Goal: Task Accomplishment & Management: Complete application form

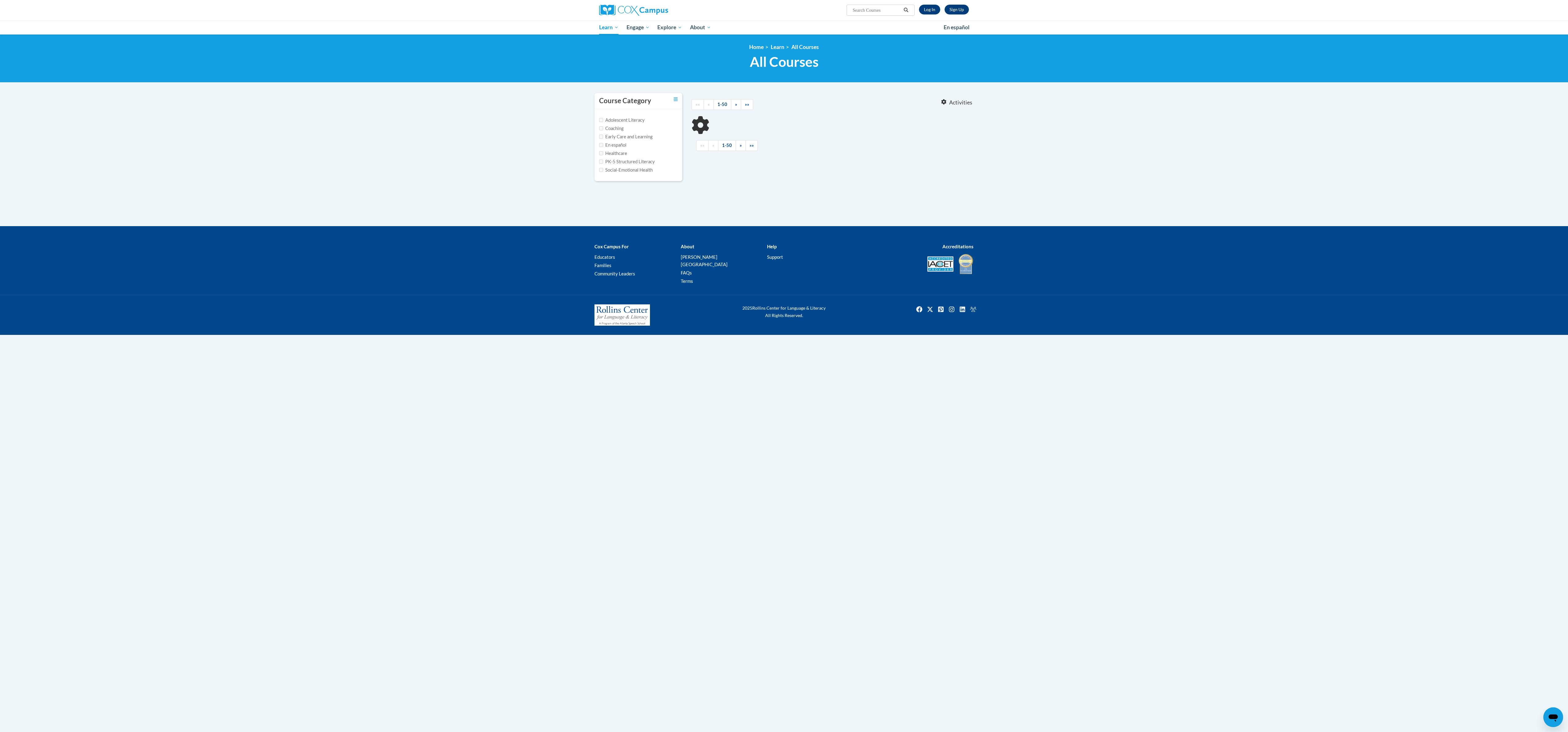
type input "data"
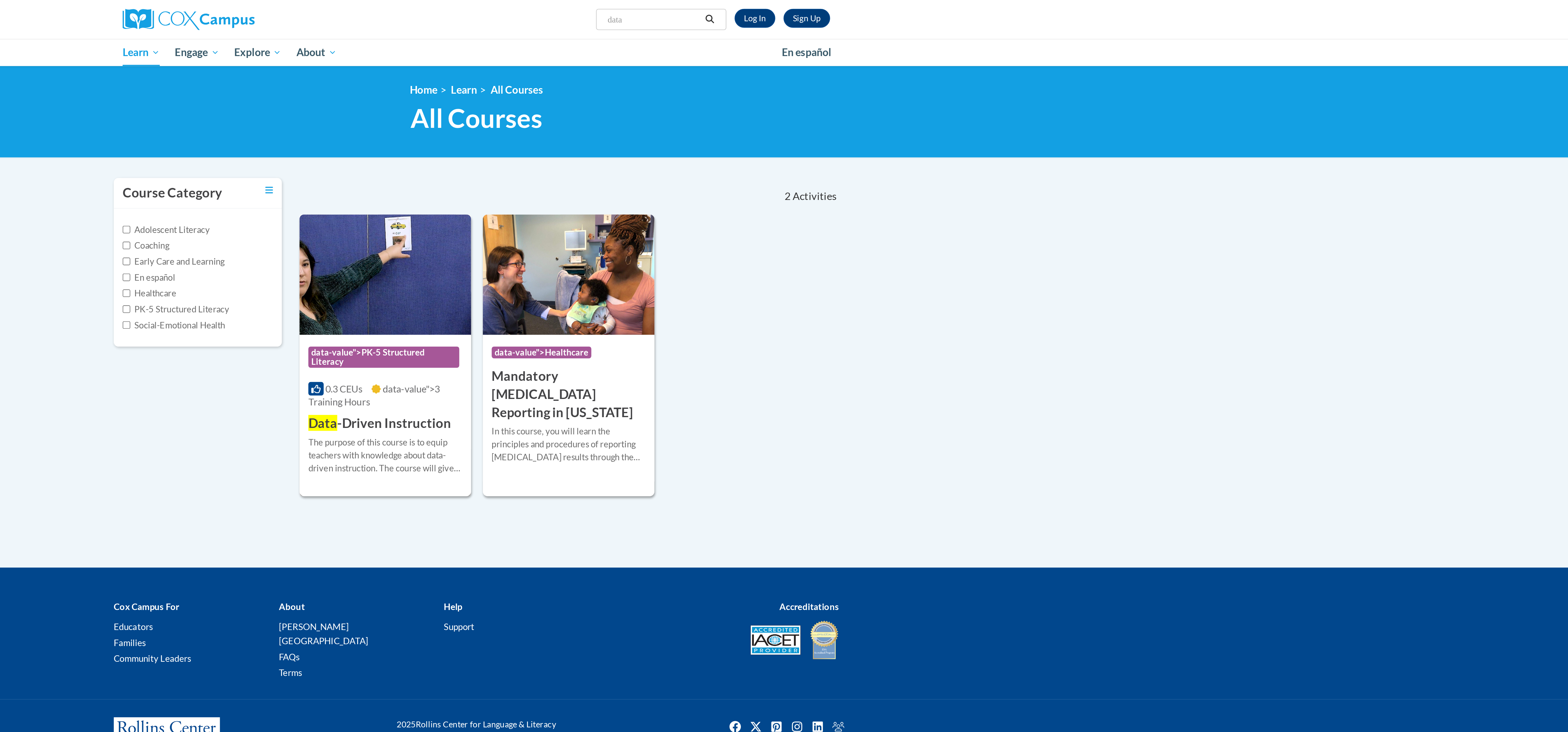
click at [737, 223] on h3 "Data -Driven Instruction" at bounding box center [733, 221] width 75 height 10
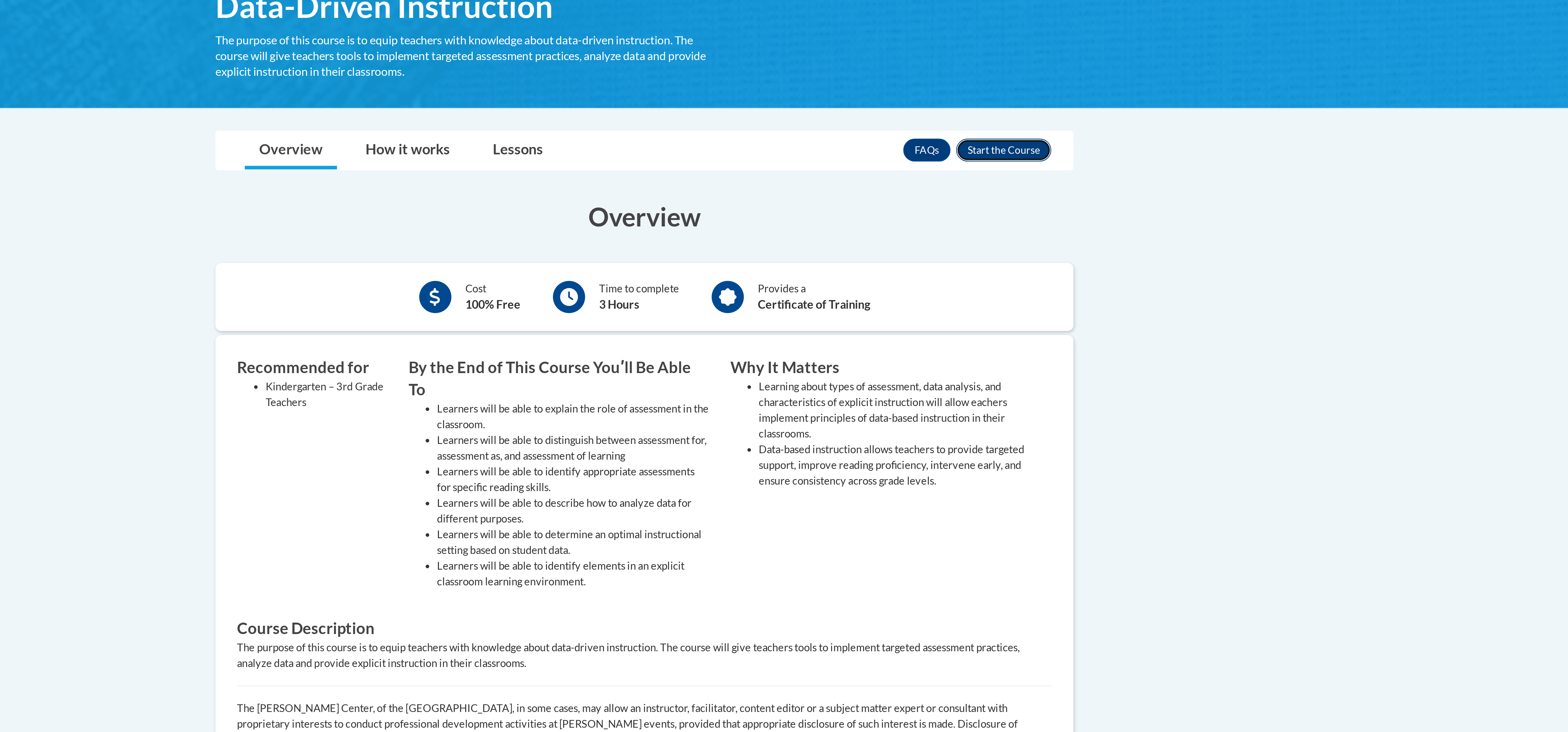
click at [938, 136] on button "Enroll" at bounding box center [939, 134] width 41 height 10
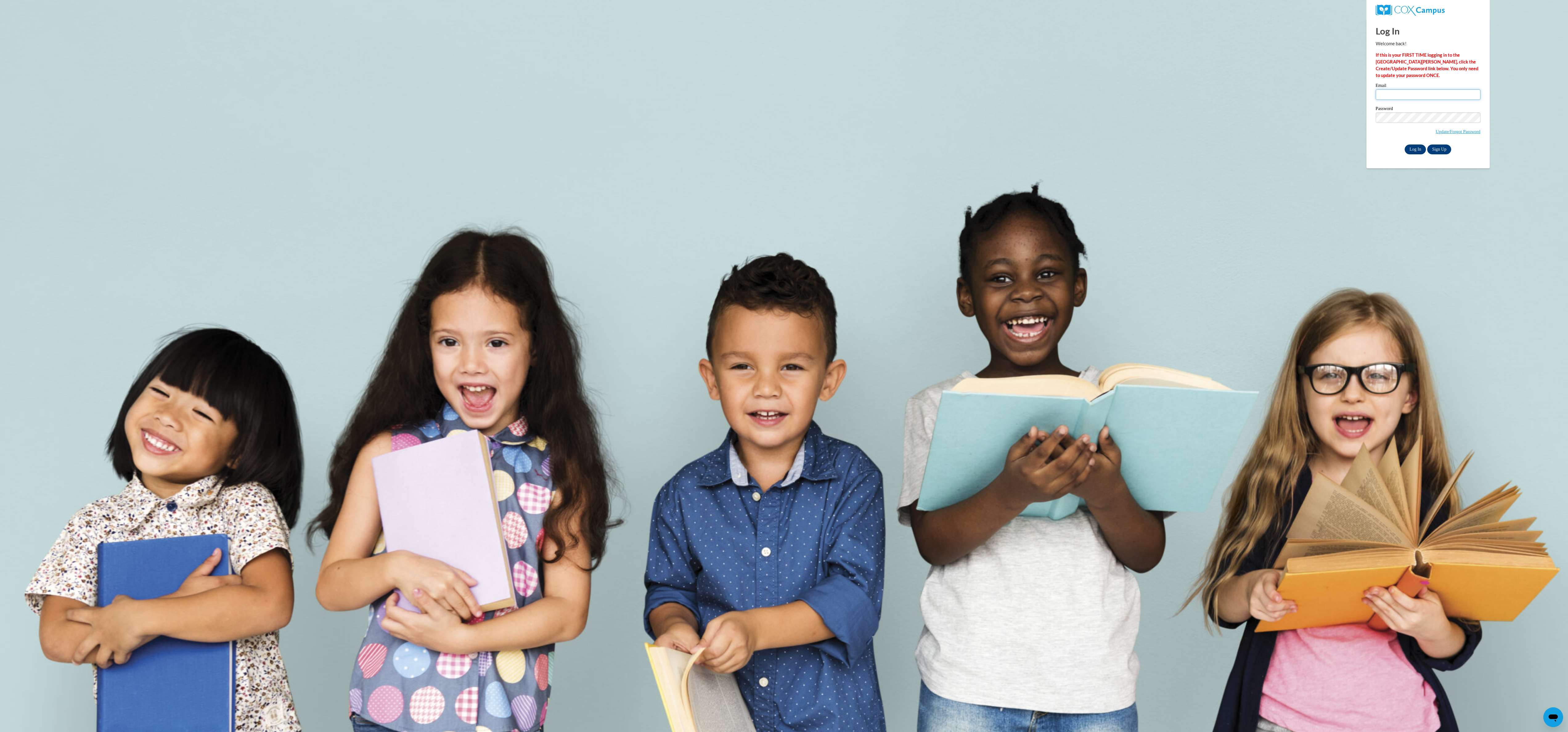
type input "rfox89@ivtech.edu"
click at [1418, 145] on input "Log In" at bounding box center [1415, 149] width 21 height 10
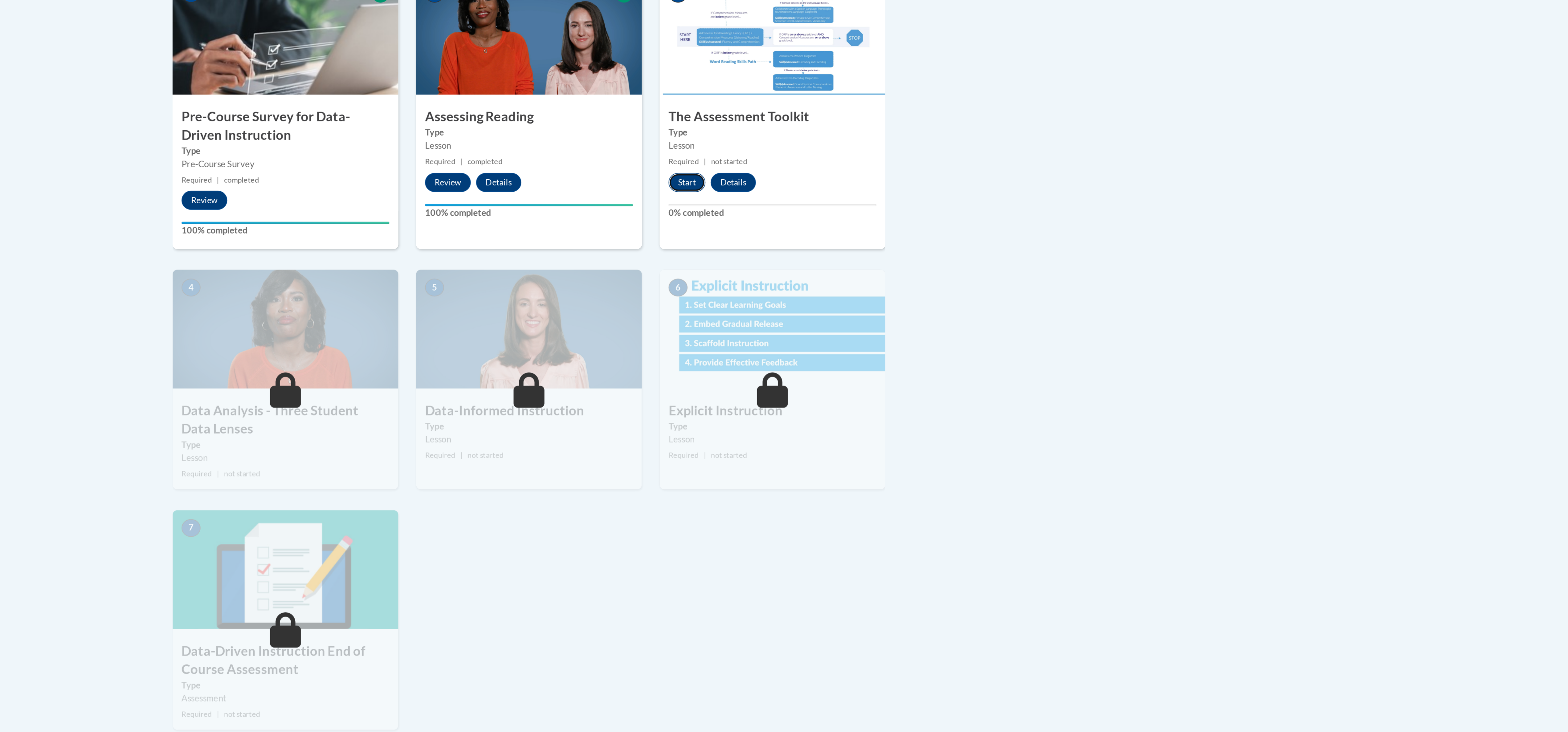
click at [869, 267] on button "Start" at bounding box center [866, 268] width 19 height 10
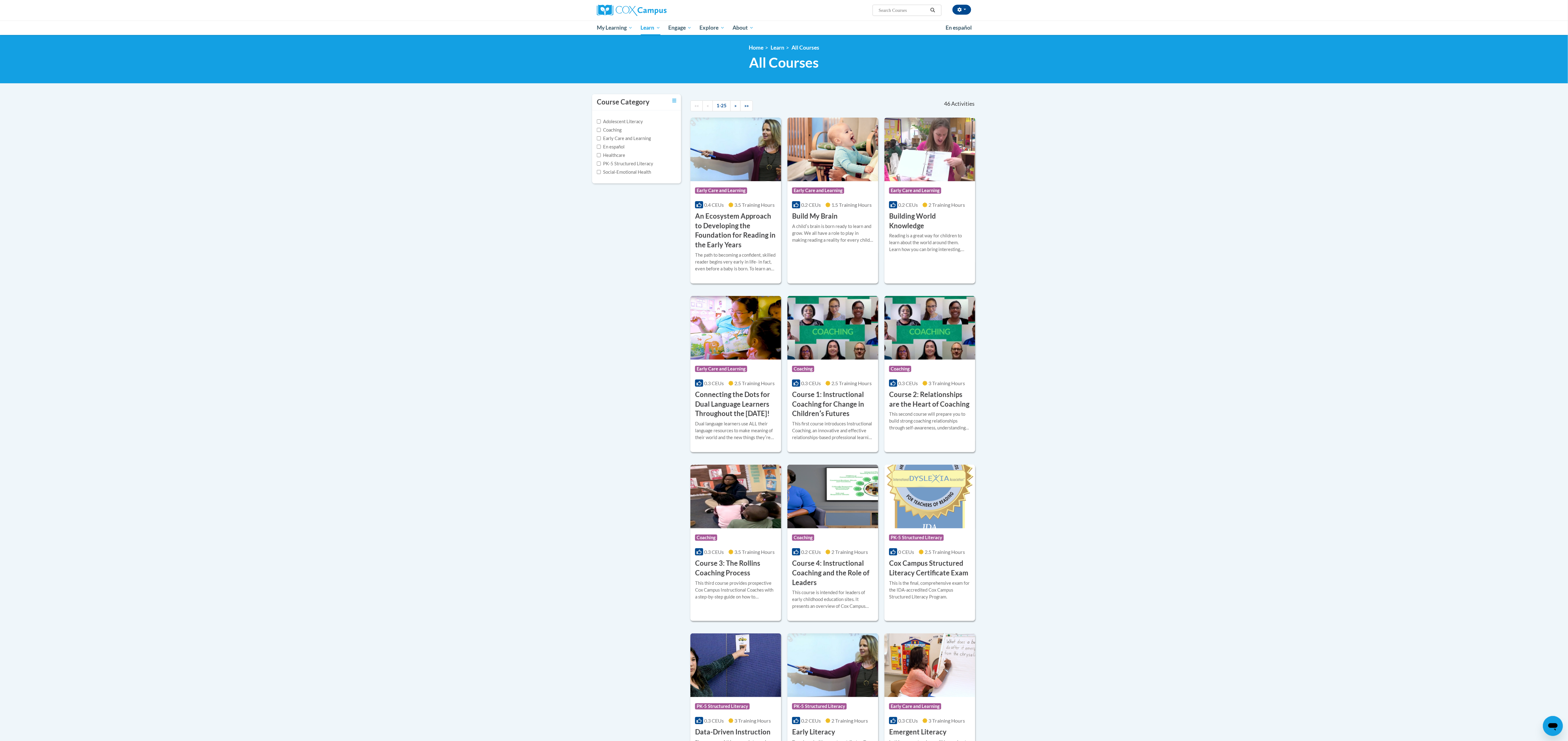
click at [903, 7] on input "Search..." at bounding box center [903, 10] width 50 height 7
type input "driveen"
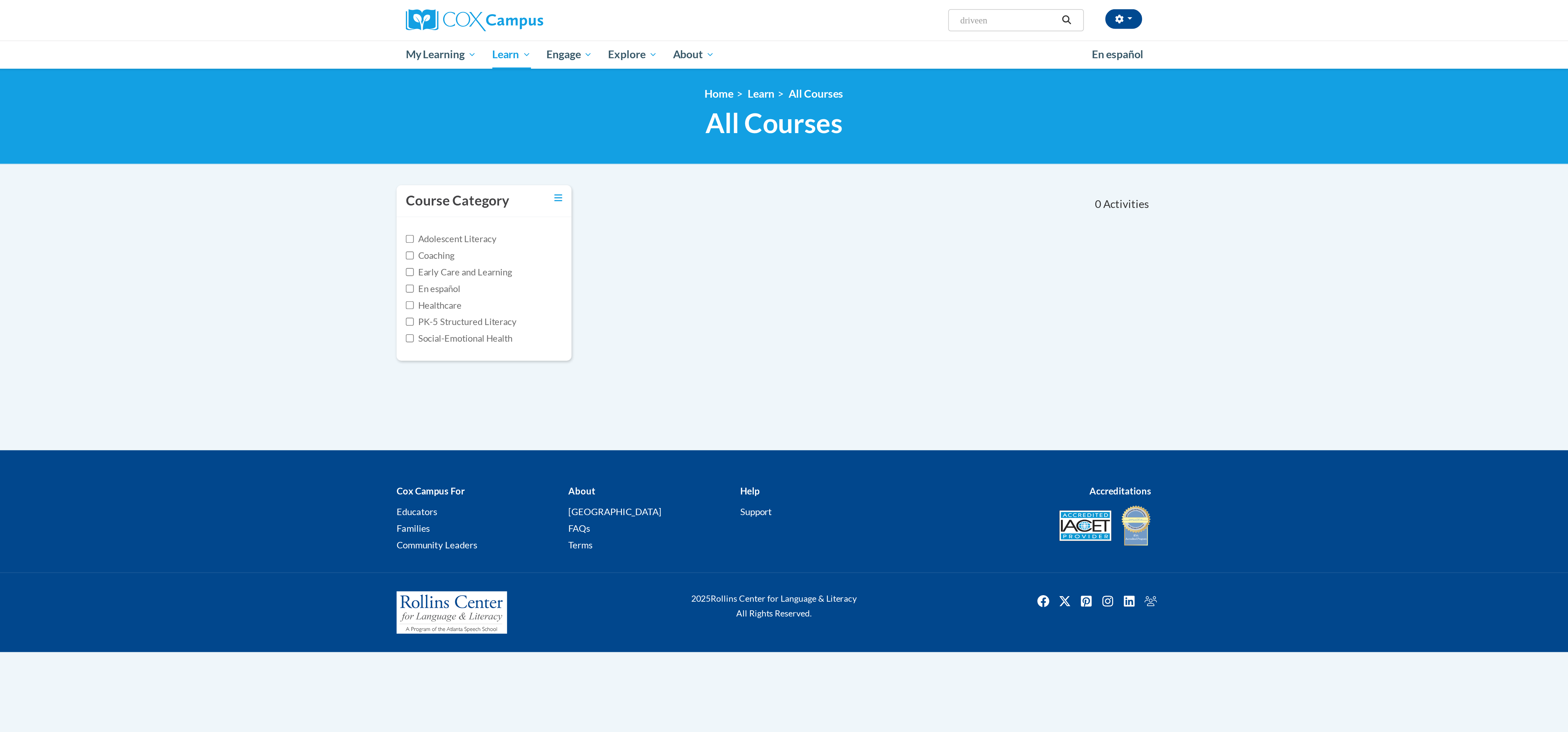
click at [900, 11] on input "driveen" at bounding box center [901, 10] width 49 height 7
type input "driven"
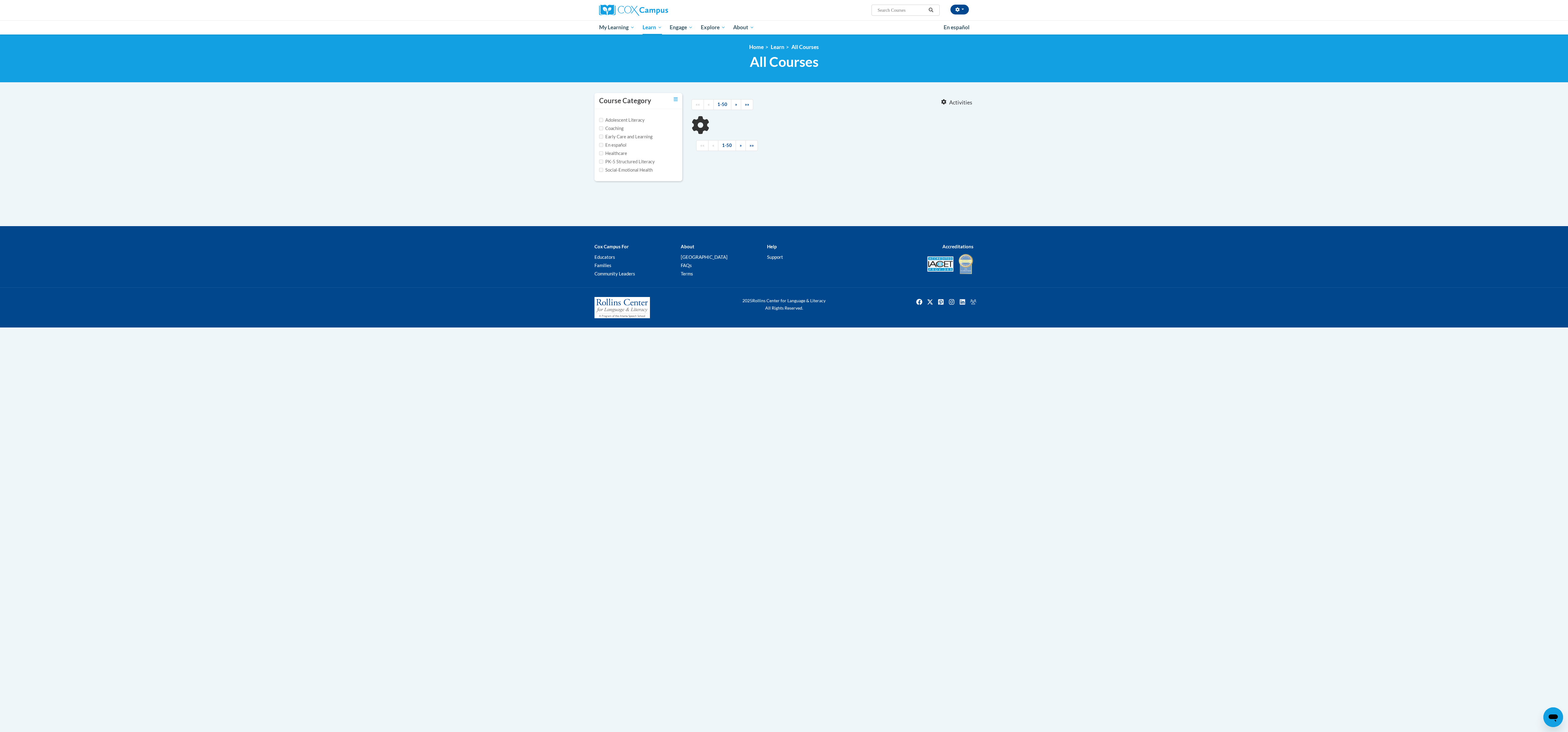
type input "driven"
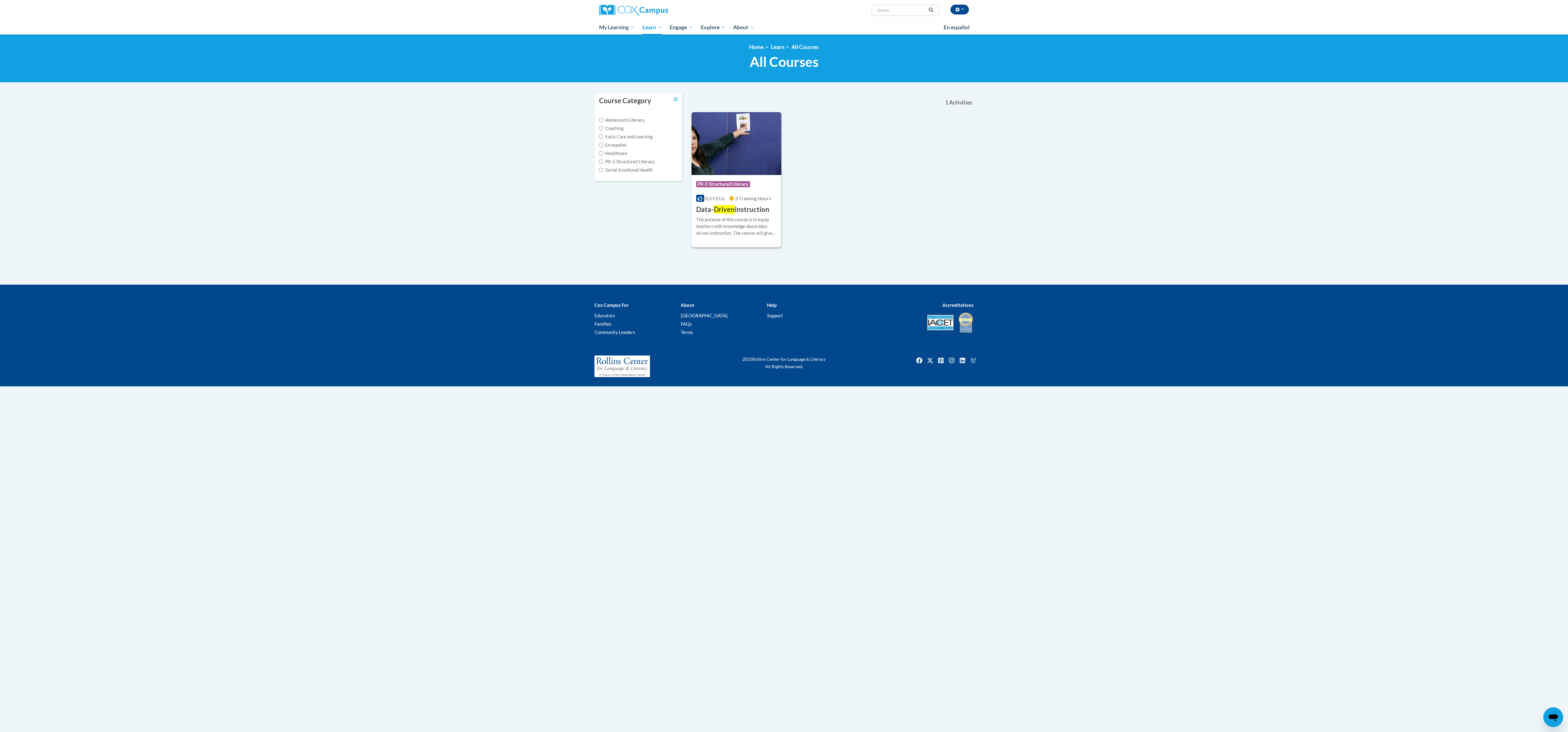
click at [735, 205] on h3 "Data- Driven Instruction" at bounding box center [733, 210] width 73 height 10
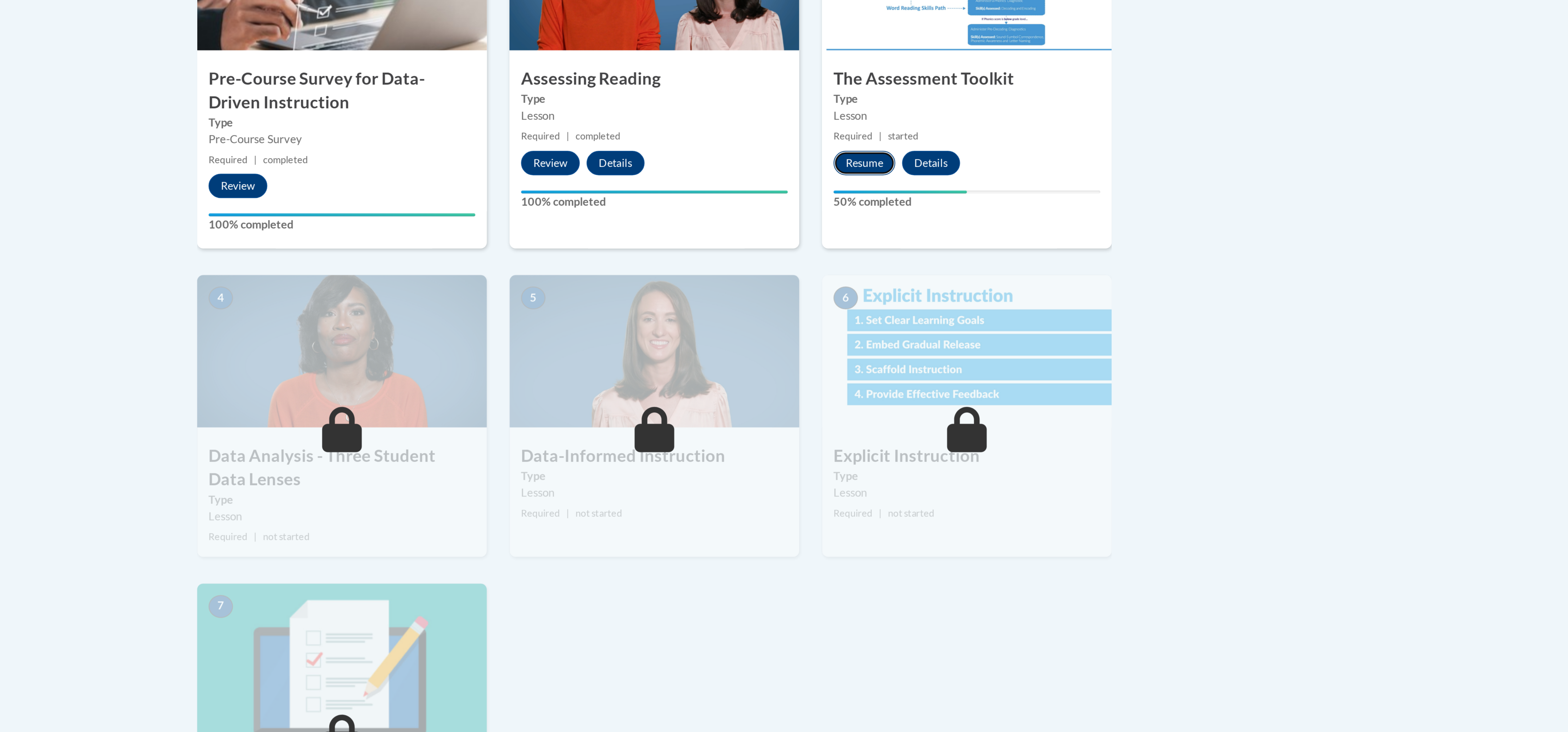
click at [868, 269] on button "Resume" at bounding box center [869, 268] width 25 height 10
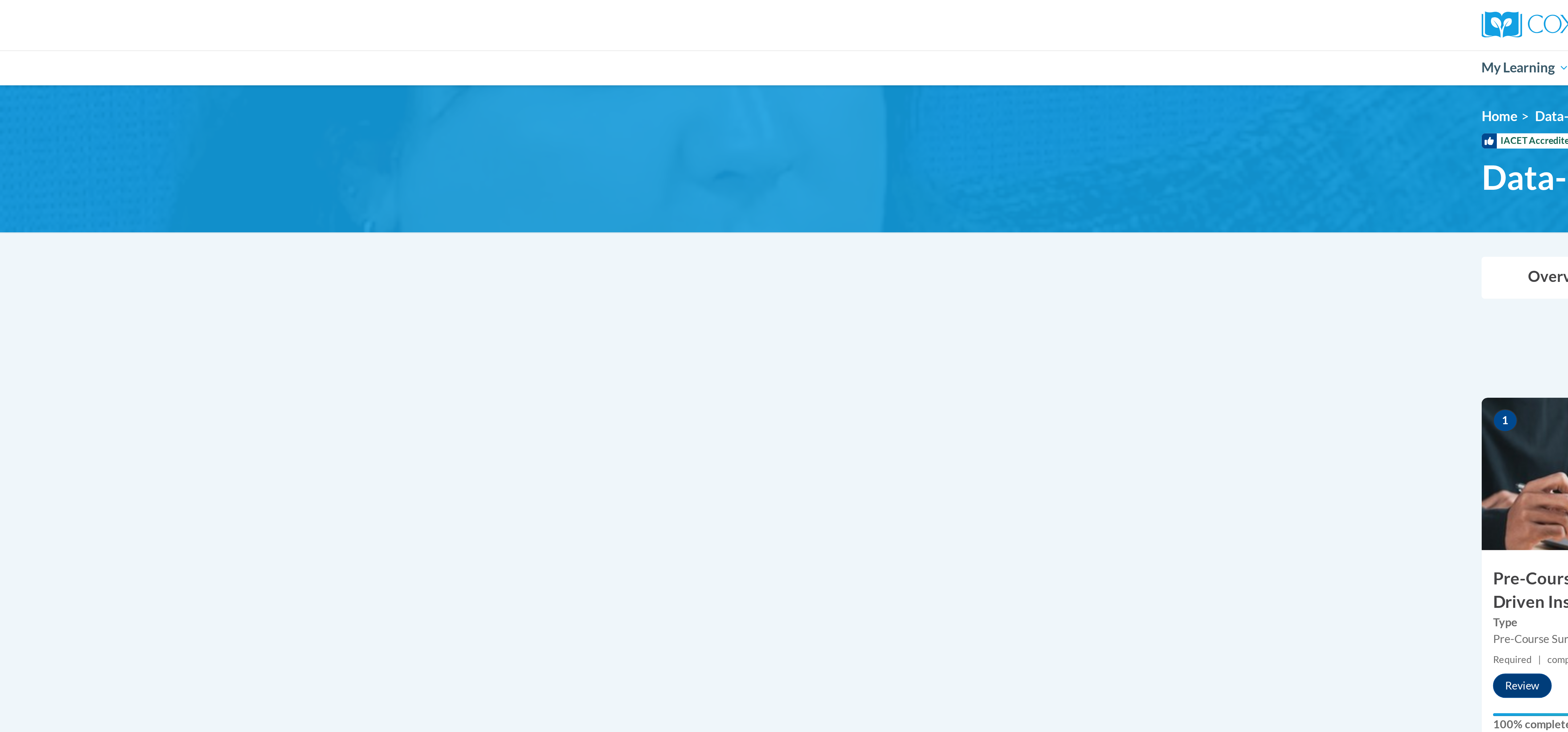
drag, startPoint x: 435, startPoint y: 145, endPoint x: 312, endPoint y: 144, distance: 123.0
click at [312, 144] on body "Rebecca Fox (America/Chicago UTC-05:00) My Profile Inbox My Transcripts Log Out…" at bounding box center [784, 366] width 1568 height 732
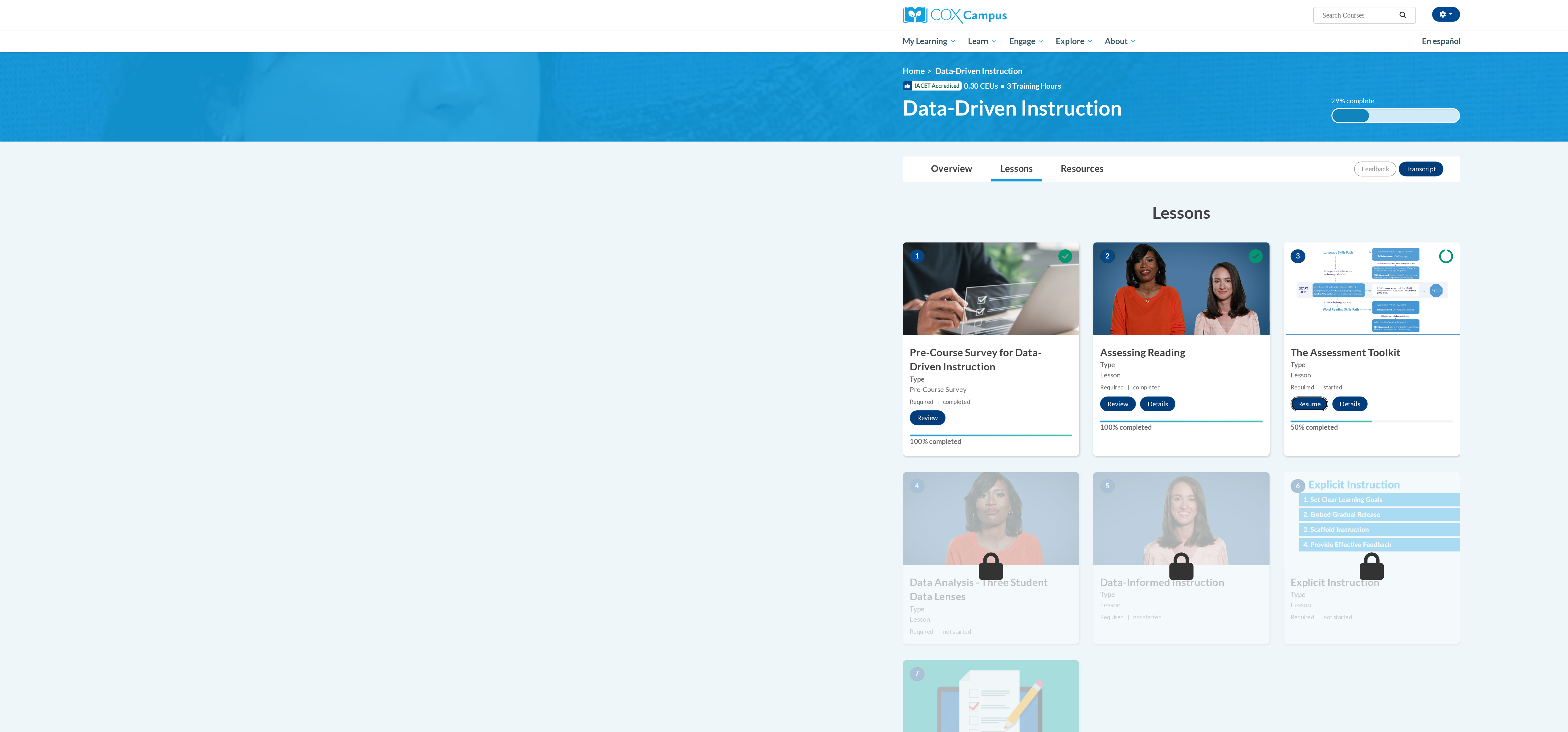
click at [871, 273] on button "Resume" at bounding box center [869, 268] width 25 height 10
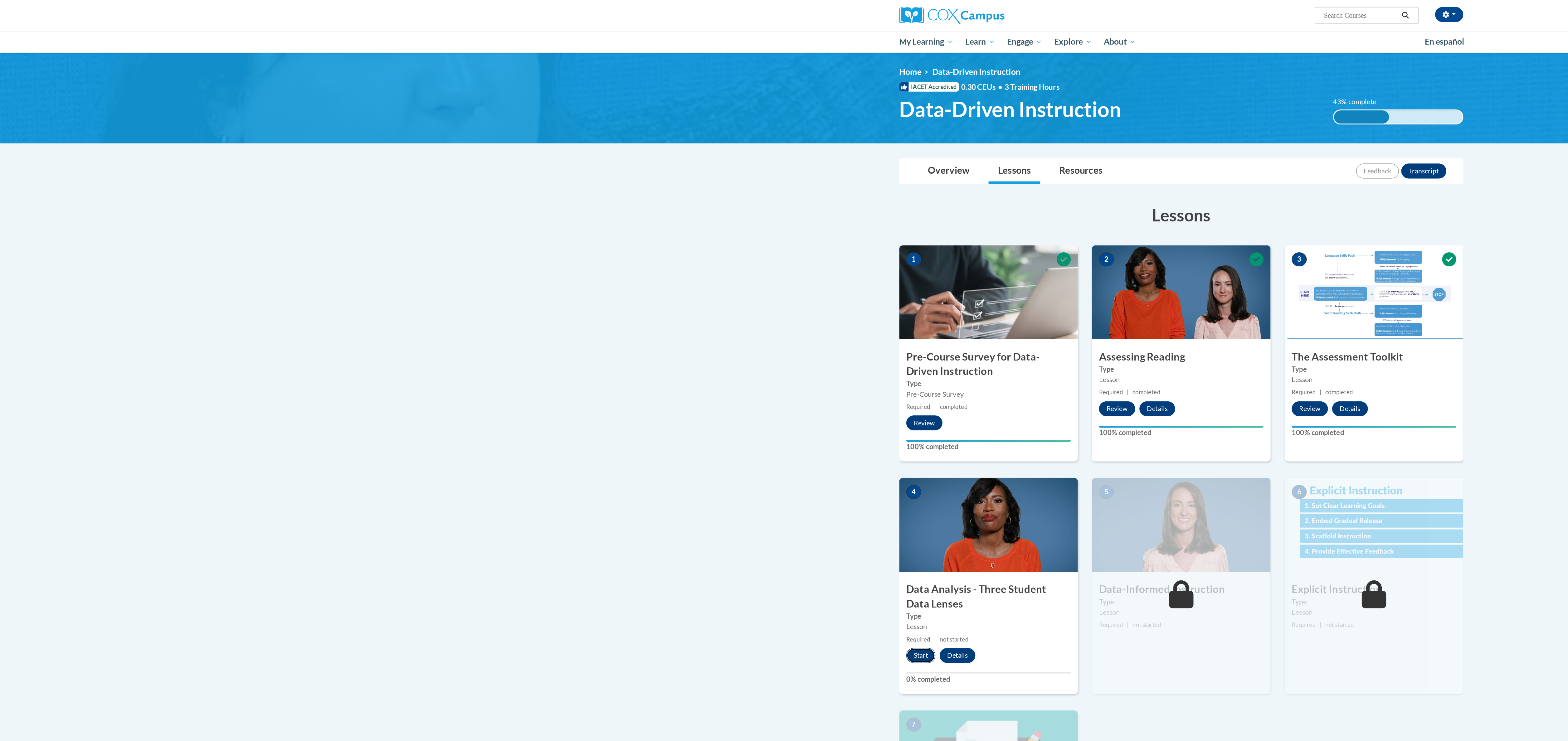
click at [613, 436] on button "Start" at bounding box center [611, 435] width 19 height 10
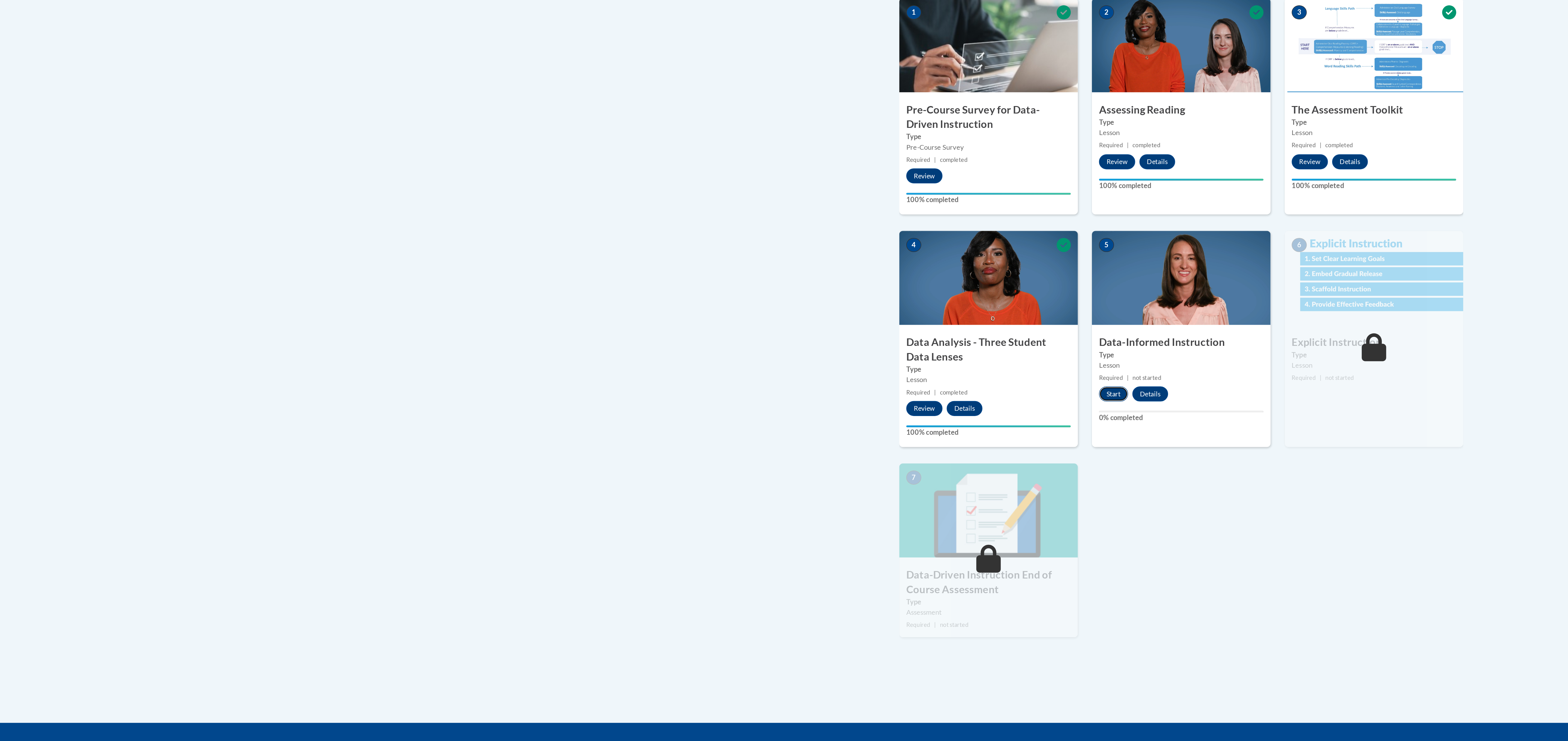
click at [737, 424] on button "Start" at bounding box center [739, 425] width 19 height 10
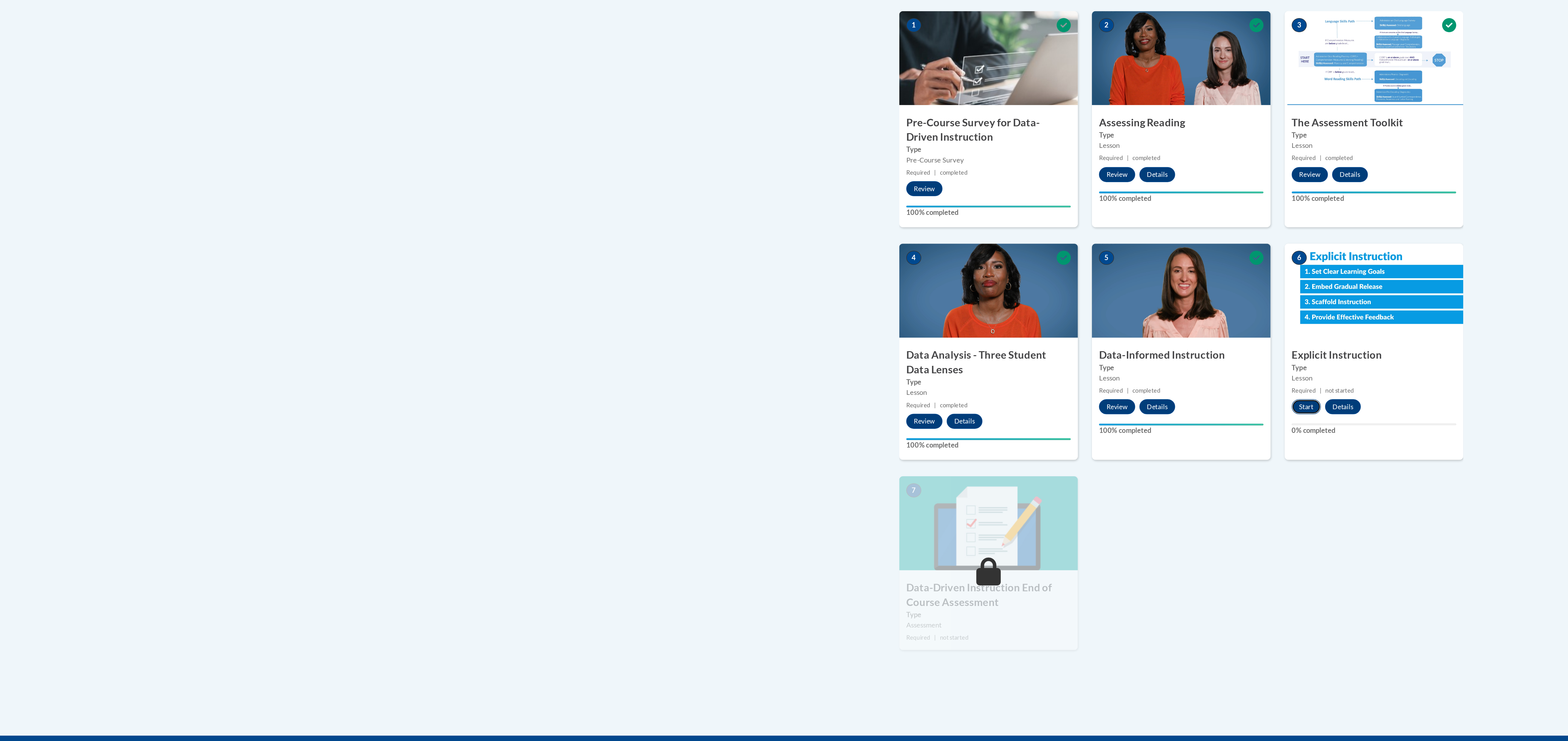
click at [865, 425] on button "Start" at bounding box center [866, 425] width 19 height 10
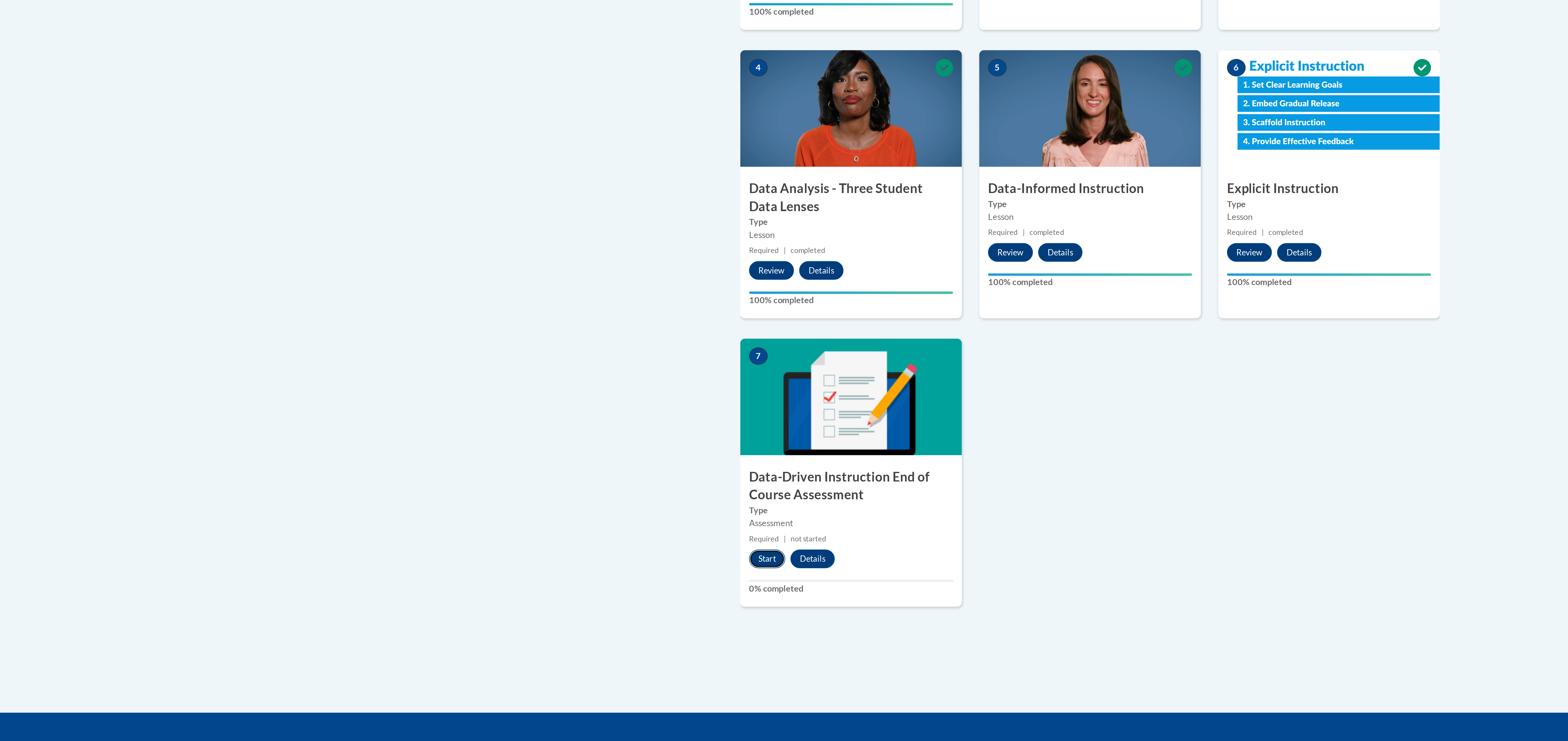
click at [612, 589] on button "Start" at bounding box center [611, 589] width 19 height 10
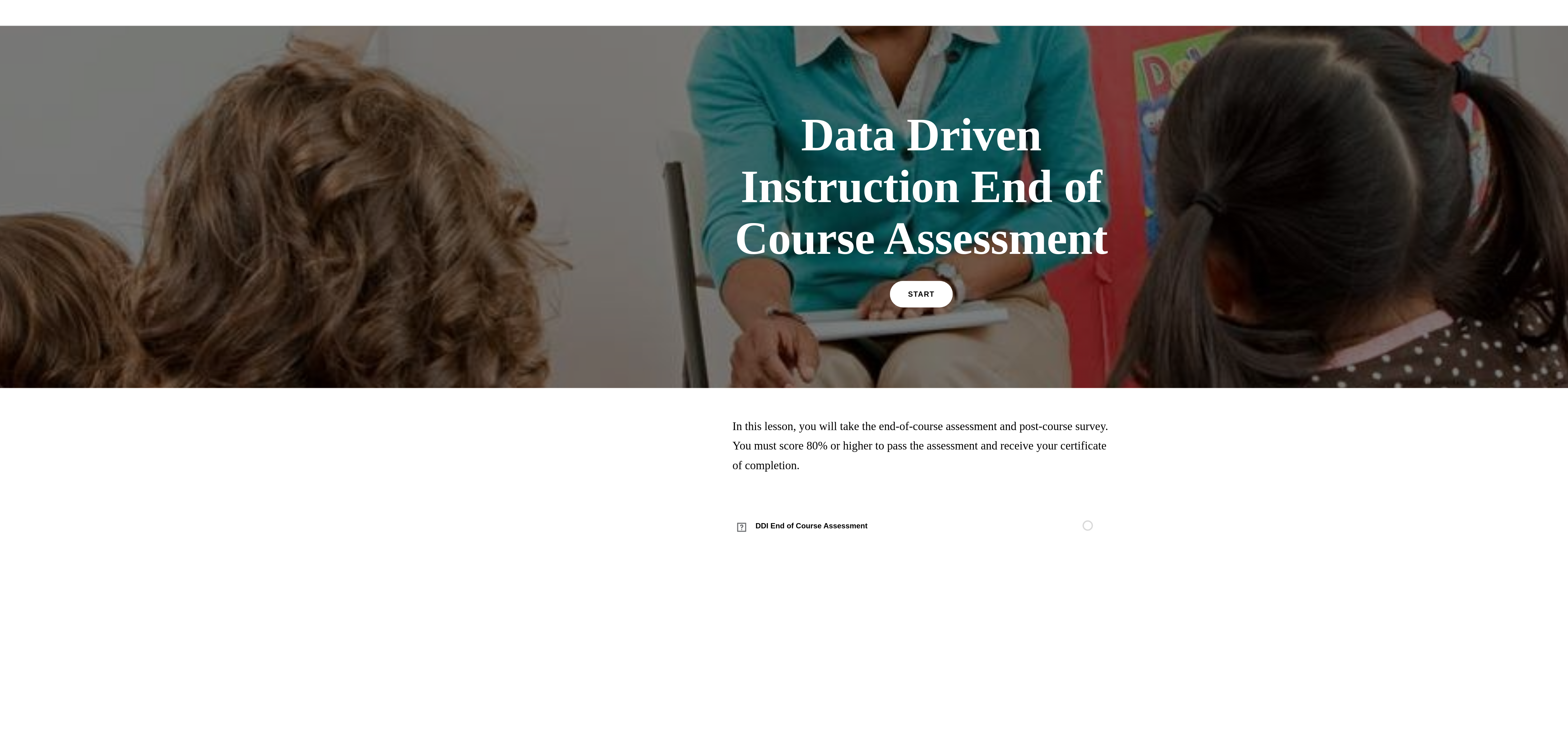
click at [234, 170] on span "START" at bounding box center [240, 170] width 14 height 5
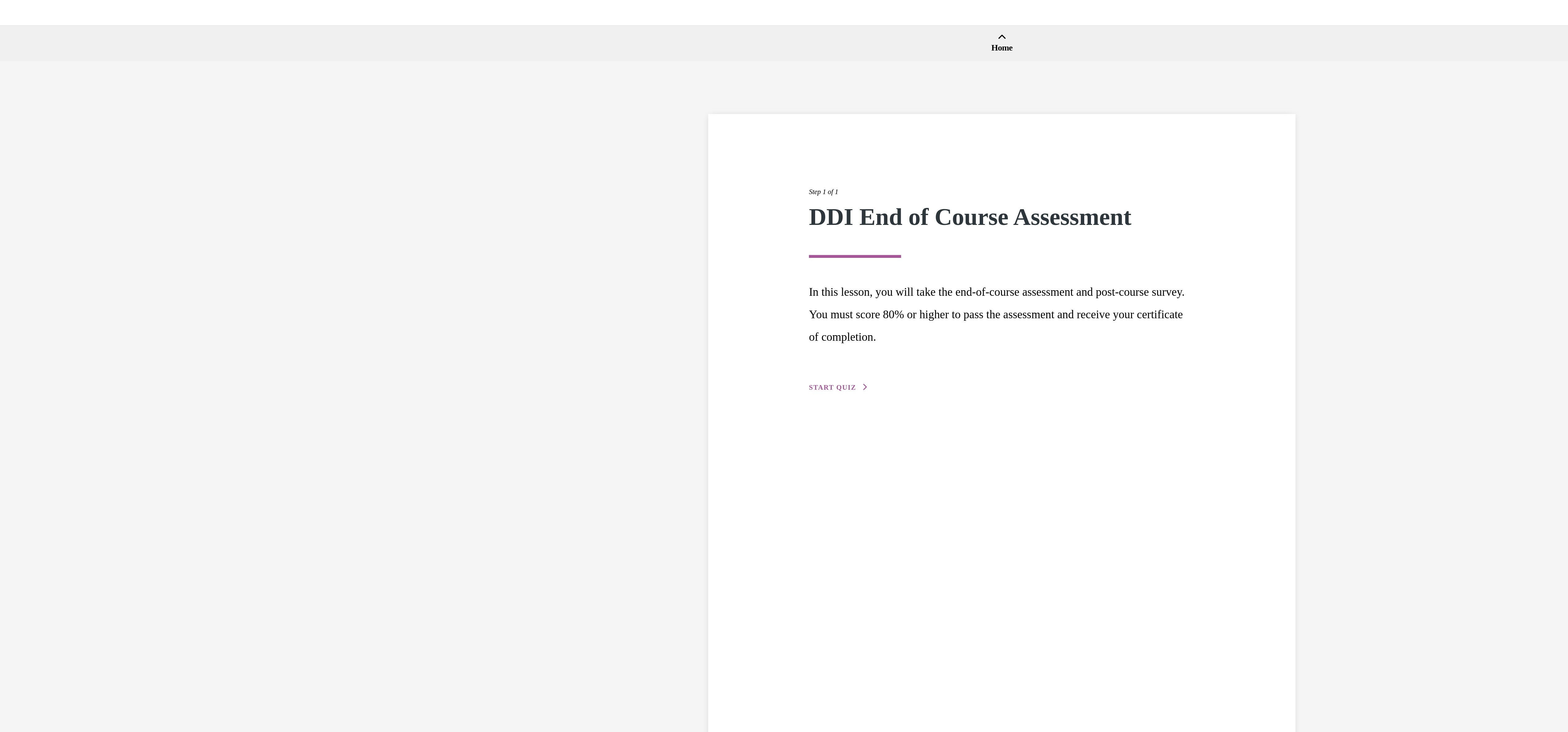
scroll to position [19, 0]
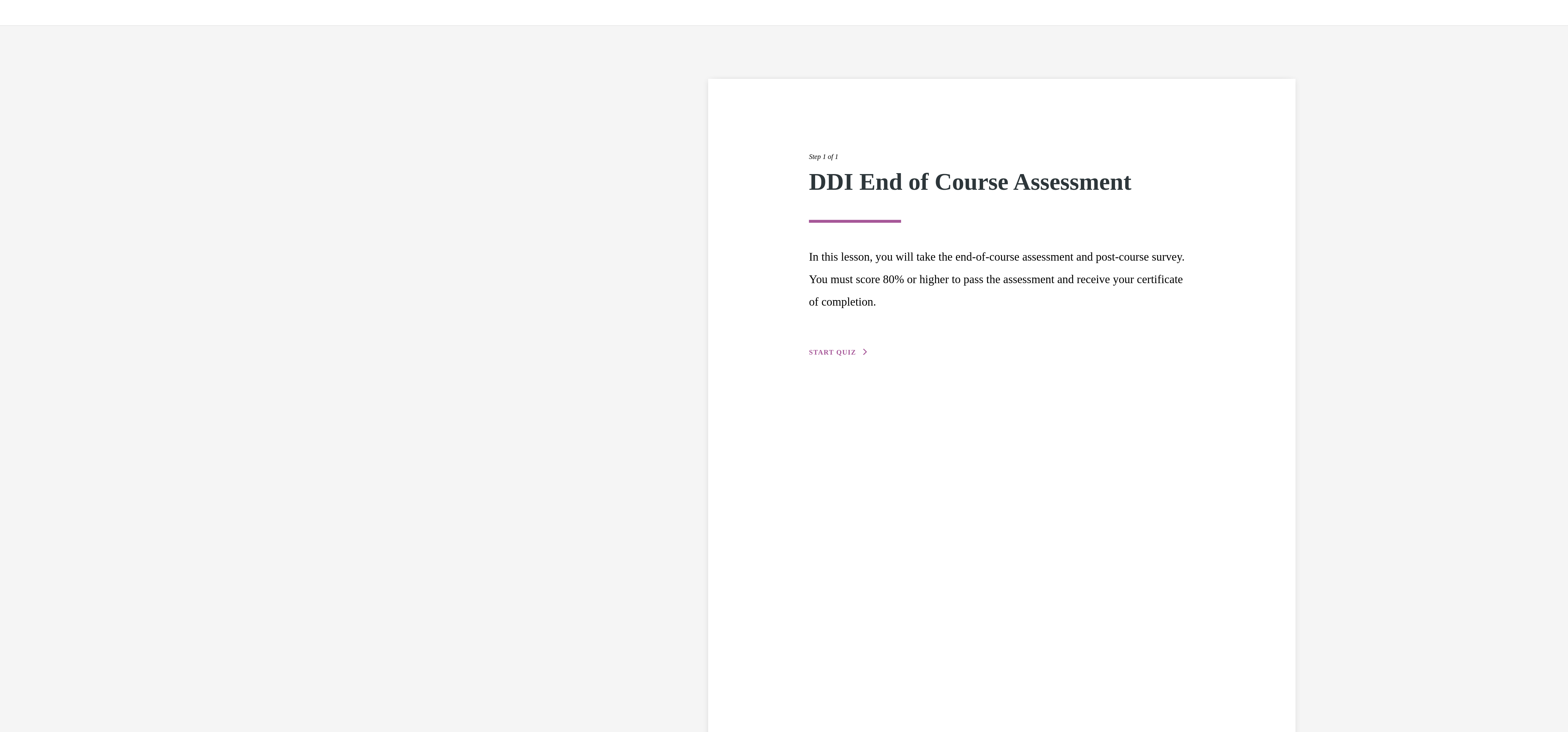
click at [186, 195] on div "Step 1 of 1 DDI End of Course Assessment In this lesson, you will take the end-…" at bounding box center [284, 142] width 215 height 125
click at [186, 201] on span "START QUIZ" at bounding box center [194, 200] width 26 height 4
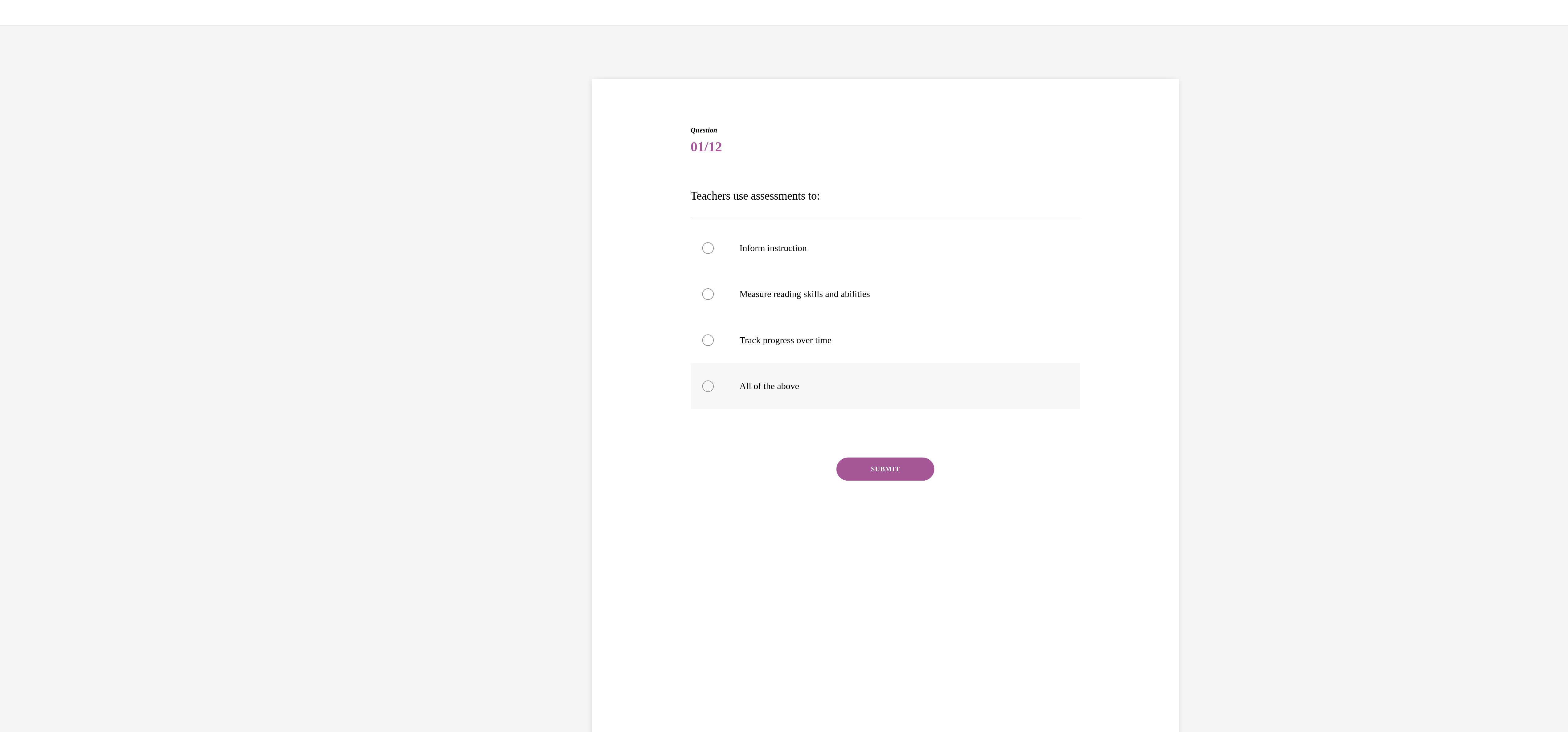
click at [69, 217] on div at bounding box center [72, 218] width 6 height 6
click at [69, 217] on input "All of the above" at bounding box center [72, 218] width 6 height 6
radio input "true"
click at [153, 267] on button "SUBMIT" at bounding box center [167, 263] width 52 height 12
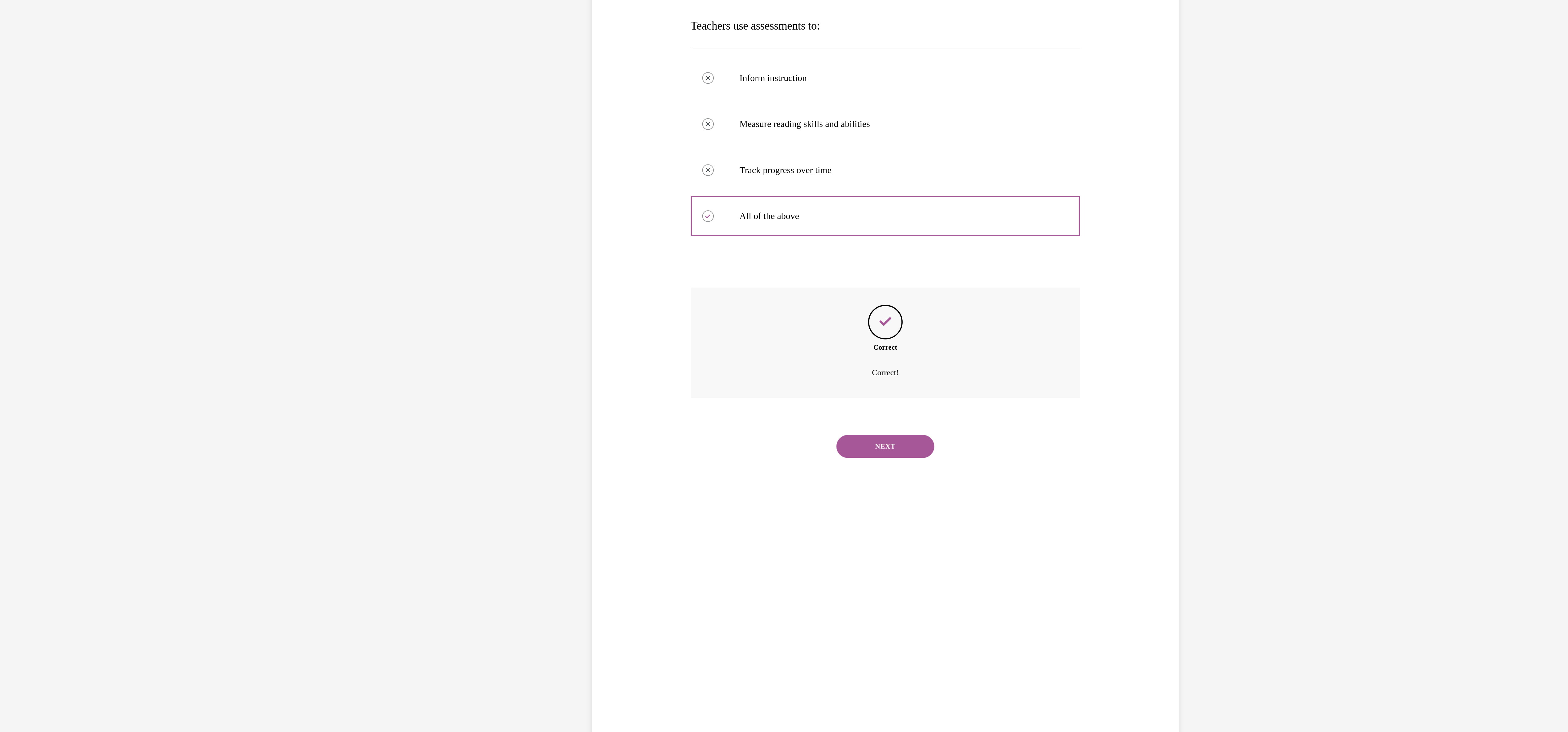
click at [155, 178] on button "NEXT" at bounding box center [167, 172] width 52 height 12
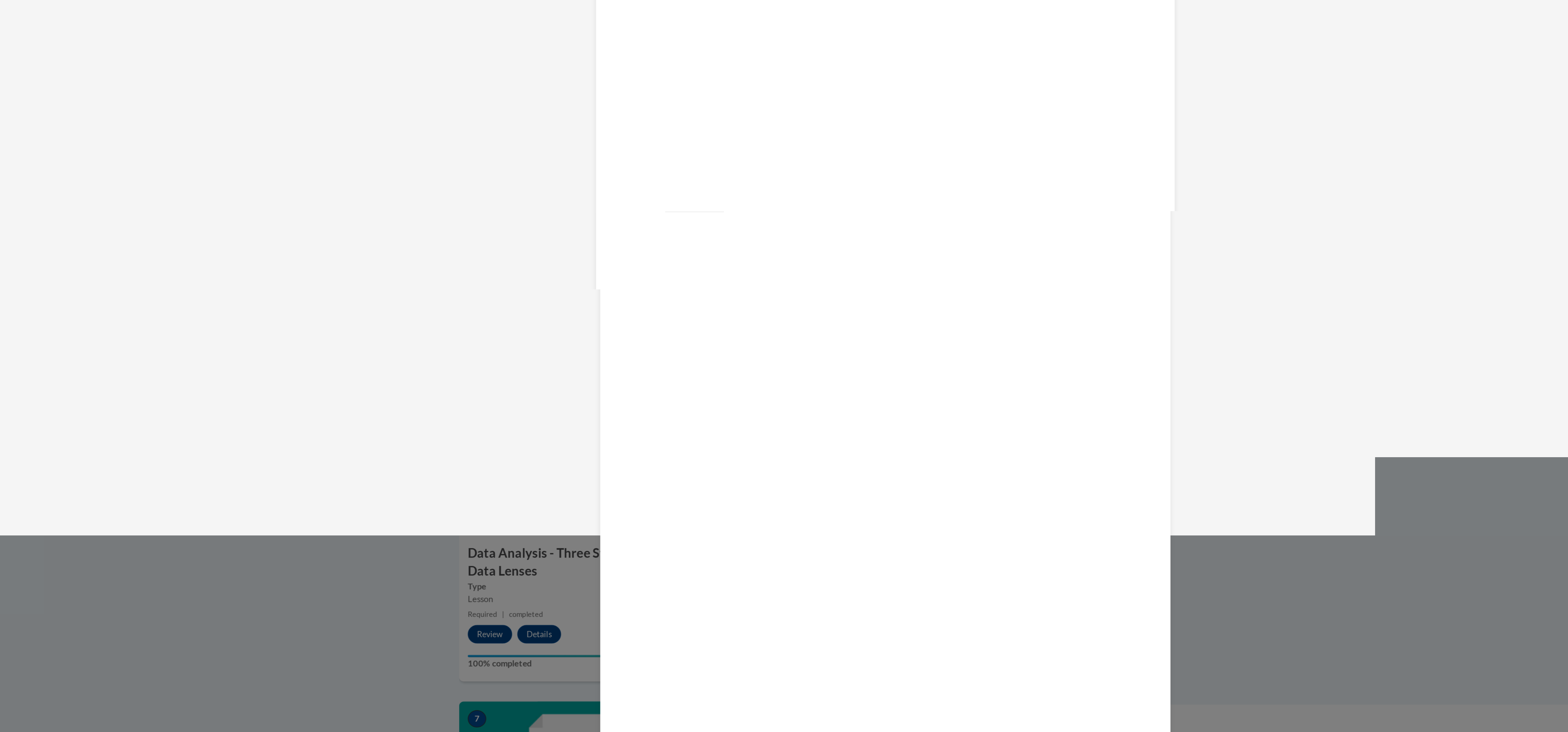
scroll to position [0, 0]
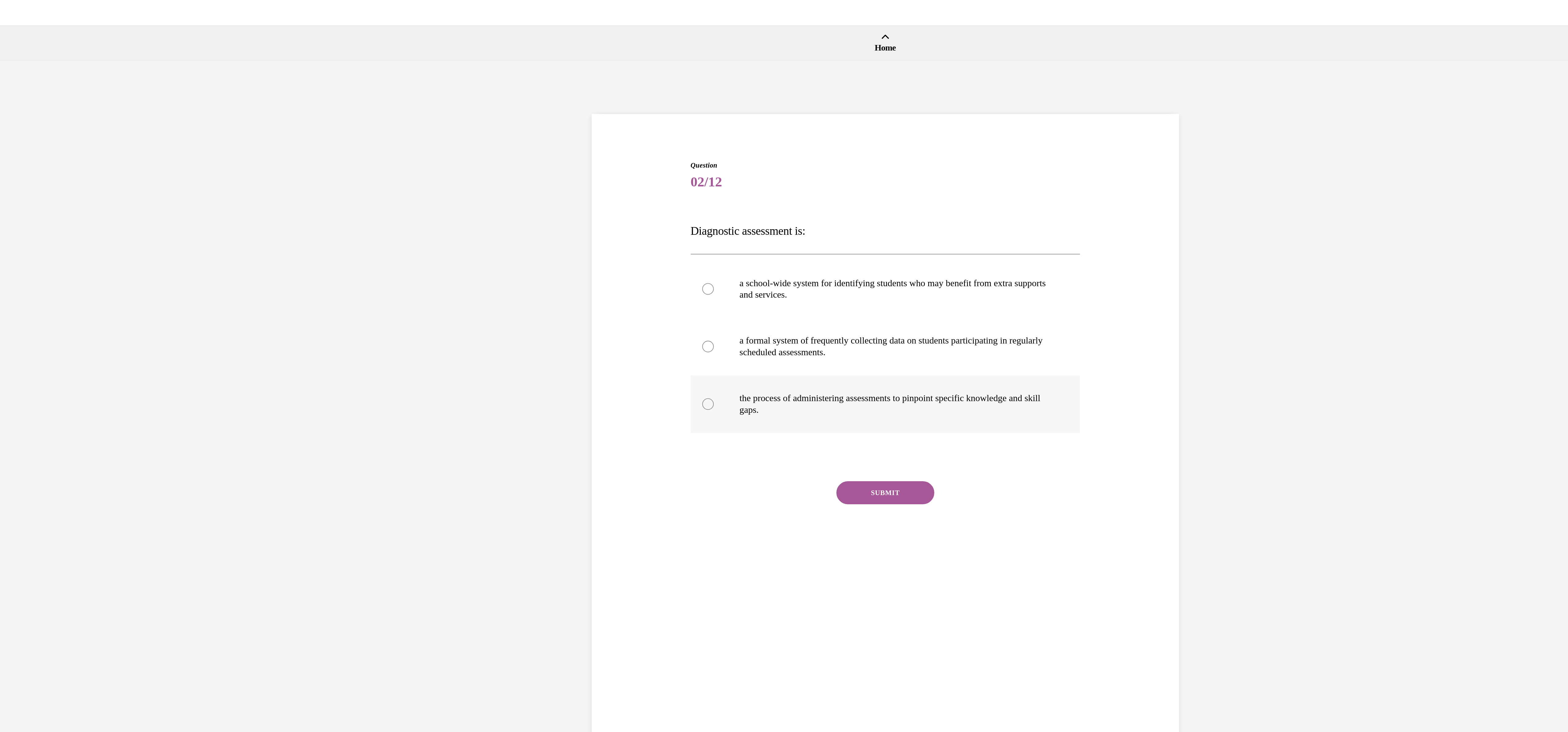
click at [69, 229] on div at bounding box center [72, 228] width 6 height 6
click at [69, 229] on input "the process of administering assessments to pinpoint specific knowledge and ski…" at bounding box center [72, 228] width 6 height 6
radio input "true"
click at [153, 275] on button "SUBMIT" at bounding box center [167, 276] width 52 height 12
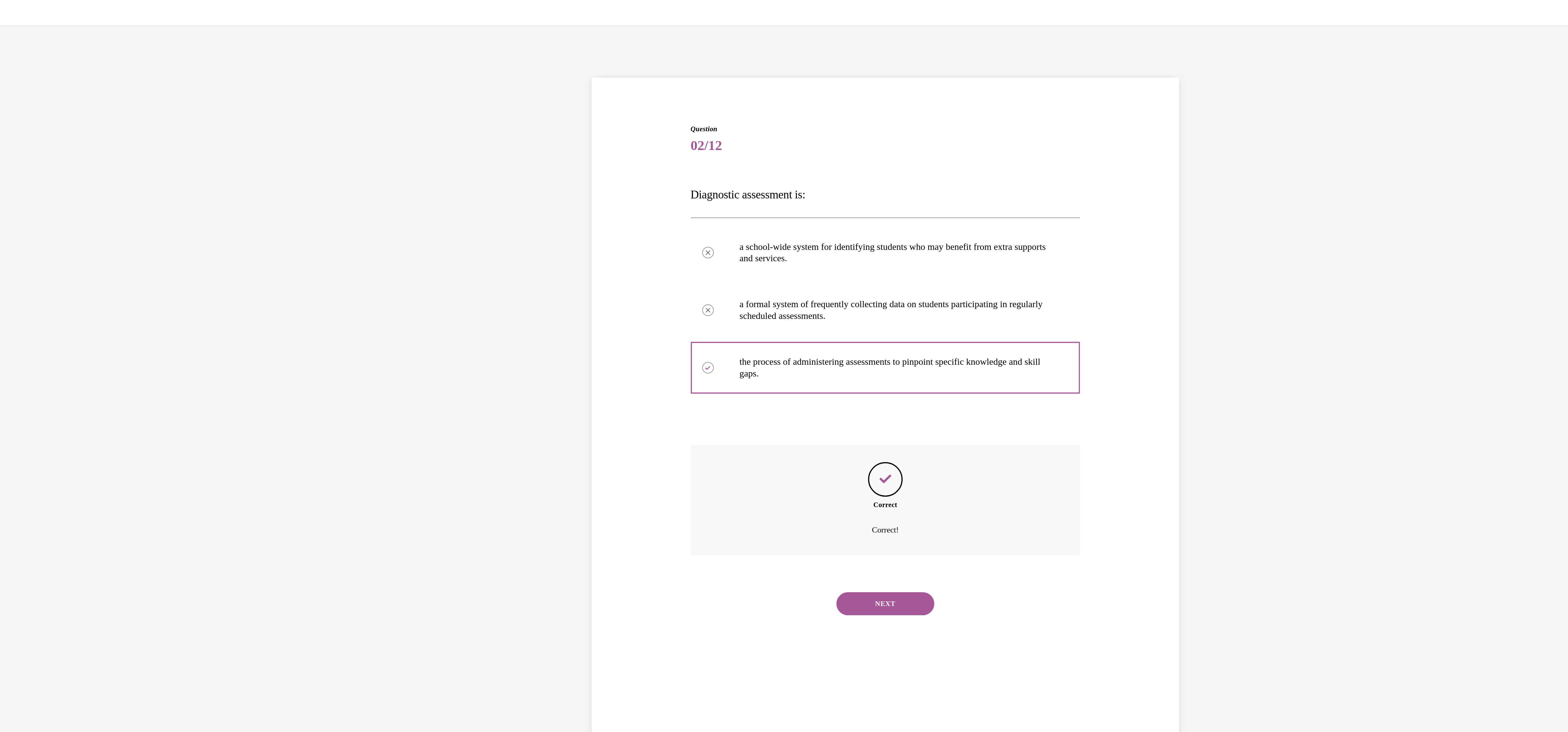
click at [159, 330] on button "NEXT" at bounding box center [167, 335] width 52 height 12
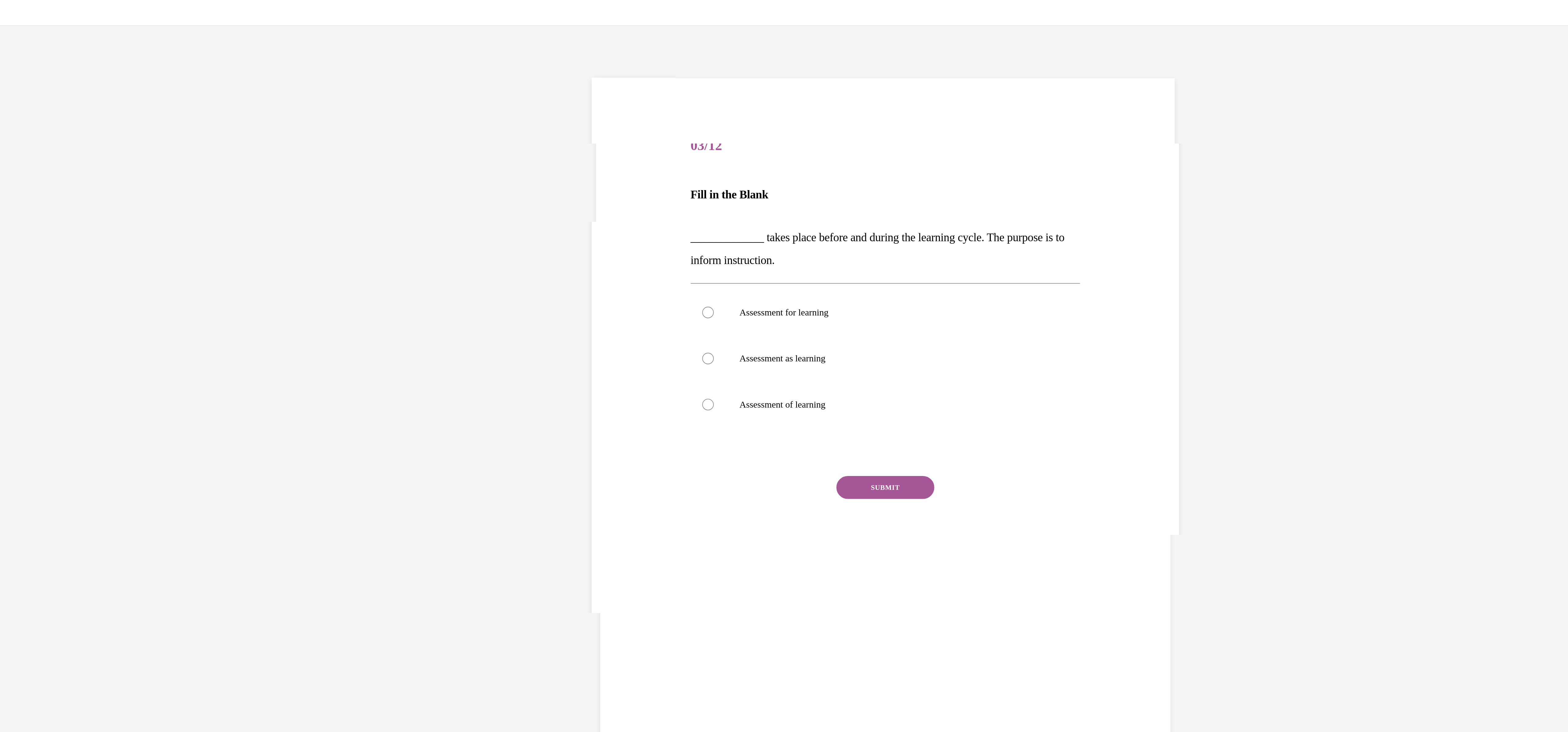
scroll to position [0, 0]
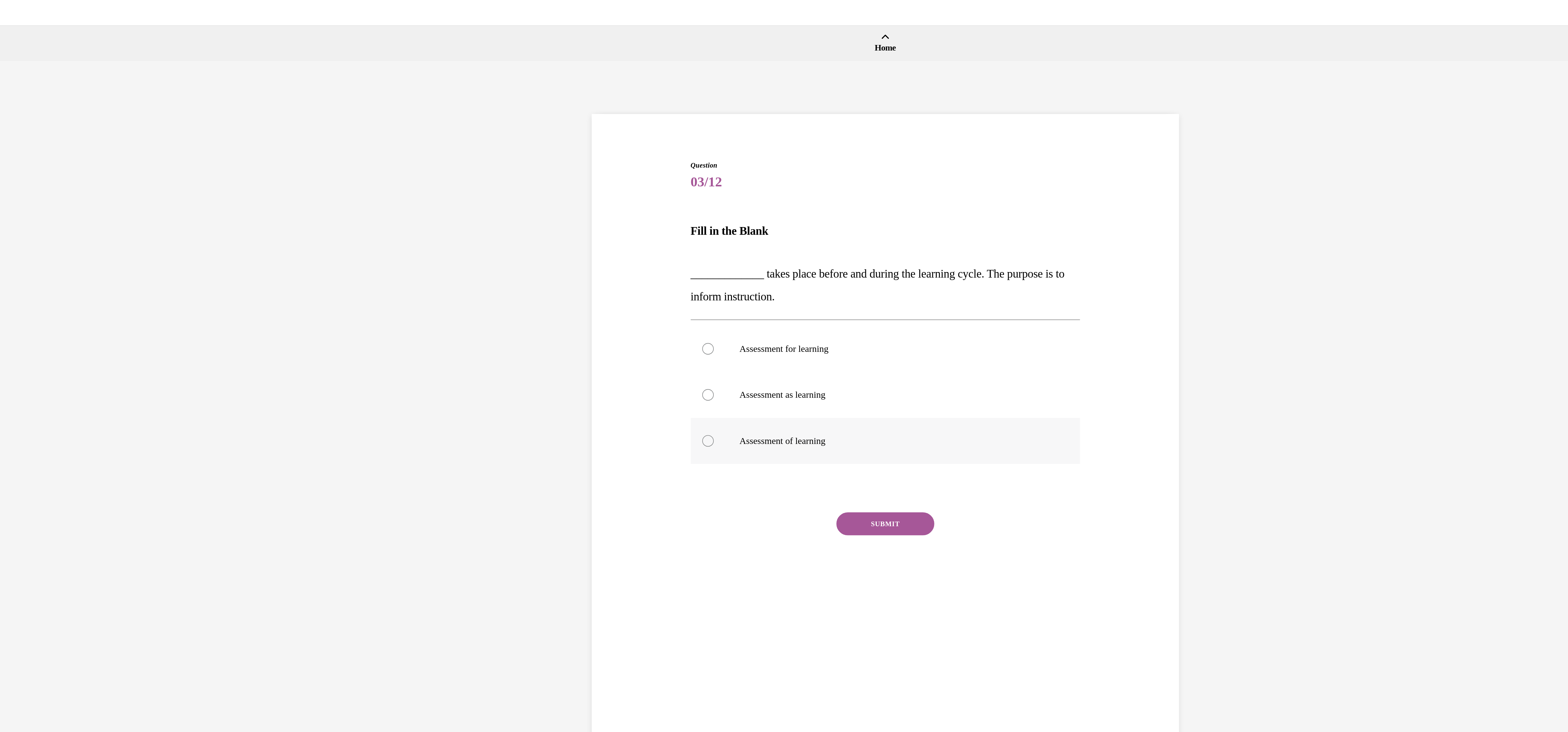
click at [69, 248] on div at bounding box center [72, 248] width 6 height 6
click at [69, 248] on input "Assessment of learning" at bounding box center [72, 248] width 6 height 6
radio input "true"
click at [156, 295] on button "SUBMIT" at bounding box center [167, 292] width 52 height 12
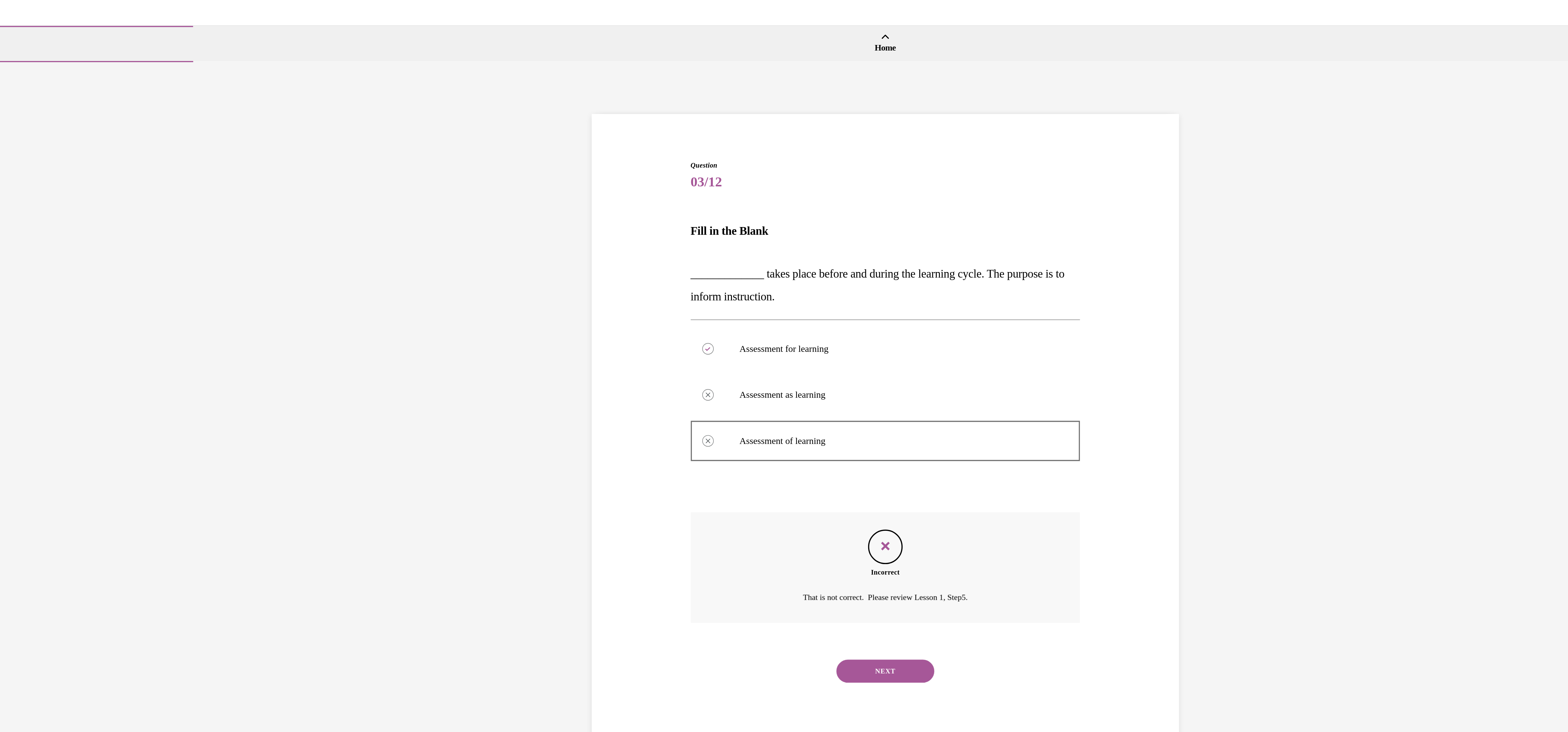
scroll to position [19, 0]
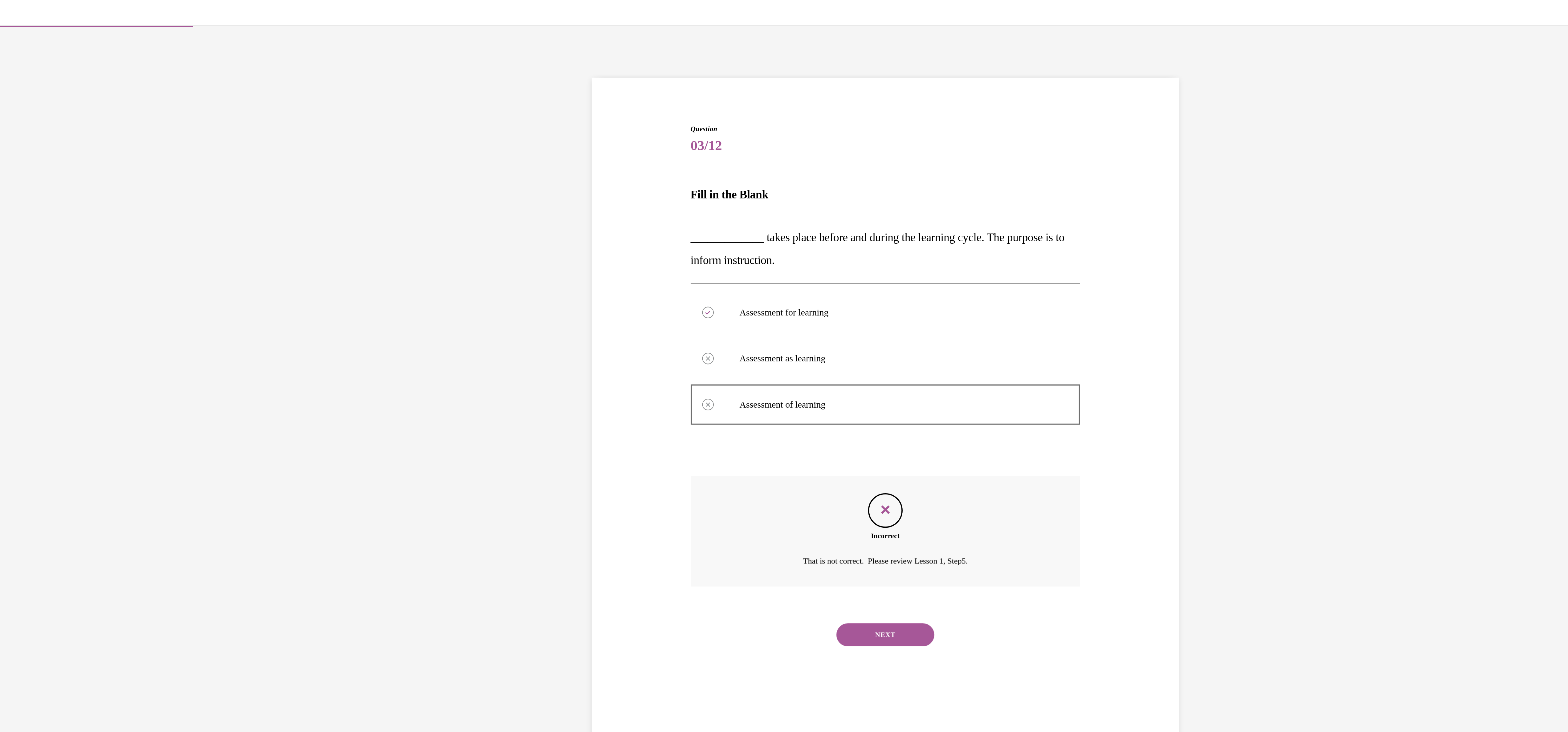
click at [159, 356] on button "NEXT" at bounding box center [167, 352] width 52 height 12
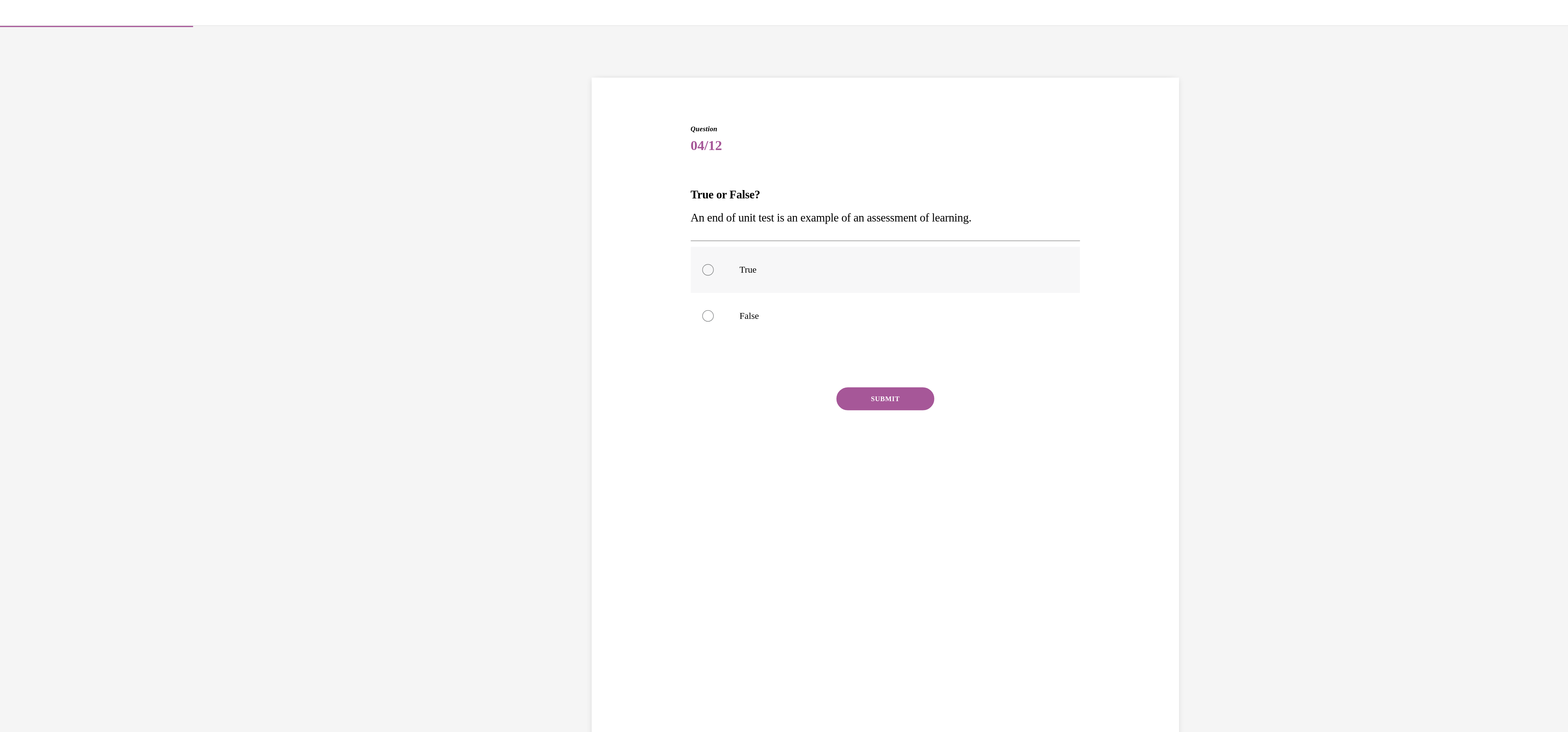
click at [69, 156] on div at bounding box center [72, 156] width 6 height 6
click at [69, 156] on input "True" at bounding box center [72, 156] width 6 height 6
radio input "true"
click at [167, 221] on button "SUBMIT" at bounding box center [167, 225] width 52 height 12
click at [156, 308] on button "NEXT" at bounding box center [167, 304] width 52 height 12
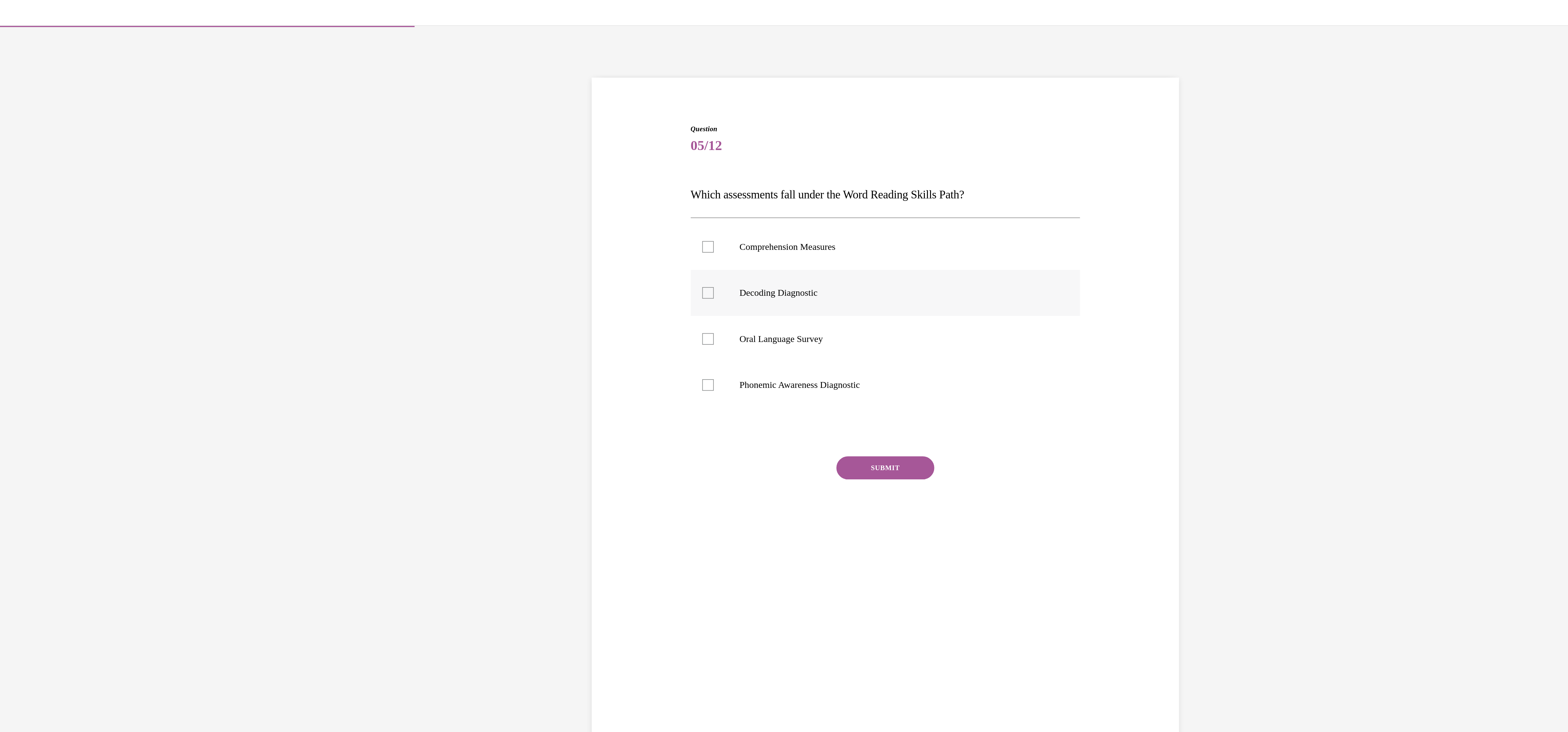
click at [69, 171] on div at bounding box center [72, 169] width 6 height 6
click at [69, 171] on input "Decoding Diagnostic" at bounding box center [72, 169] width 6 height 6
checkbox input "true"
click at [69, 220] on div at bounding box center [72, 218] width 6 height 6
click at [69, 220] on input "Phonemic Awareness Diagnostic" at bounding box center [72, 218] width 6 height 6
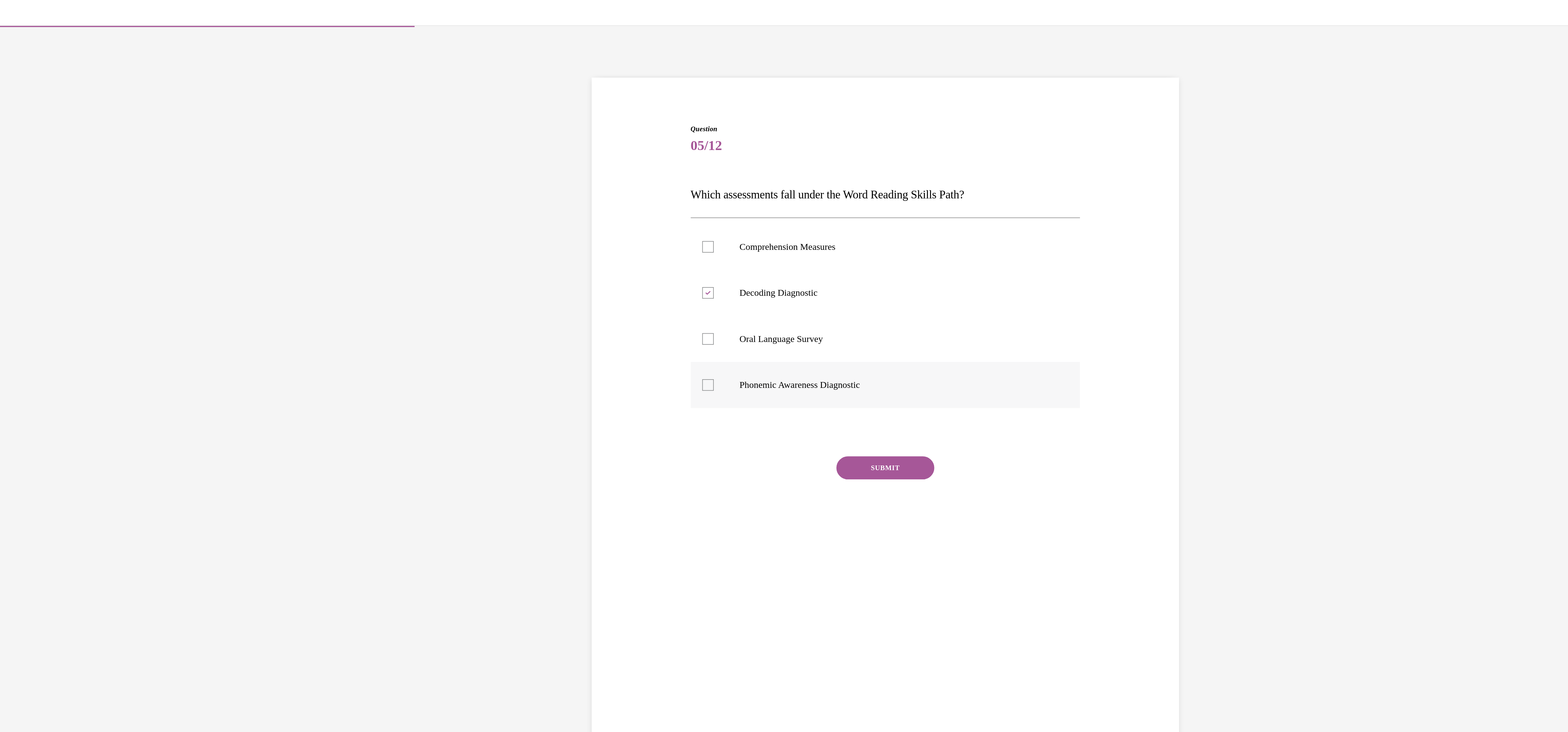
checkbox input "true"
click at [166, 266] on button "SUBMIT" at bounding box center [167, 262] width 52 height 12
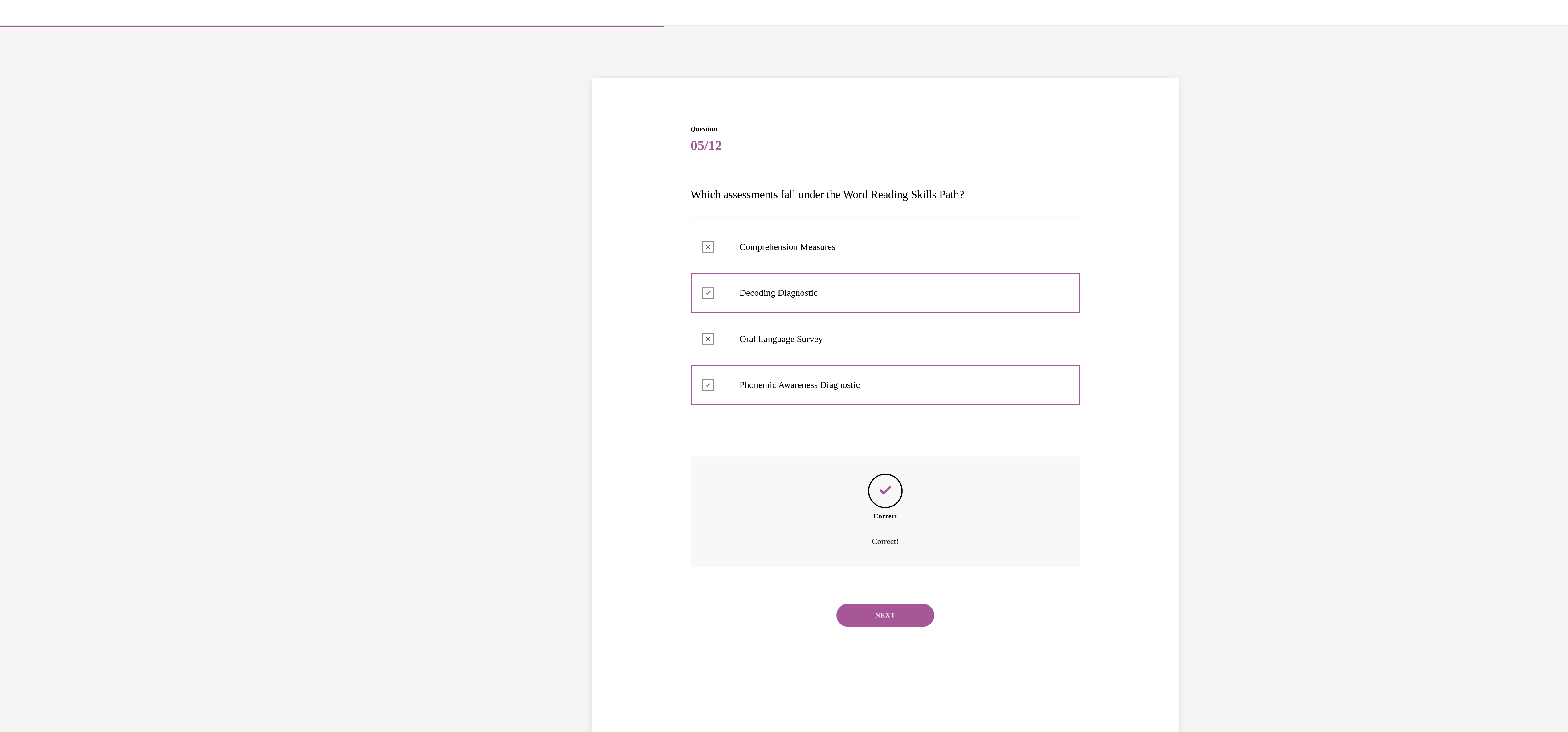
click at [158, 339] on button "NEXT" at bounding box center [167, 341] width 52 height 12
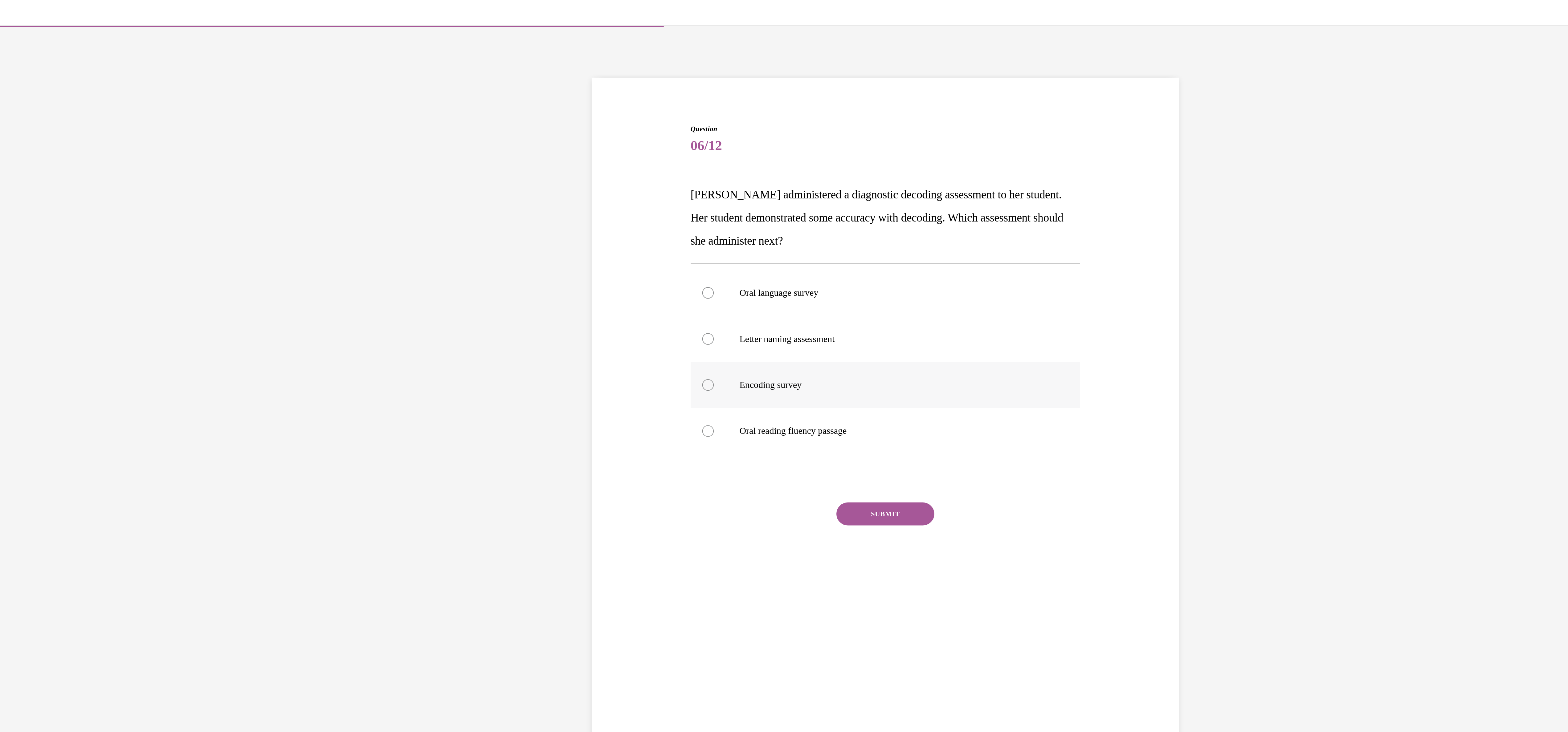
click at [69, 219] on div at bounding box center [72, 218] width 6 height 6
click at [69, 219] on input "Encoding survey" at bounding box center [72, 218] width 6 height 6
radio input "true"
click at [71, 217] on icon at bounding box center [72, 218] width 2 height 2
click at [69, 217] on input "Encoding survey" at bounding box center [72, 218] width 6 height 6
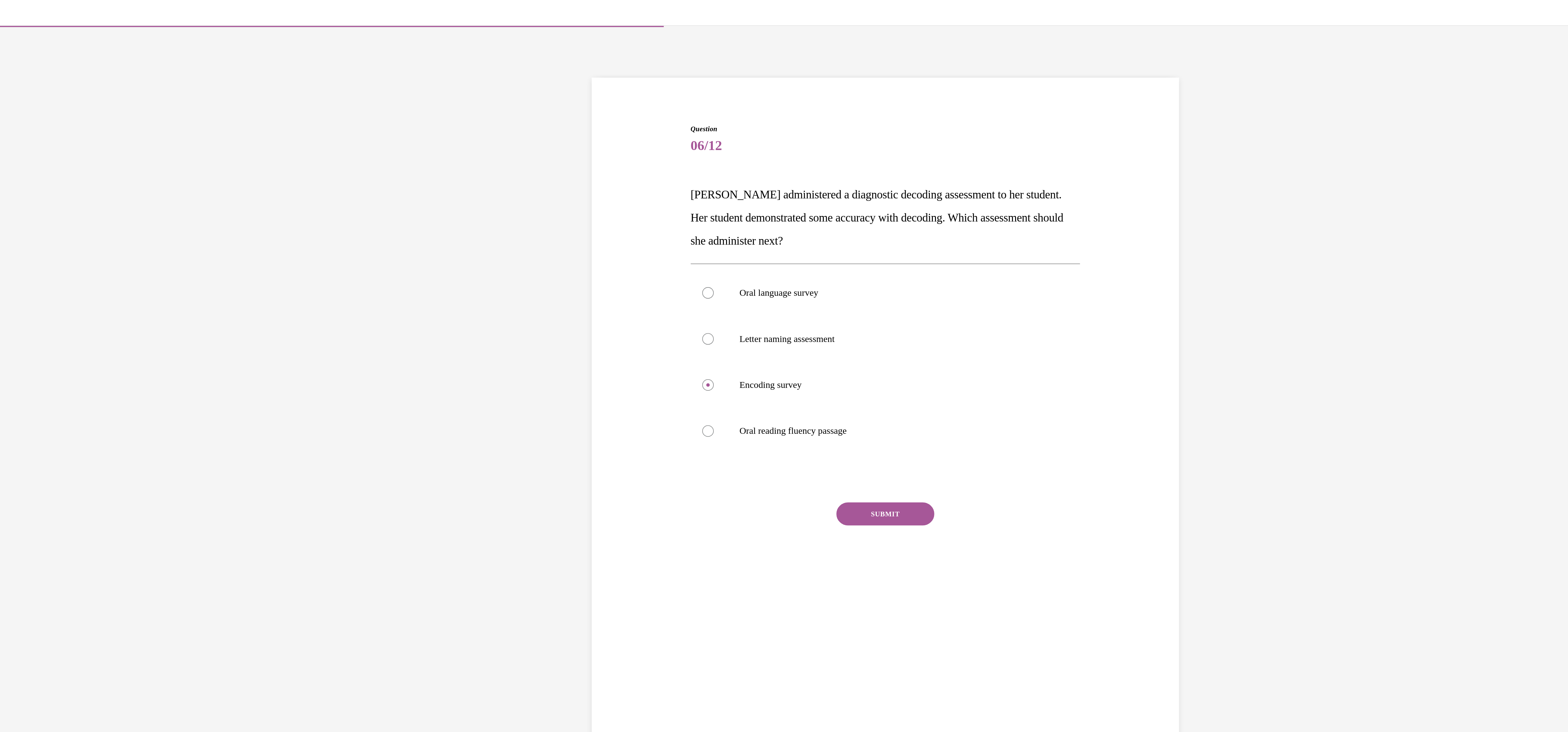
click at [50, 271] on div "Question 06/12 Mrs. Lee administered a diagnostic decoding assessment to her st…" at bounding box center [167, 195] width 317 height 272
click at [69, 244] on div at bounding box center [72, 243] width 6 height 6
click at [69, 244] on input "Oral reading fluency passage" at bounding box center [72, 243] width 6 height 6
radio input "true"
click at [149, 284] on button "SUBMIT" at bounding box center [167, 287] width 52 height 12
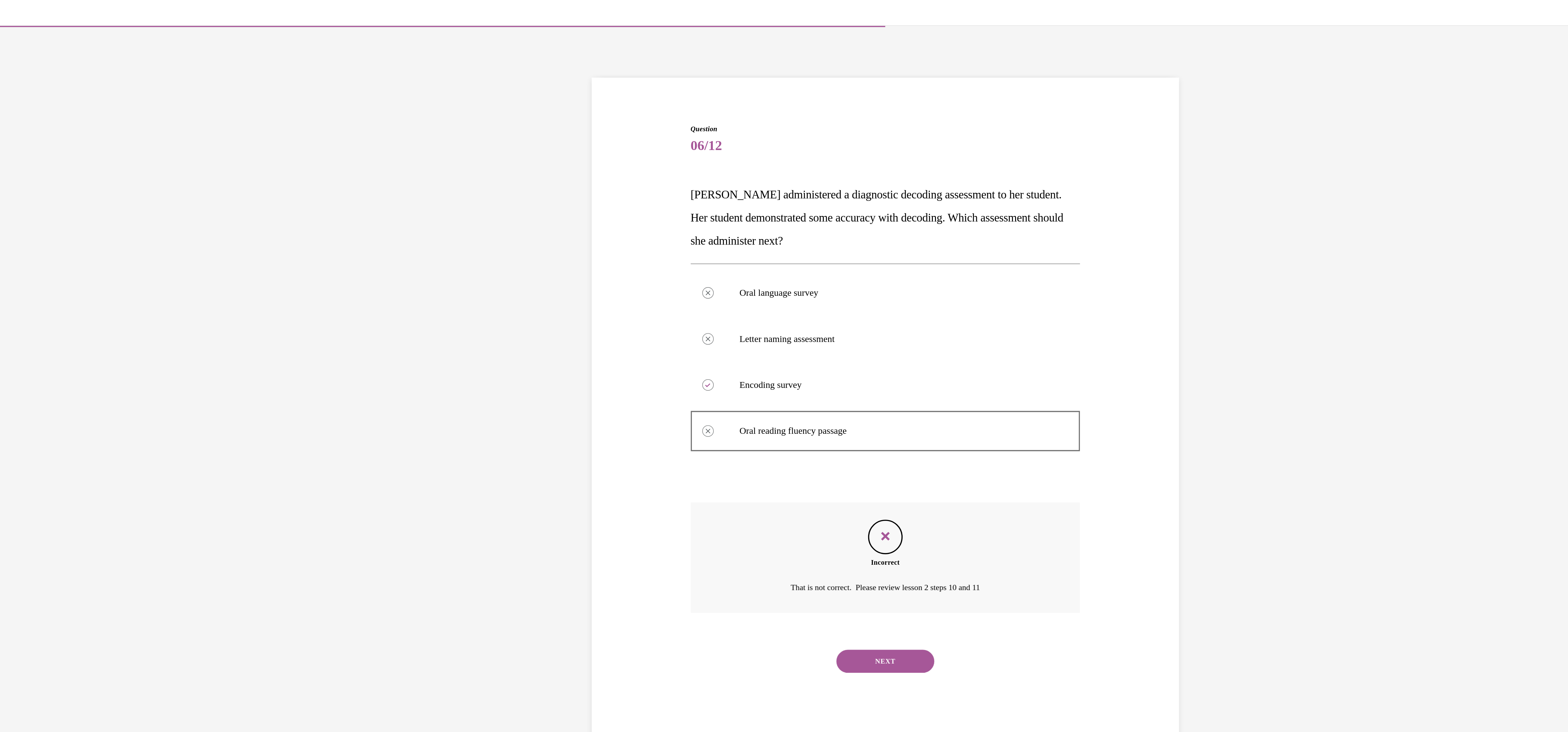
click at [154, 362] on button "NEXT" at bounding box center [167, 366] width 52 height 12
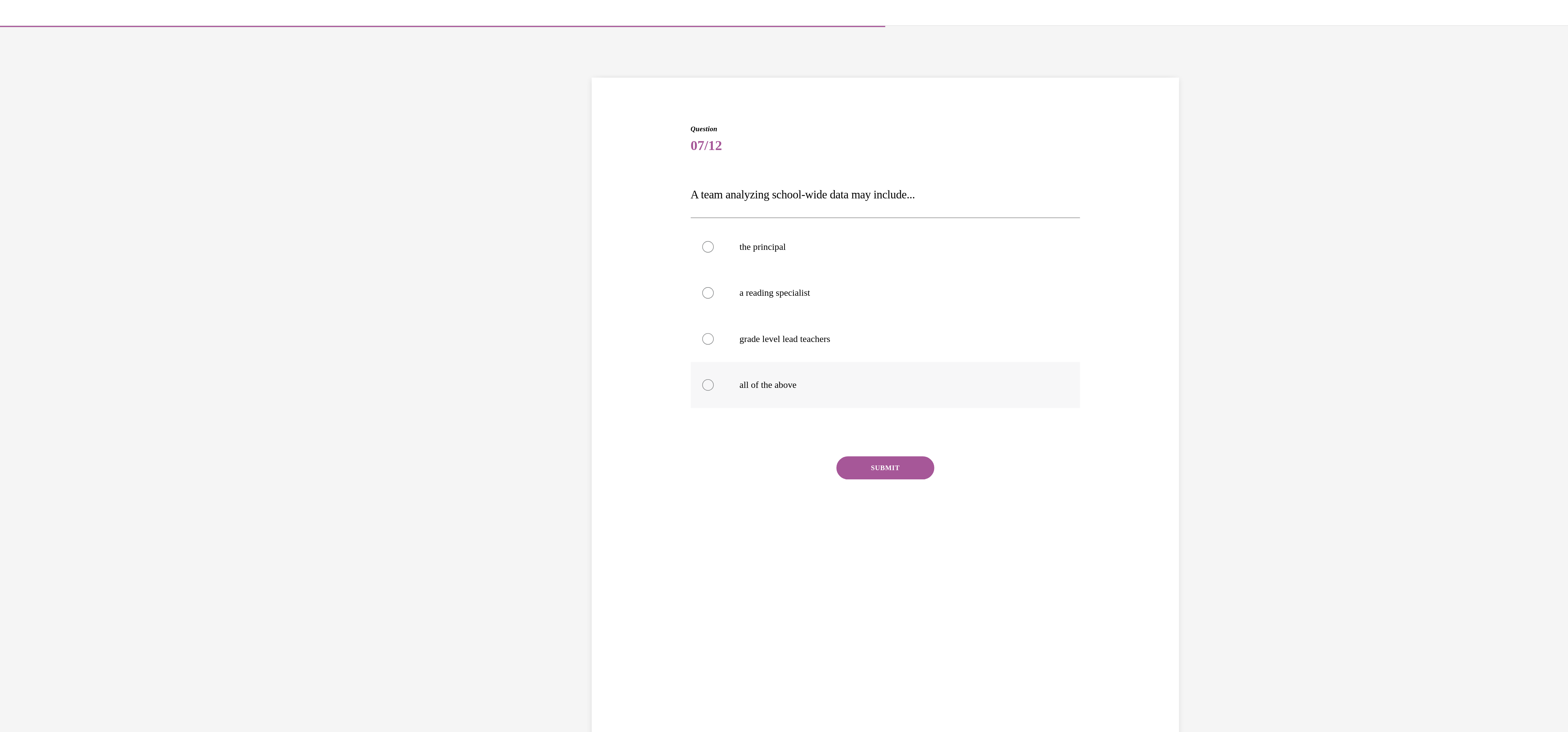
click at [66, 218] on label "all of the above" at bounding box center [167, 218] width 209 height 25
click at [69, 218] on input "all of the above" at bounding box center [72, 218] width 6 height 6
radio input "true"
click at [152, 262] on button "SUBMIT" at bounding box center [167, 262] width 52 height 12
click at [161, 335] on button "NEXT" at bounding box center [167, 341] width 52 height 12
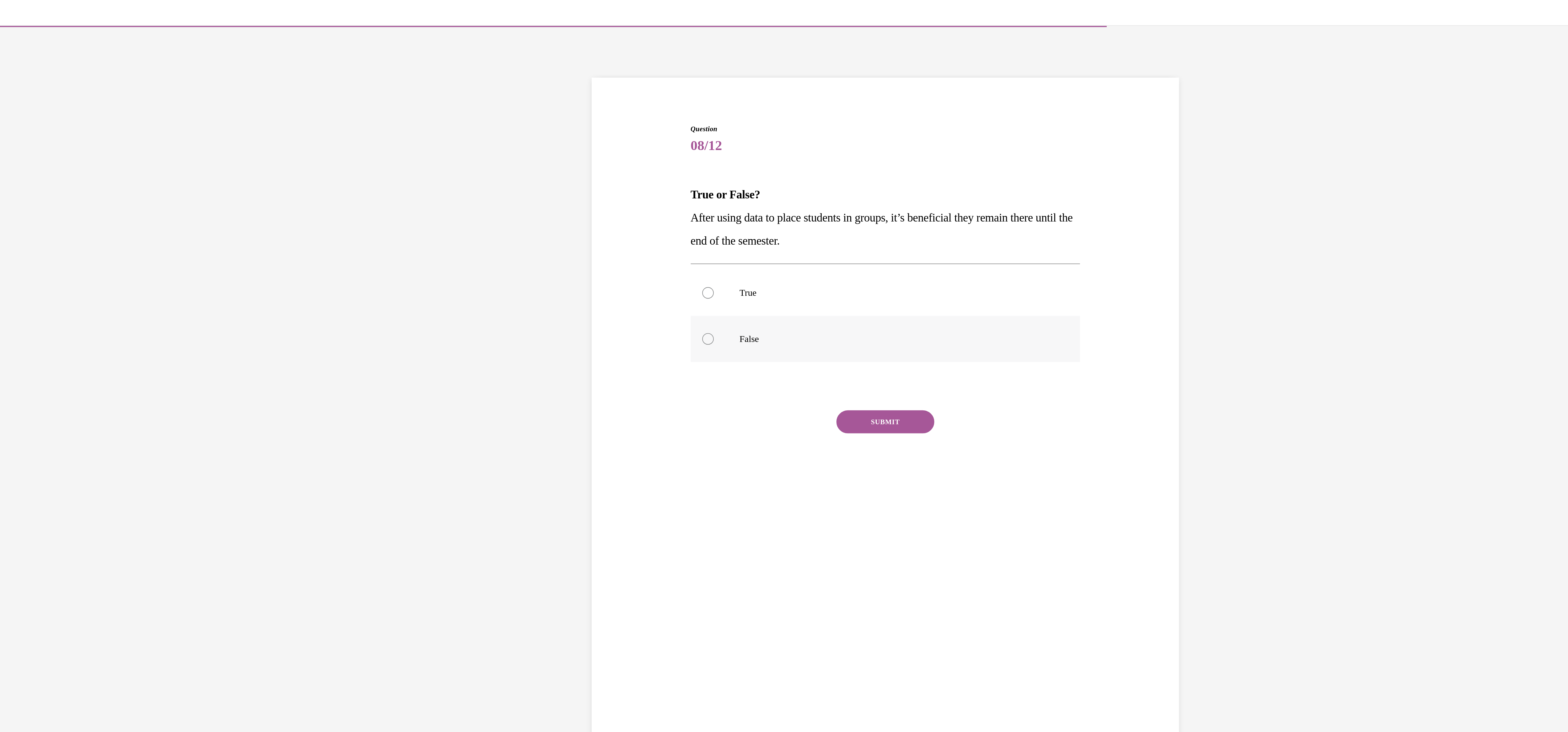
click at [66, 194] on label "False" at bounding box center [167, 193] width 209 height 25
click at [69, 194] on input "False" at bounding box center [72, 193] width 6 height 6
radio input "true"
click at [150, 235] on button "SUBMIT" at bounding box center [167, 238] width 52 height 12
click at [155, 318] on button "NEXT" at bounding box center [167, 316] width 52 height 12
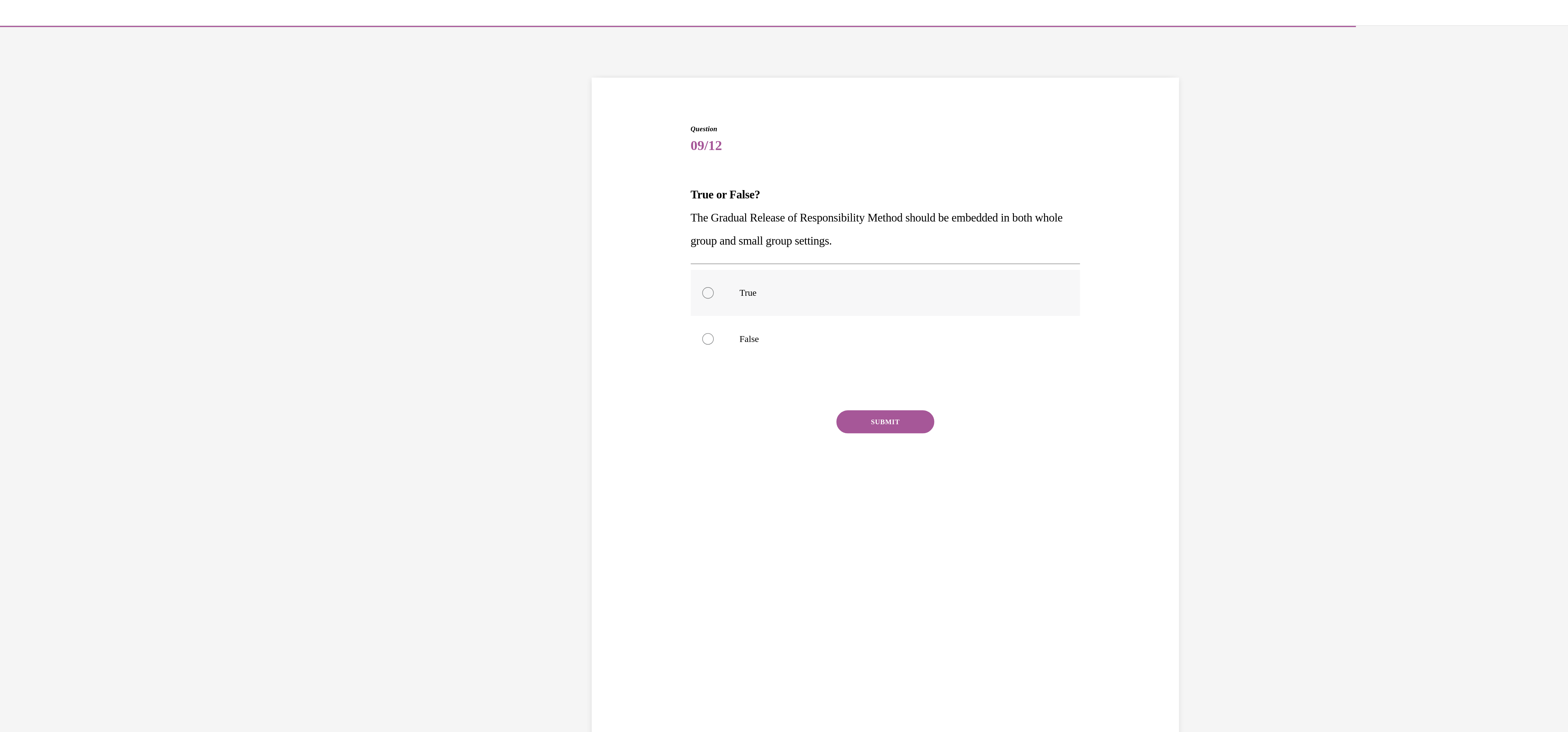
click at [69, 172] on div at bounding box center [72, 169] width 6 height 6
click at [69, 172] on input "True" at bounding box center [72, 169] width 6 height 6
radio input "true"
click at [165, 235] on button "SUBMIT" at bounding box center [167, 238] width 52 height 12
click at [155, 318] on button "NEXT" at bounding box center [167, 316] width 52 height 12
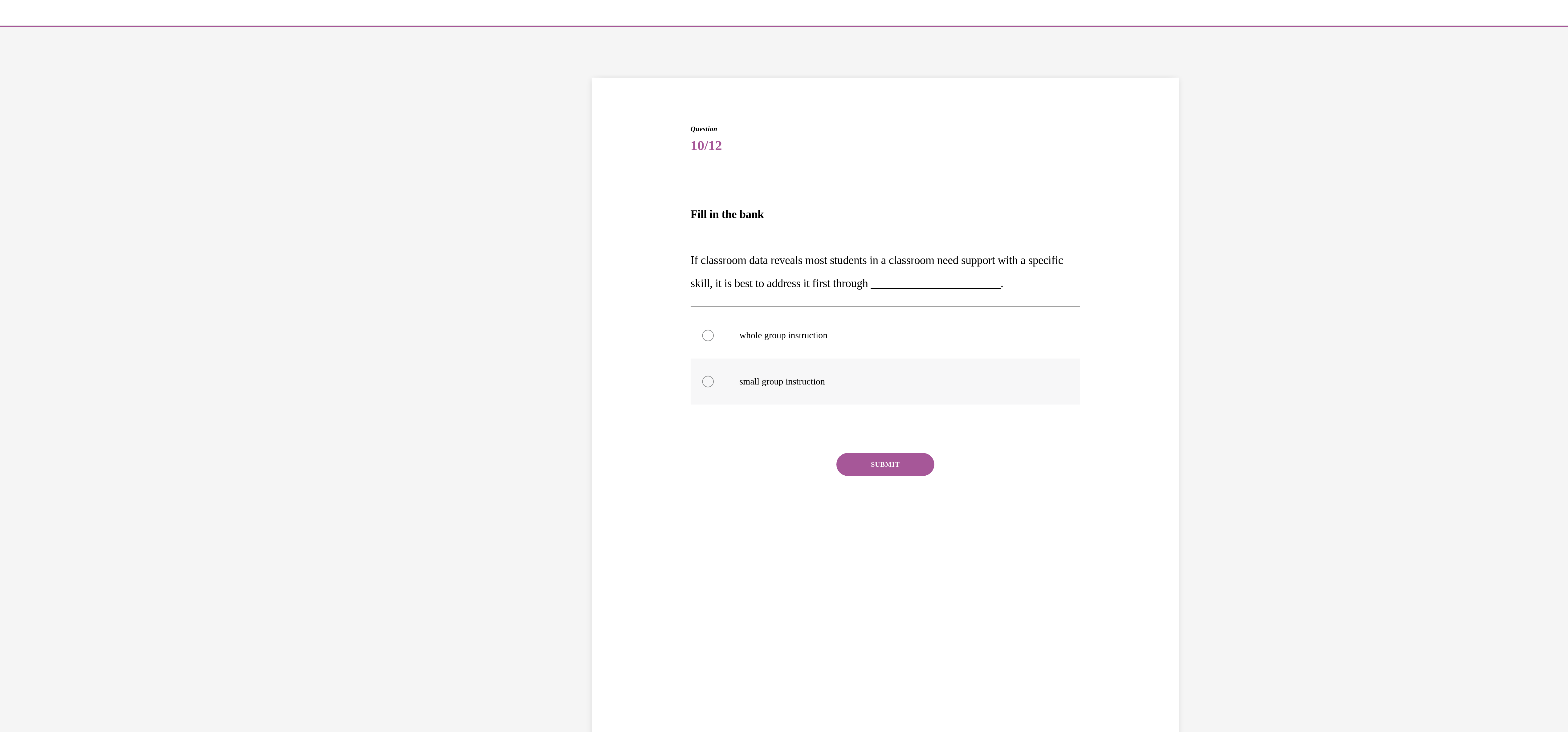
click at [69, 218] on div at bounding box center [72, 216] width 6 height 6
click at [69, 218] on input "small group instruction" at bounding box center [72, 216] width 6 height 6
radio input "true"
click at [170, 259] on button "SUBMIT" at bounding box center [167, 260] width 52 height 12
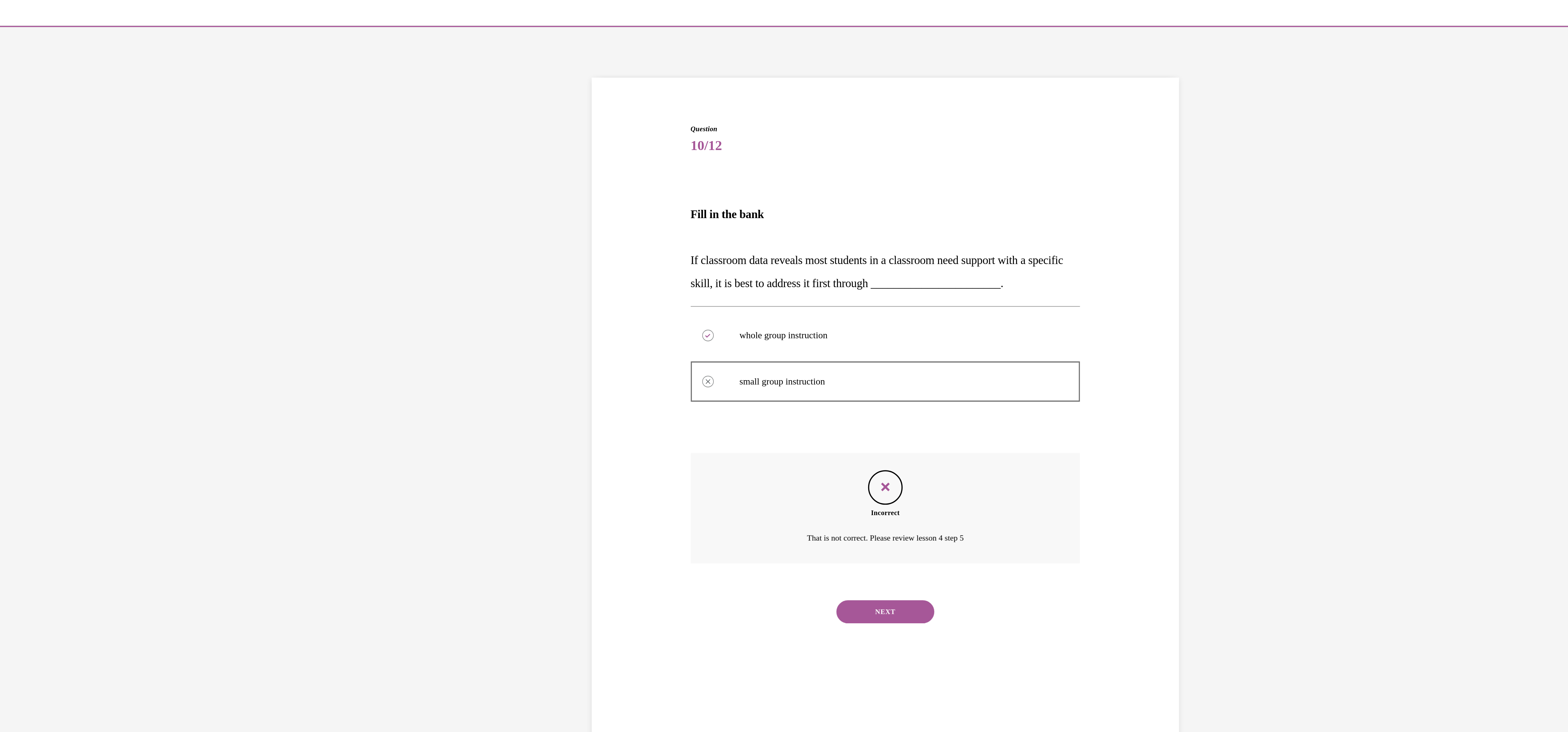
click at [156, 341] on button "NEXT" at bounding box center [167, 340] width 52 height 12
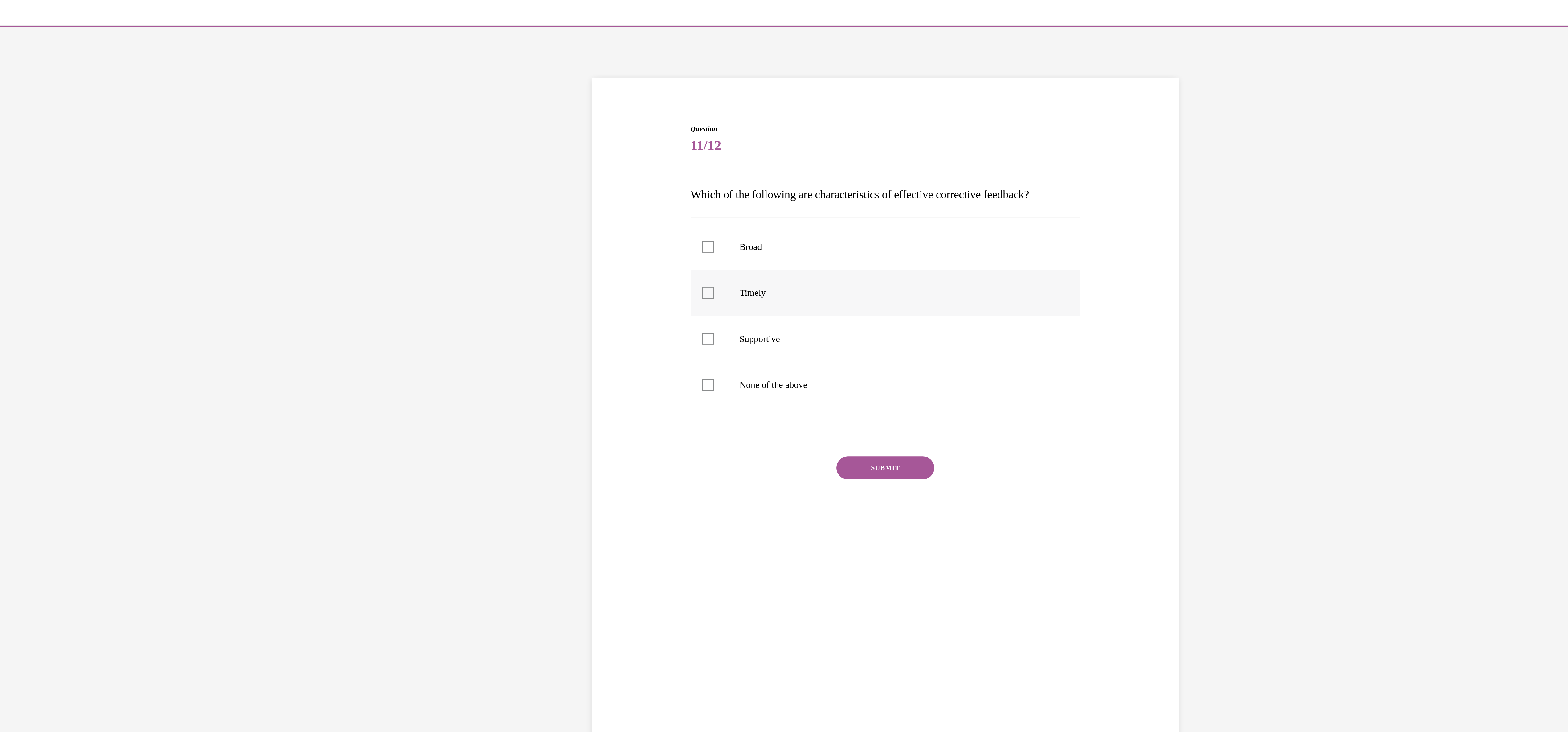
click at [69, 167] on div at bounding box center [72, 169] width 6 height 6
click at [69, 167] on input "Timely" at bounding box center [72, 169] width 6 height 6
checkbox input "true"
click at [63, 198] on label "Supportive" at bounding box center [167, 193] width 209 height 25
click at [69, 197] on input "Supportive" at bounding box center [72, 193] width 6 height 6
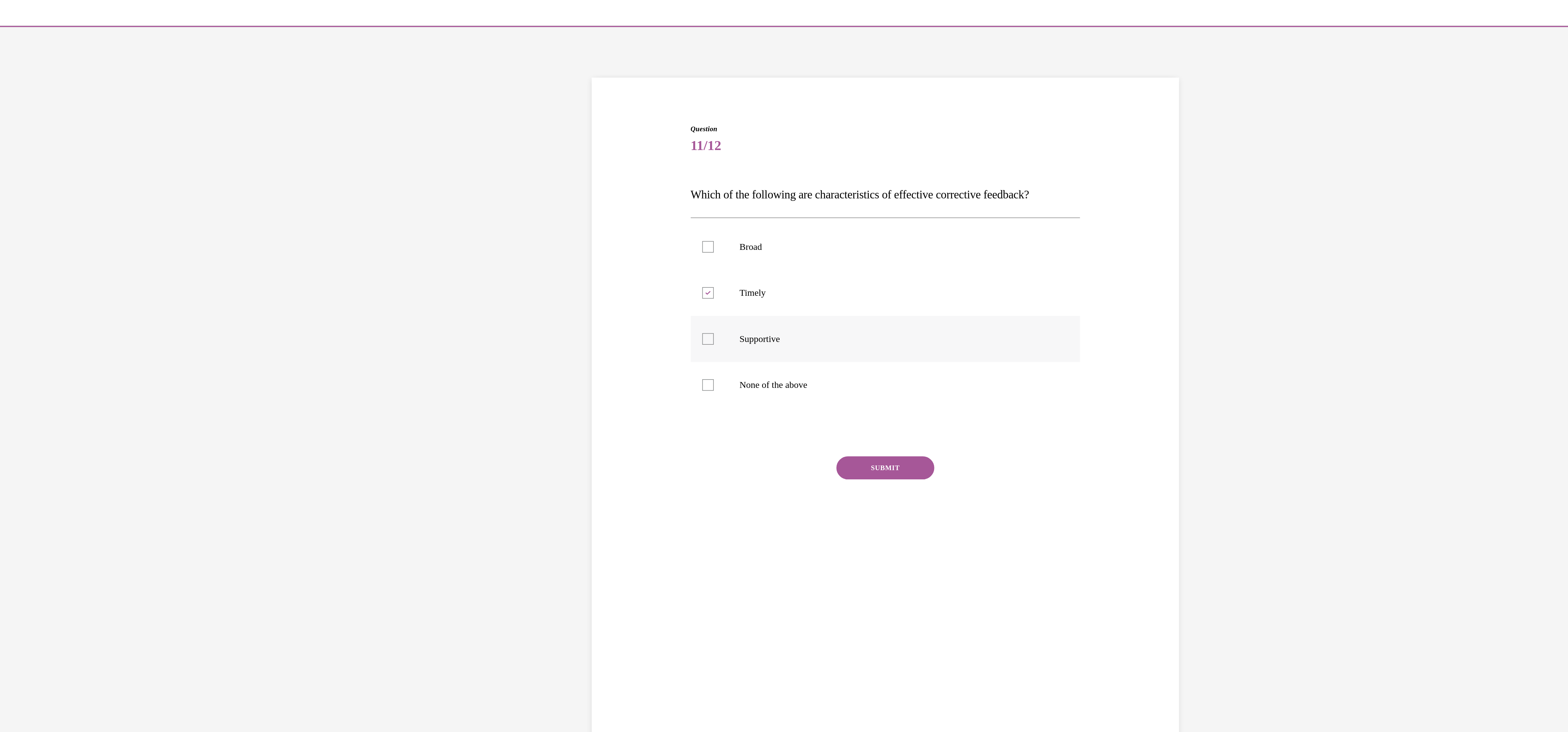
checkbox input "true"
click at [152, 257] on button "SUBMIT" at bounding box center [167, 262] width 52 height 12
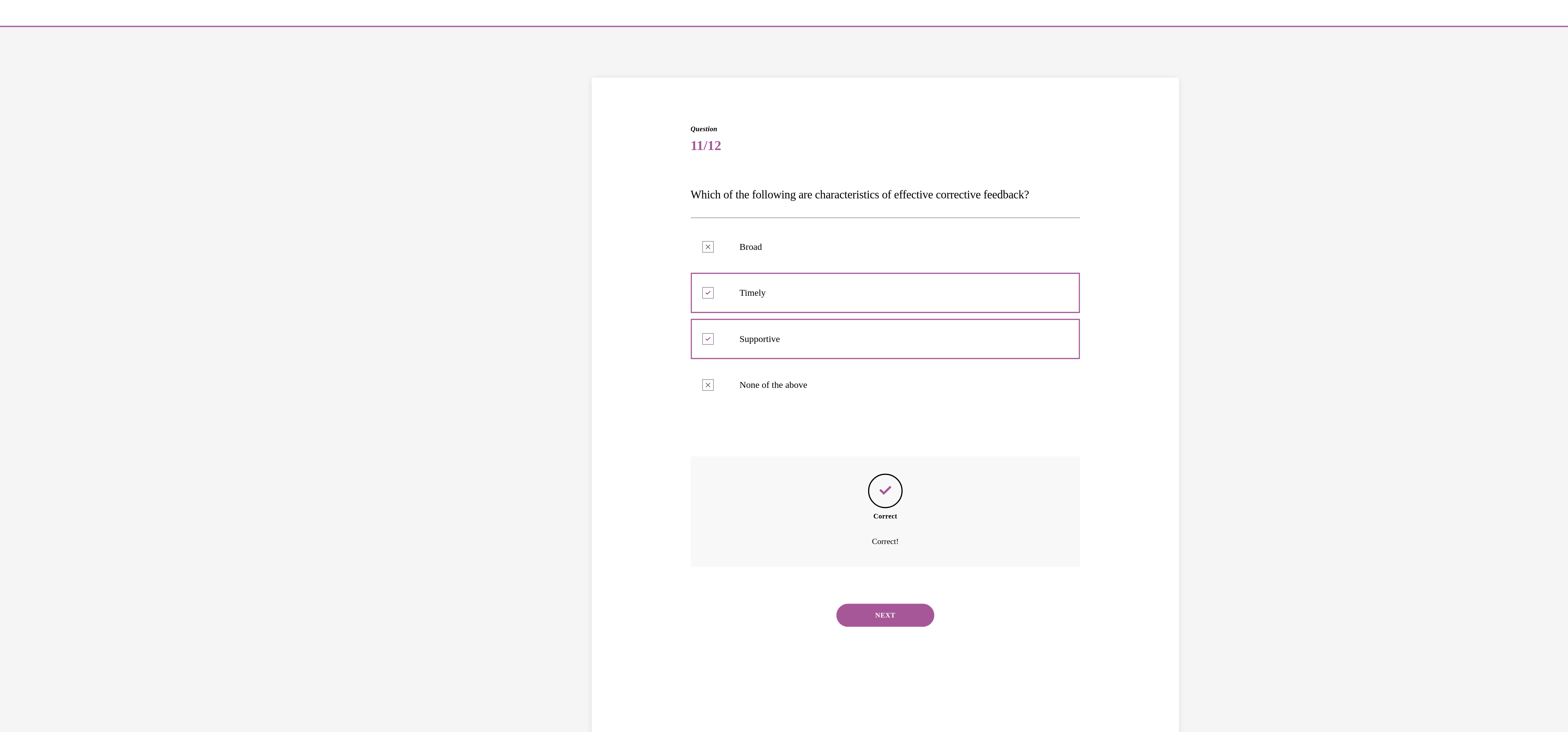
click at [153, 346] on button "NEXT" at bounding box center [167, 341] width 52 height 12
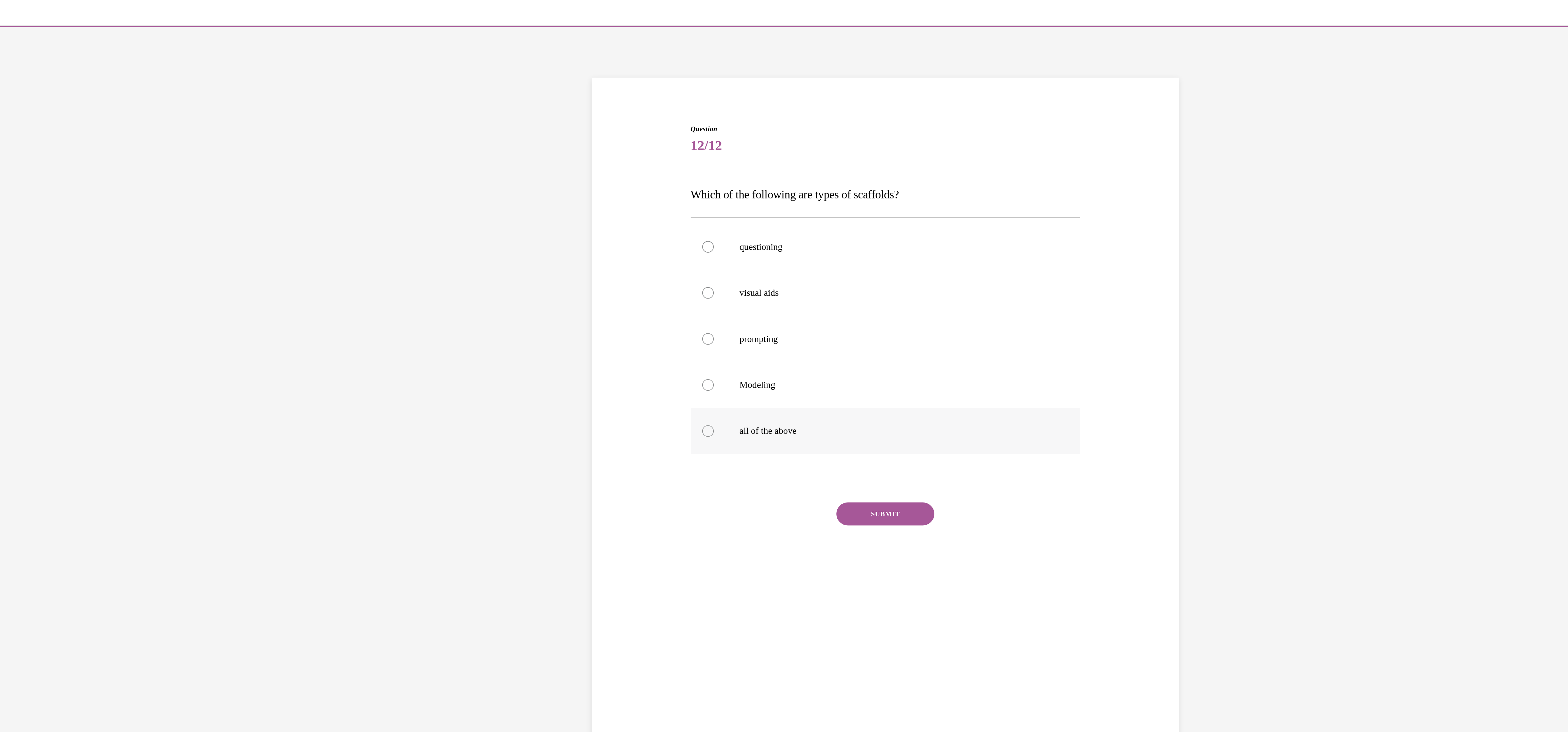
click at [69, 242] on div at bounding box center [72, 243] width 6 height 6
click at [69, 242] on input "all of the above" at bounding box center [72, 243] width 6 height 6
radio input "true"
click at [141, 284] on button "SUBMIT" at bounding box center [167, 287] width 52 height 12
click at [155, 363] on button "NEXT" at bounding box center [167, 366] width 52 height 12
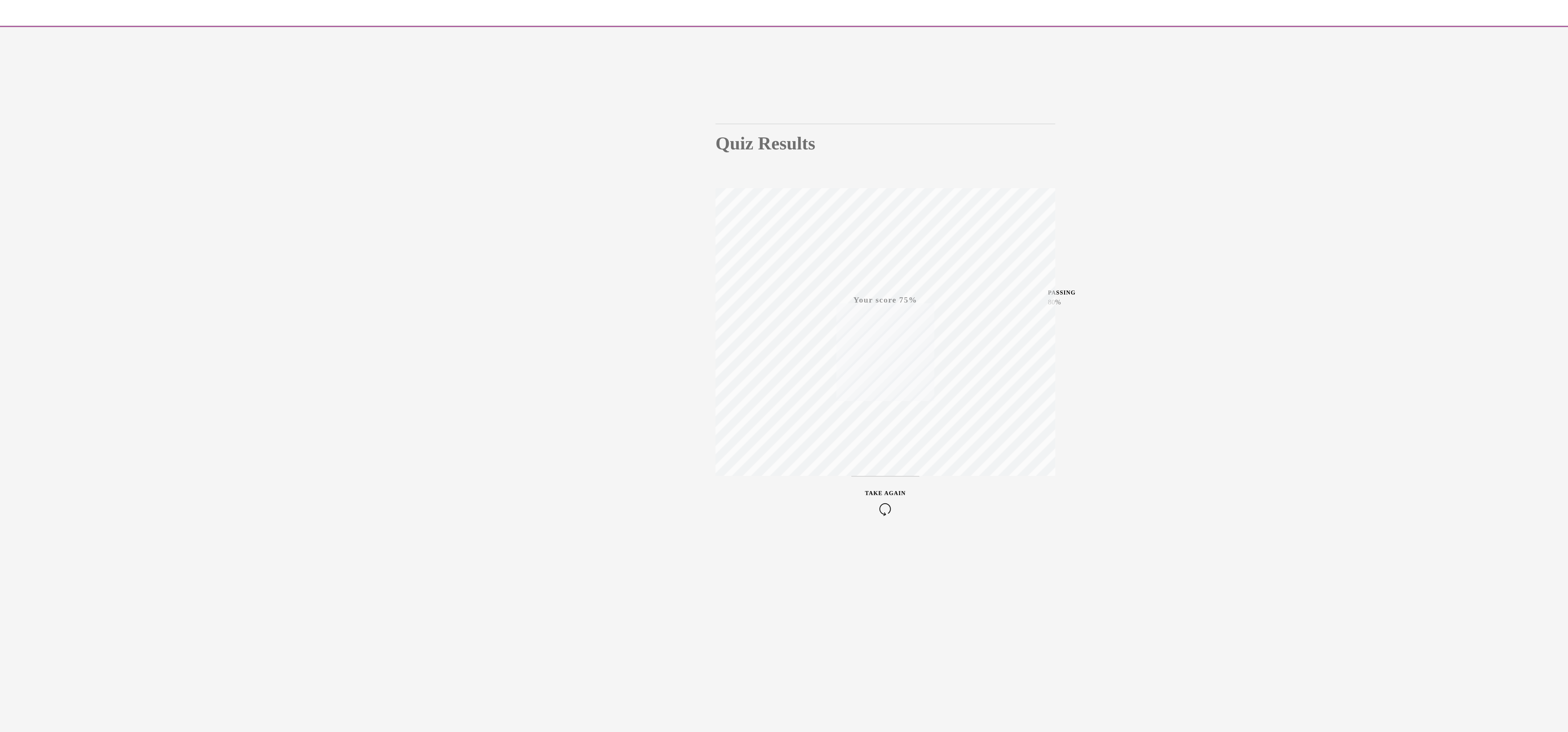
click at [156, 277] on span "TAKE AGAIN" at bounding box center [167, 276] width 22 height 4
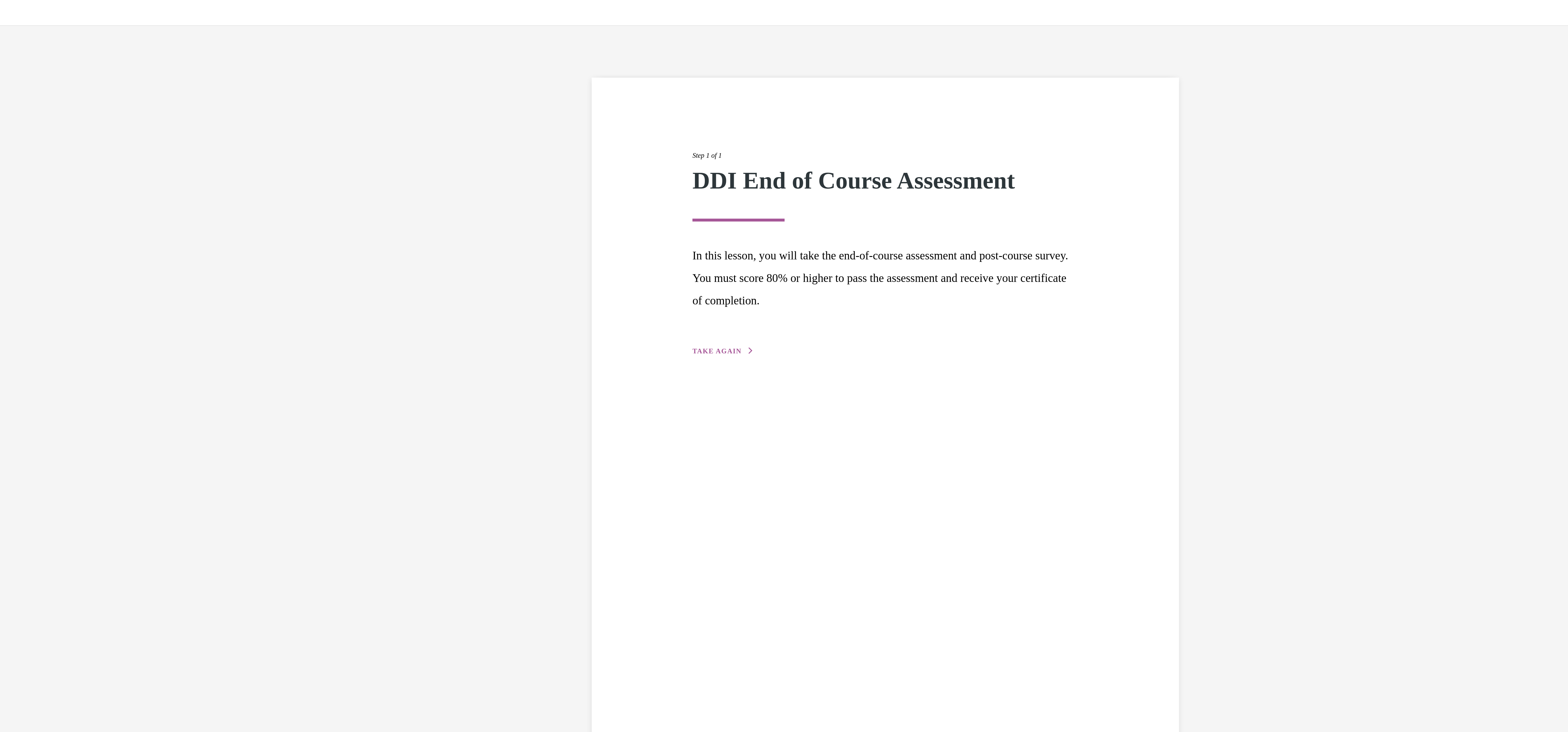
click at [64, 199] on span "TAKE AGAIN" at bounding box center [77, 200] width 26 height 4
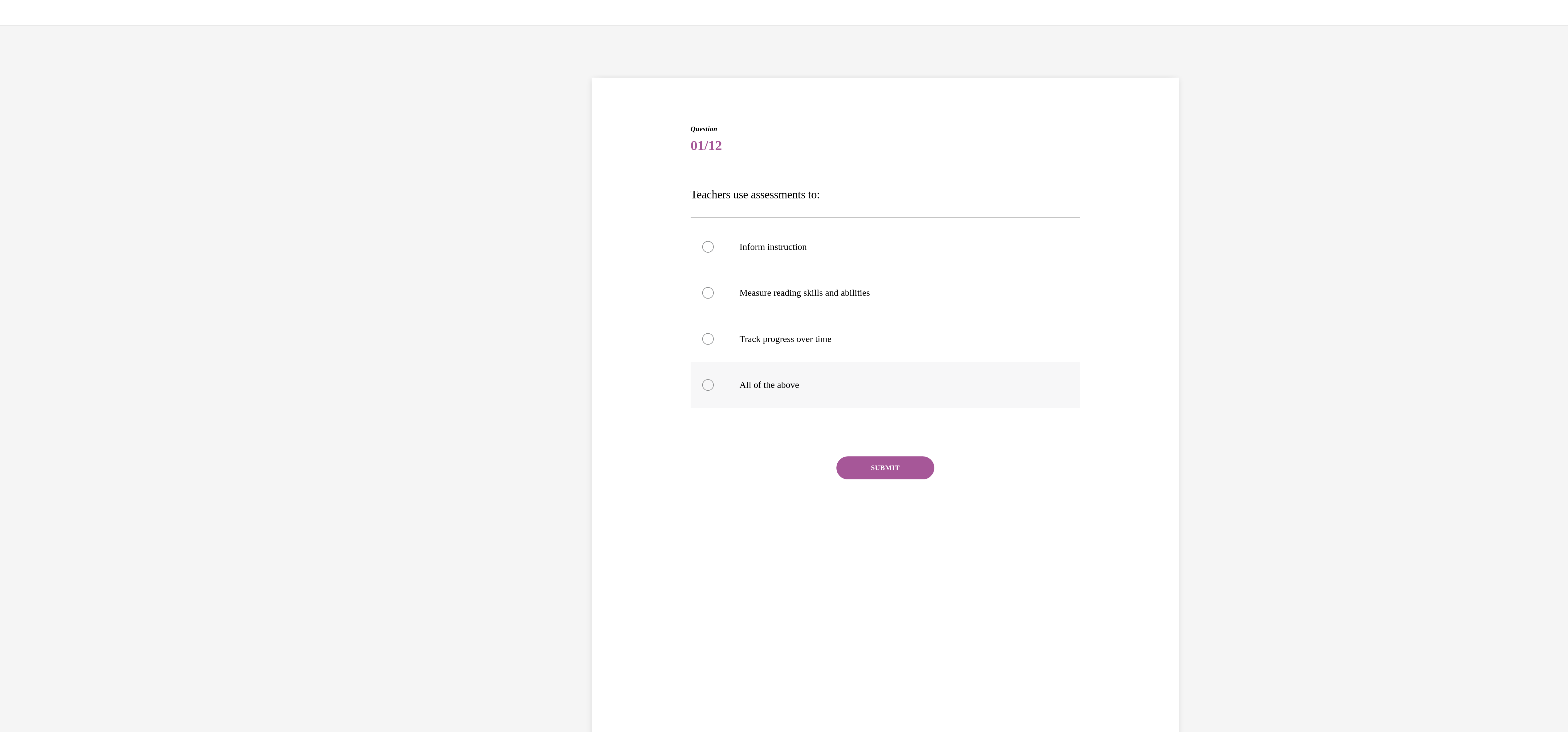
click at [69, 217] on div at bounding box center [72, 218] width 6 height 6
click at [69, 217] on input "All of the above" at bounding box center [72, 218] width 6 height 6
radio input "true"
click at [150, 262] on button "SUBMIT" at bounding box center [167, 262] width 52 height 12
click at [162, 342] on button "NEXT" at bounding box center [167, 341] width 52 height 12
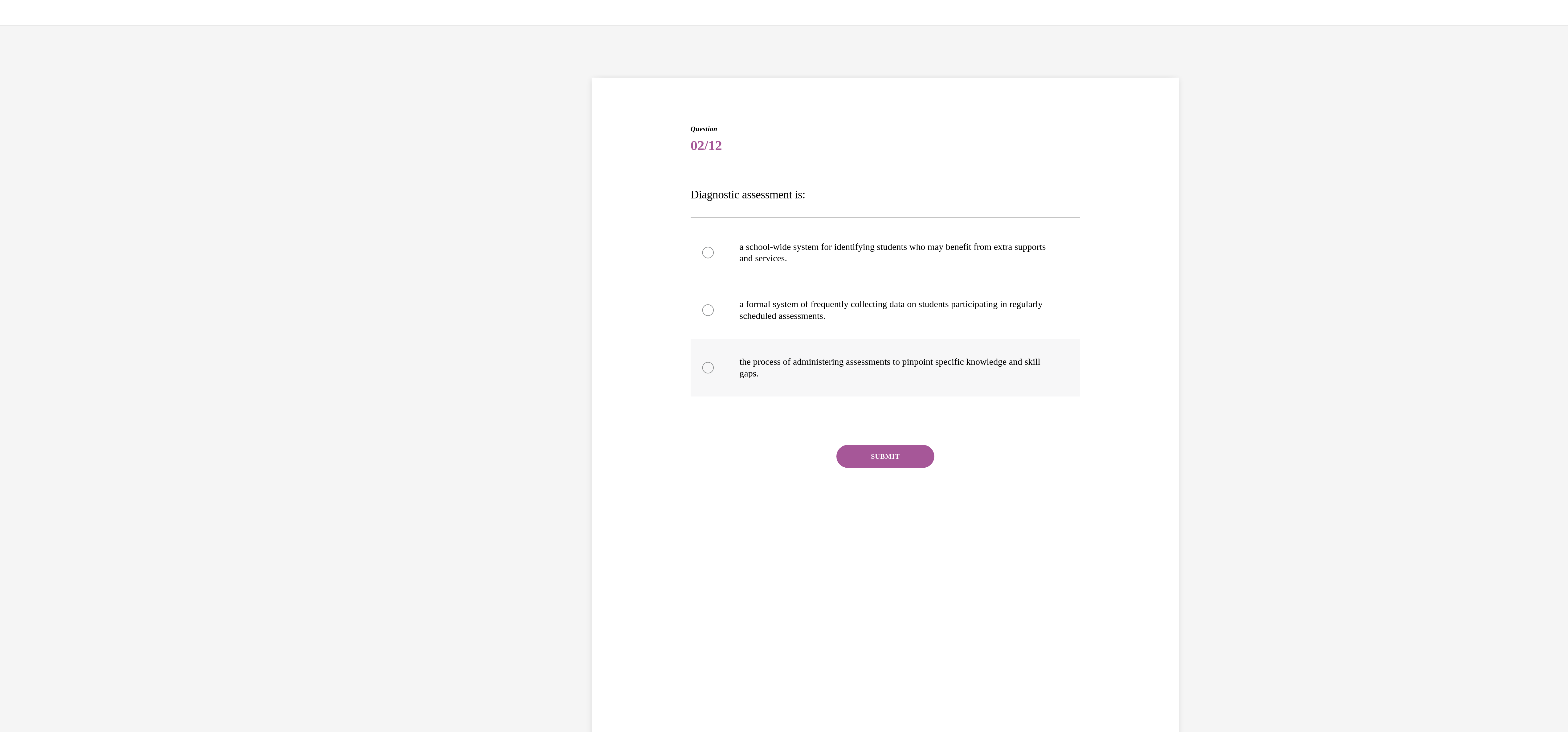
click at [69, 209] on div at bounding box center [72, 209] width 6 height 6
click at [69, 209] on input "the process of administering assessments to pinpoint specific knowledge and ski…" at bounding box center [72, 209] width 6 height 6
radio input "true"
click at [159, 256] on button "SUBMIT" at bounding box center [167, 256] width 52 height 12
click at [161, 336] on button "NEXT" at bounding box center [167, 335] width 52 height 12
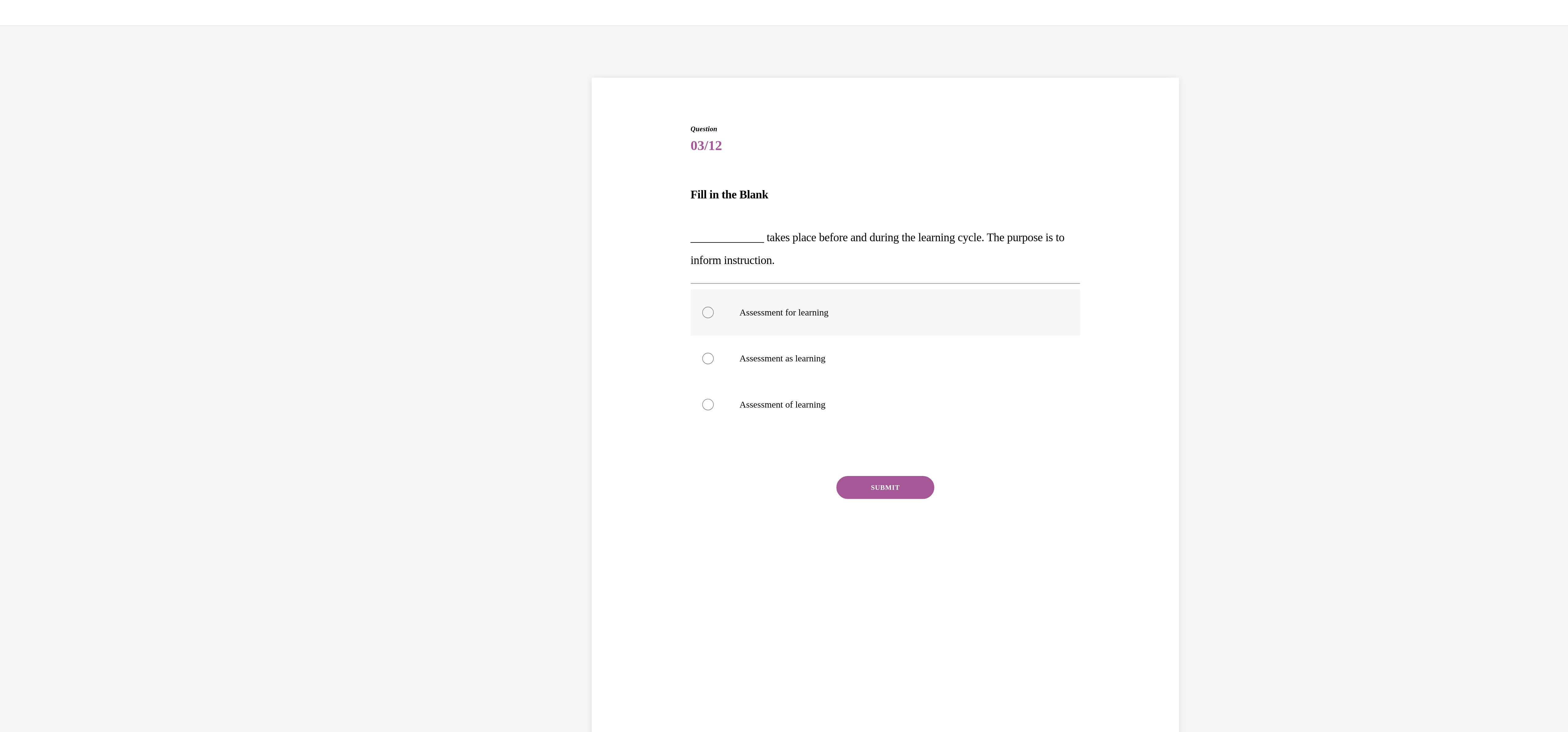
click at [69, 179] on div at bounding box center [72, 180] width 6 height 6
click at [69, 179] on input "Assessment for learning" at bounding box center [72, 180] width 6 height 6
radio input "true"
click at [150, 267] on button "SUBMIT" at bounding box center [167, 273] width 52 height 12
click at [160, 355] on button "NEXT" at bounding box center [167, 352] width 52 height 12
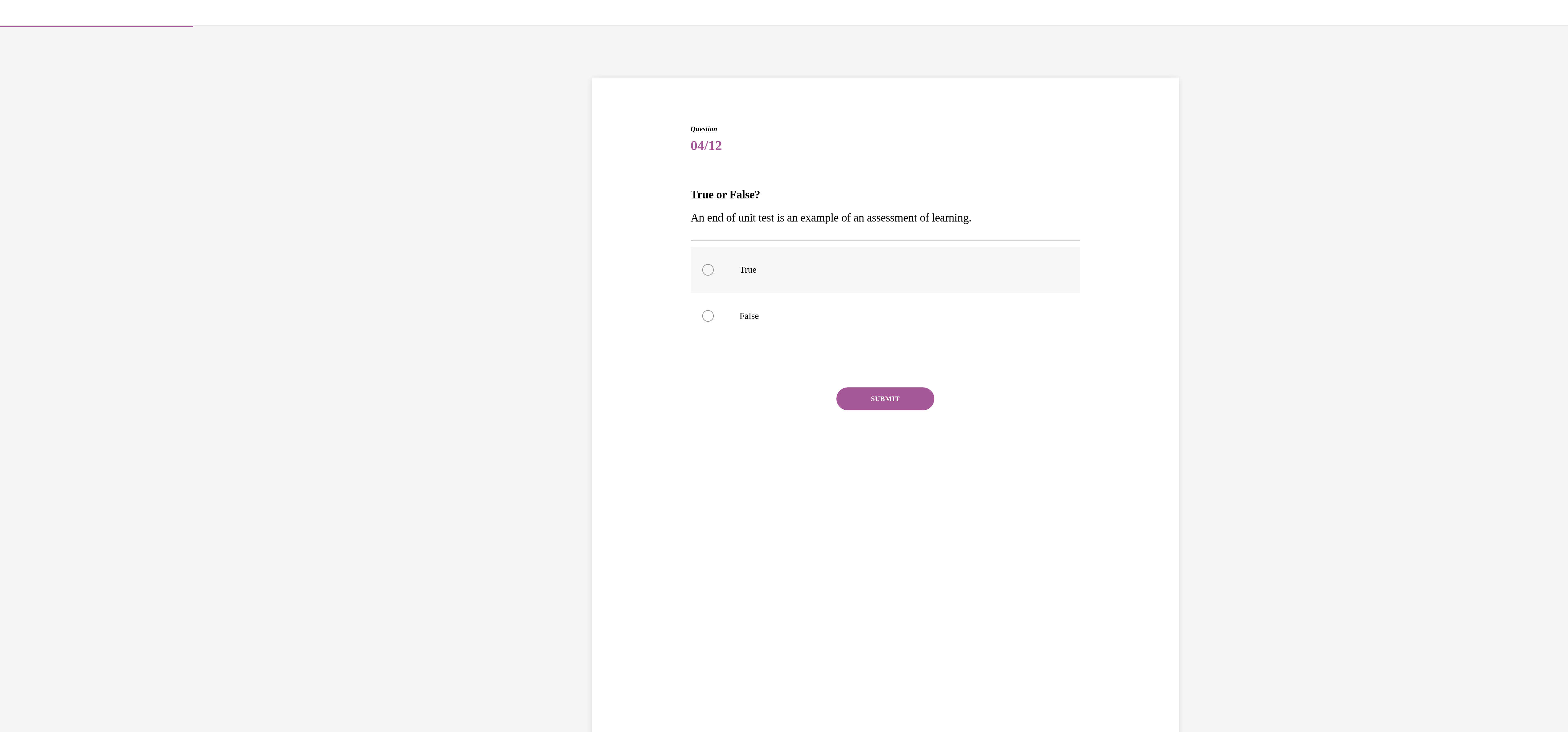
click at [69, 156] on div at bounding box center [72, 156] width 6 height 6
click at [69, 156] on input "True" at bounding box center [72, 156] width 6 height 6
radio input "true"
click at [146, 229] on button "SUBMIT" at bounding box center [167, 225] width 52 height 12
click at [166, 305] on button "NEXT" at bounding box center [167, 304] width 52 height 12
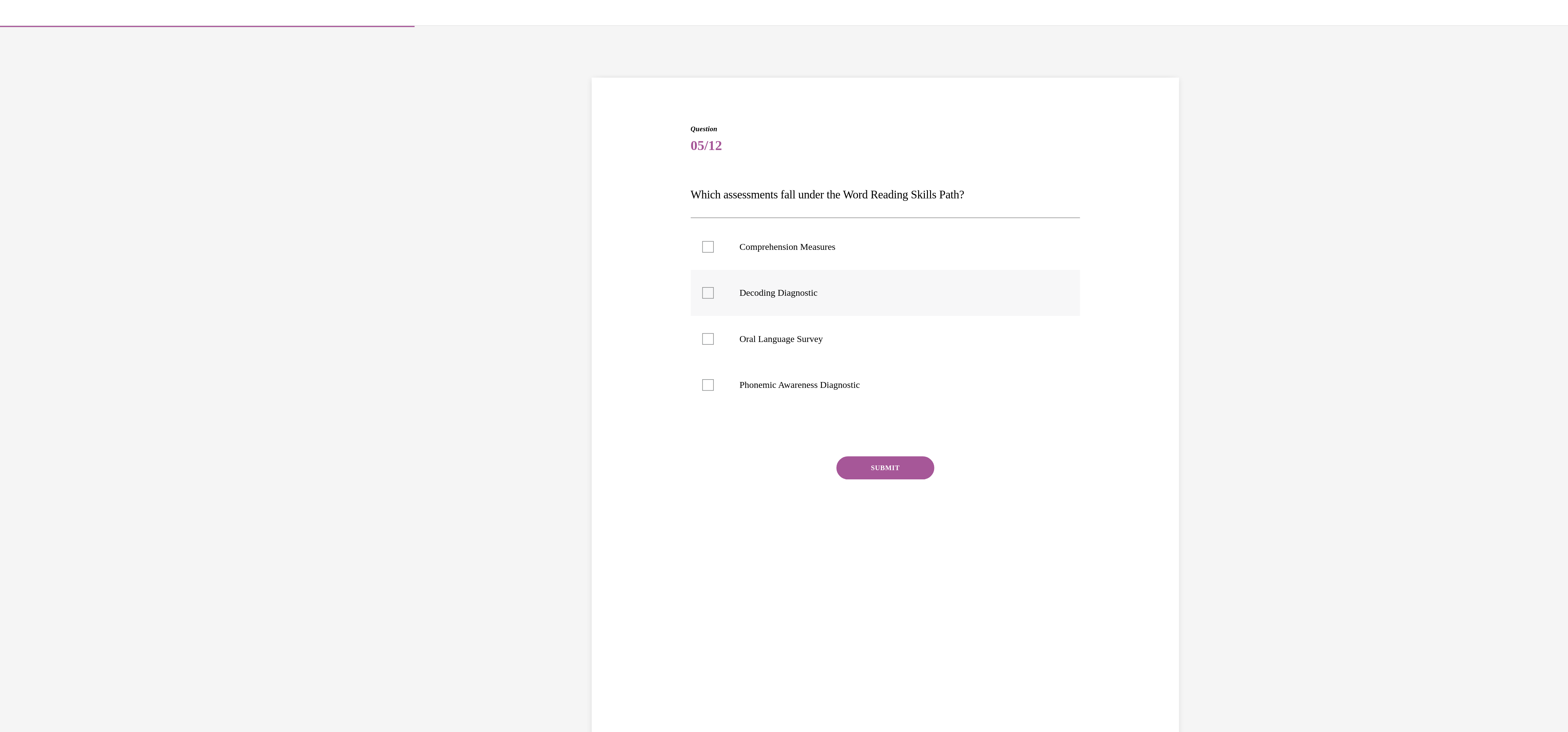
click at [69, 170] on div at bounding box center [72, 169] width 6 height 6
click at [69, 170] on input "Decoding Diagnostic" at bounding box center [72, 169] width 6 height 6
checkbox input "true"
click at [69, 217] on div at bounding box center [72, 218] width 6 height 6
click at [69, 217] on input "Phonemic Awareness Diagnostic" at bounding box center [72, 218] width 6 height 6
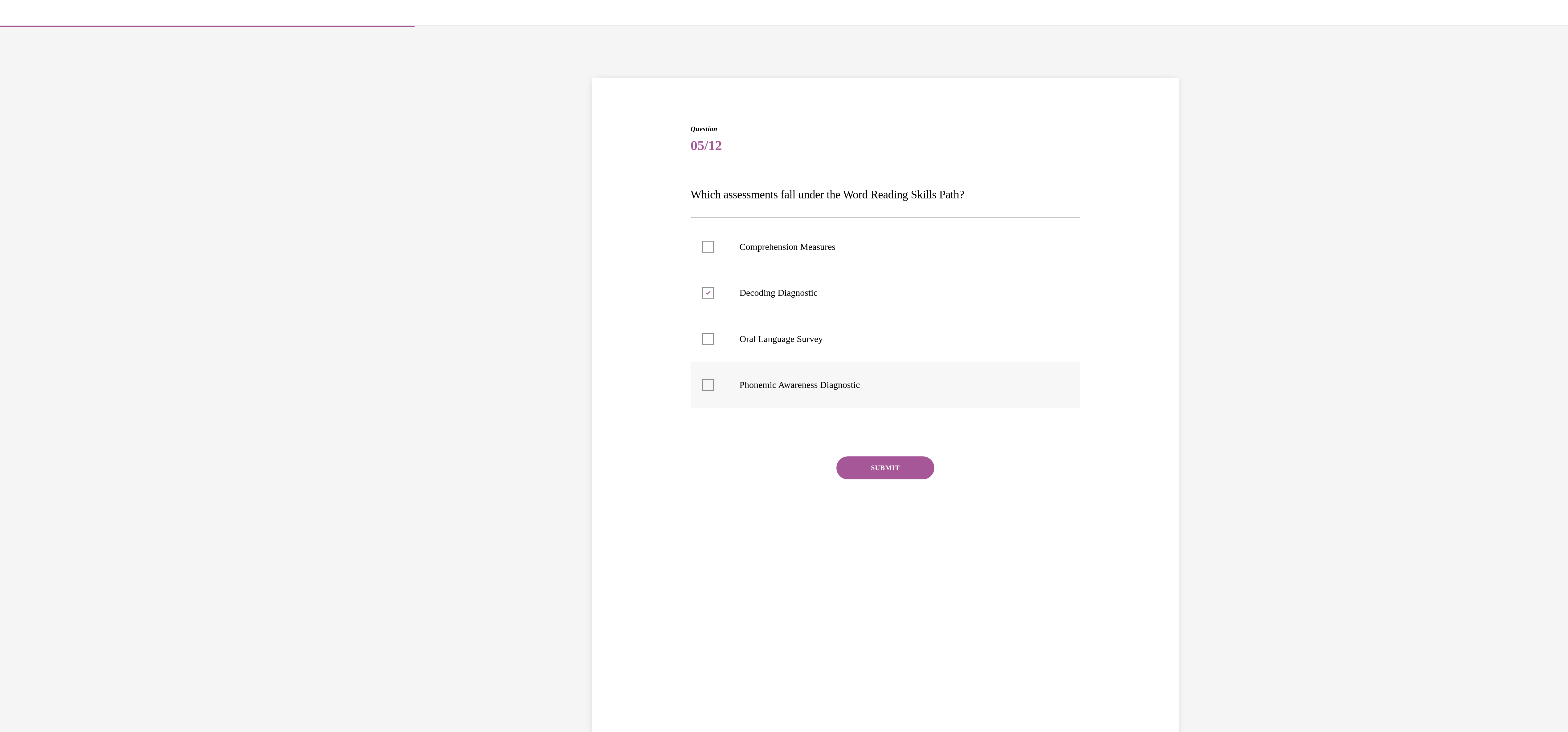
checkbox input "true"
click at [147, 259] on button "SUBMIT" at bounding box center [167, 262] width 52 height 12
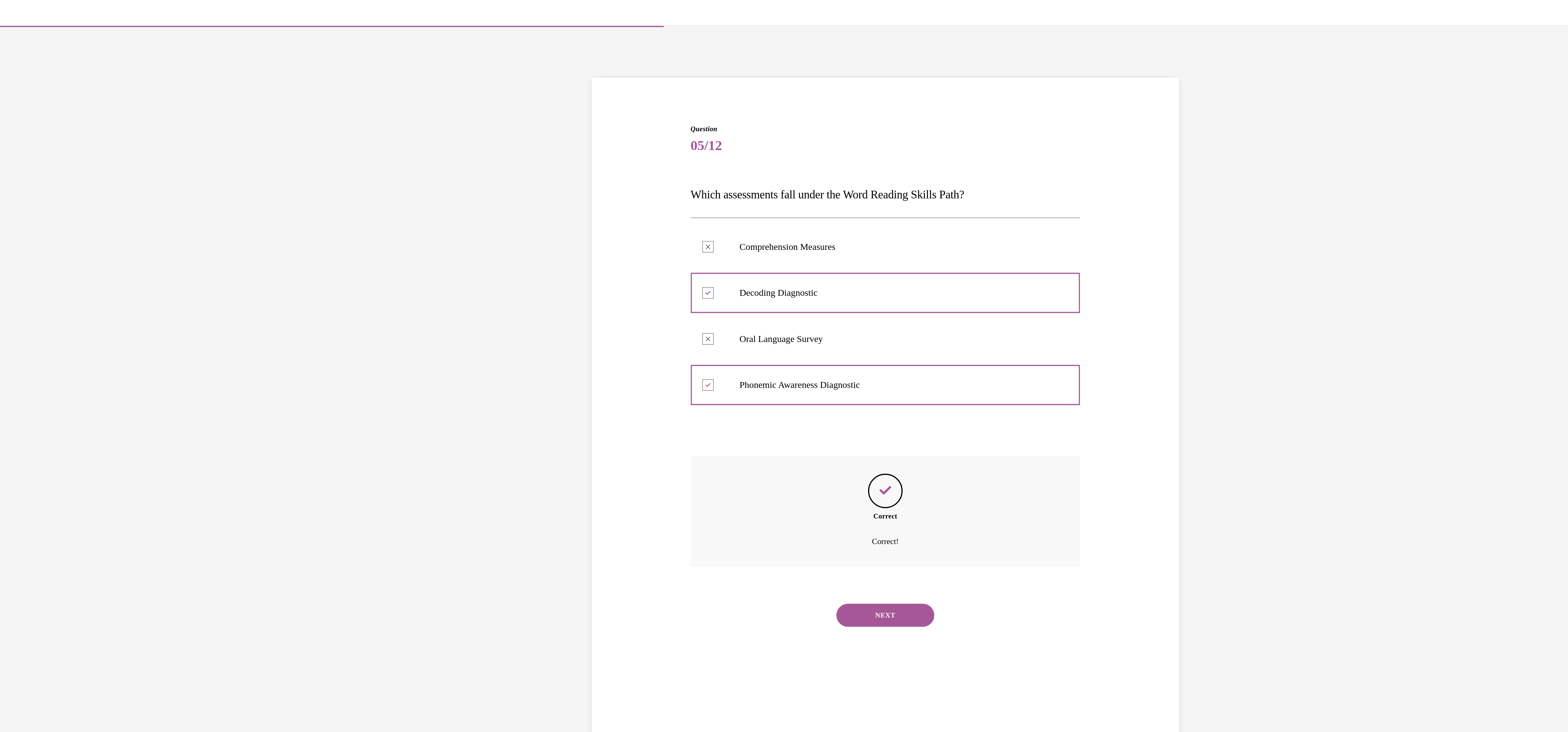
click at [162, 341] on button "NEXT" at bounding box center [167, 341] width 52 height 12
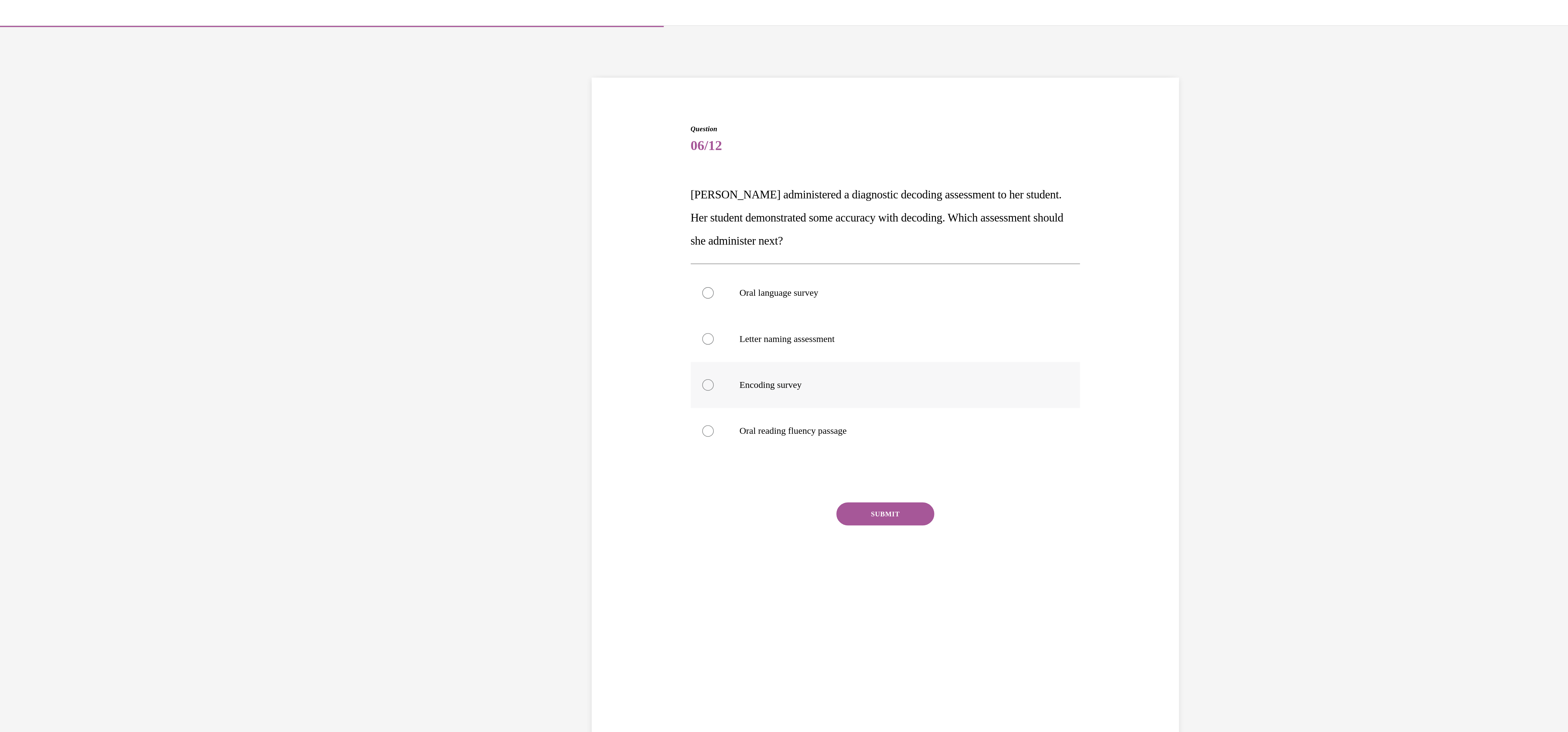
click at [69, 221] on div at bounding box center [72, 218] width 6 height 6
click at [69, 221] on input "Encoding survey" at bounding box center [72, 218] width 6 height 6
radio input "true"
click at [158, 288] on button "SUBMIT" at bounding box center [167, 287] width 52 height 12
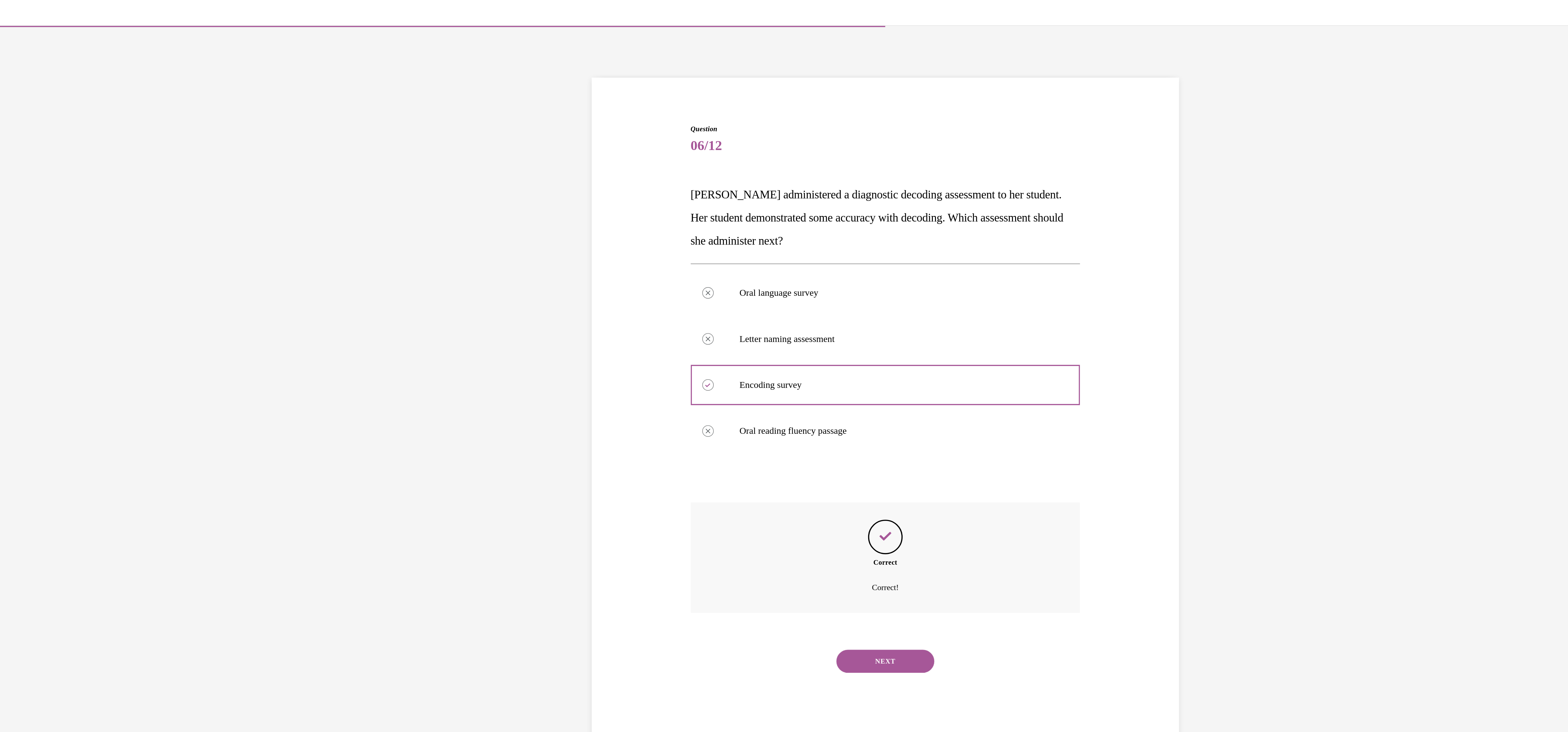
click at [159, 364] on button "NEXT" at bounding box center [167, 366] width 52 height 12
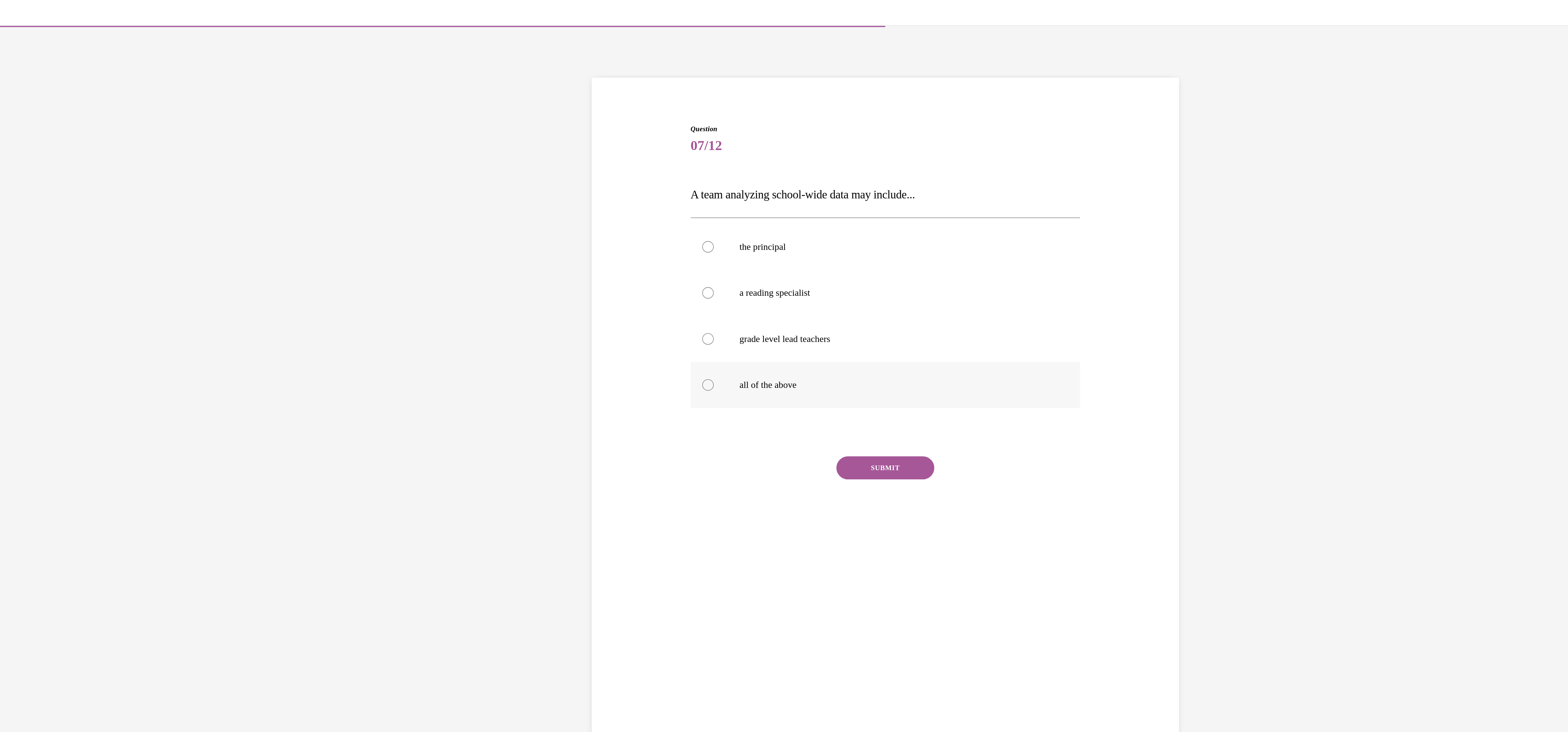
click at [69, 218] on div at bounding box center [72, 218] width 6 height 6
click at [69, 218] on input "all of the above" at bounding box center [72, 218] width 6 height 6
radio input "true"
click at [155, 263] on button "SUBMIT" at bounding box center [167, 262] width 52 height 12
click at [156, 344] on button "NEXT" at bounding box center [167, 341] width 52 height 12
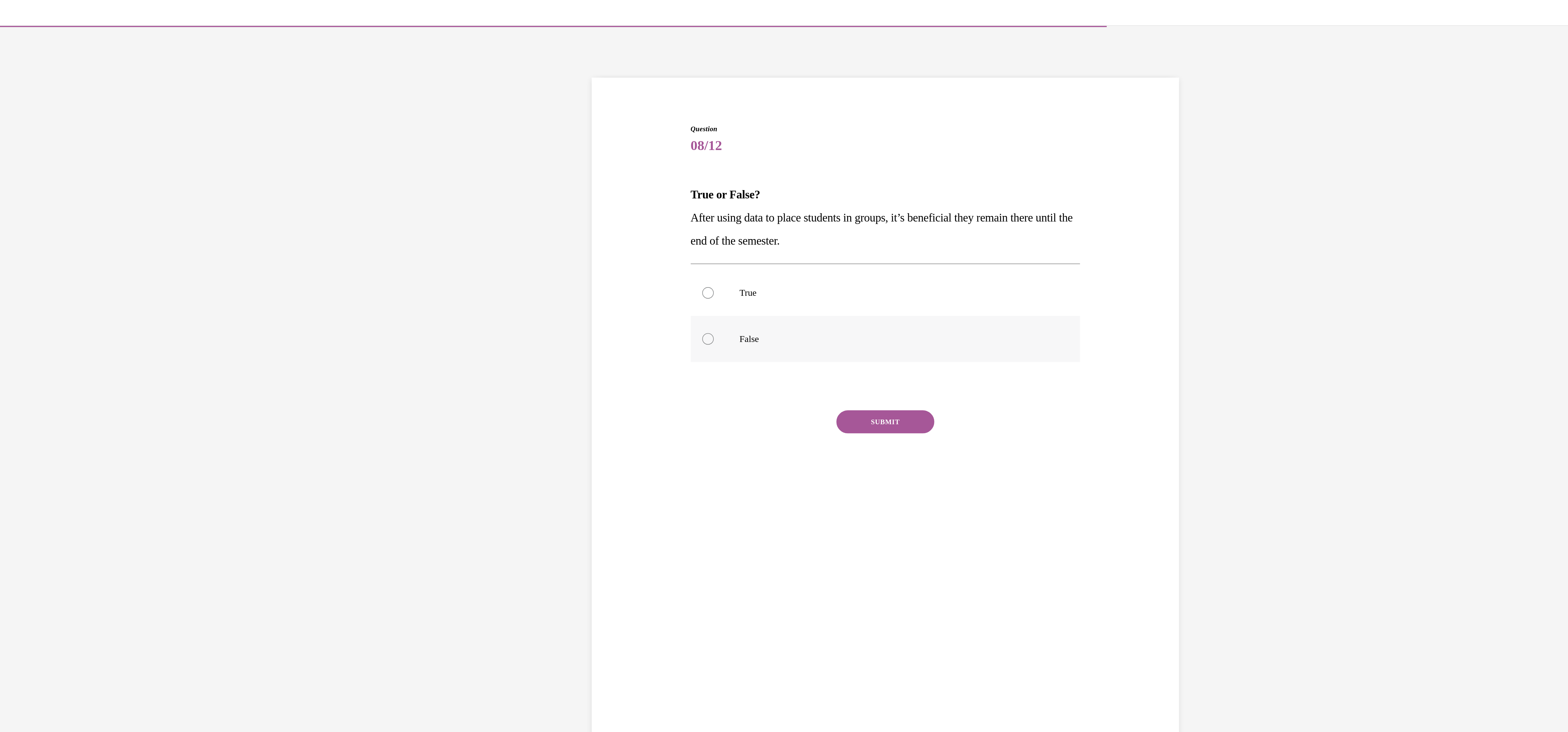
click at [69, 191] on div at bounding box center [72, 193] width 6 height 6
click at [69, 191] on input "False" at bounding box center [72, 193] width 6 height 6
radio input "true"
click at [144, 238] on button "SUBMIT" at bounding box center [167, 238] width 52 height 12
click at [166, 314] on button "NEXT" at bounding box center [167, 316] width 52 height 12
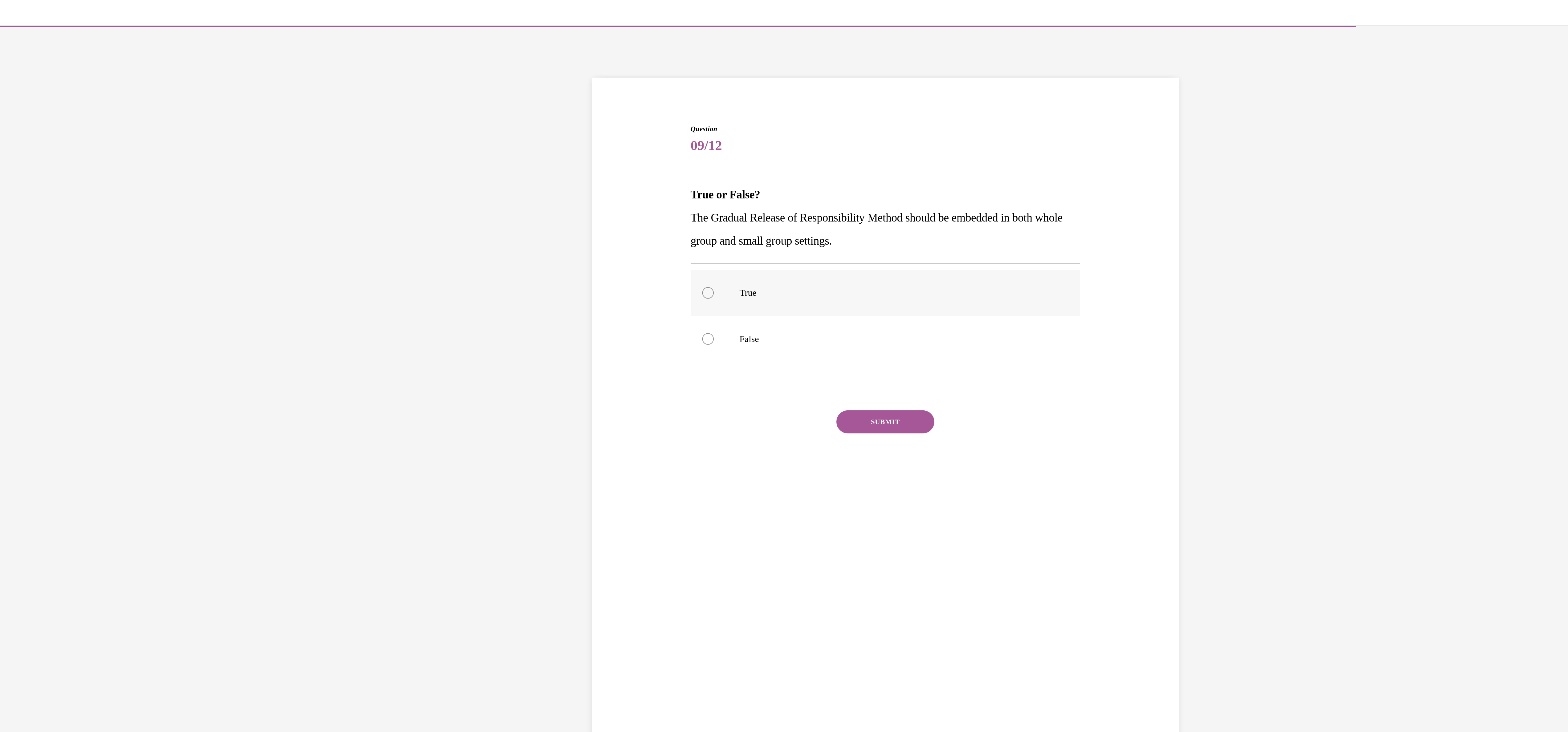
click at [69, 170] on div at bounding box center [72, 169] width 6 height 6
click at [69, 170] on input "True" at bounding box center [72, 169] width 6 height 6
radio input "true"
click at [159, 239] on button "SUBMIT" at bounding box center [167, 238] width 52 height 12
click at [159, 319] on button "NEXT" at bounding box center [167, 316] width 52 height 12
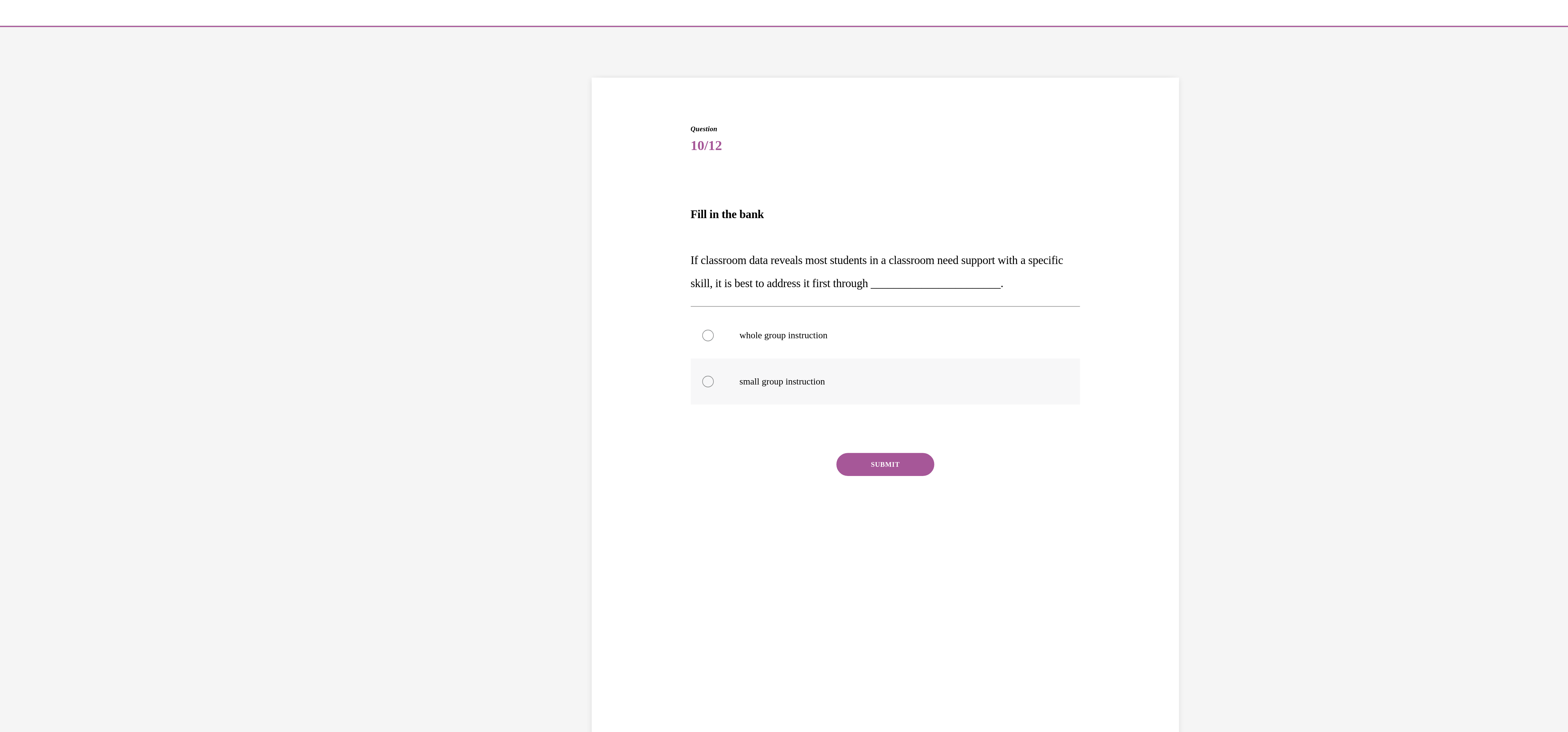
click at [69, 217] on div at bounding box center [72, 216] width 6 height 6
click at [69, 217] on input "small group instruction" at bounding box center [72, 216] width 6 height 6
radio input "true"
click at [159, 262] on button "SUBMIT" at bounding box center [167, 260] width 52 height 12
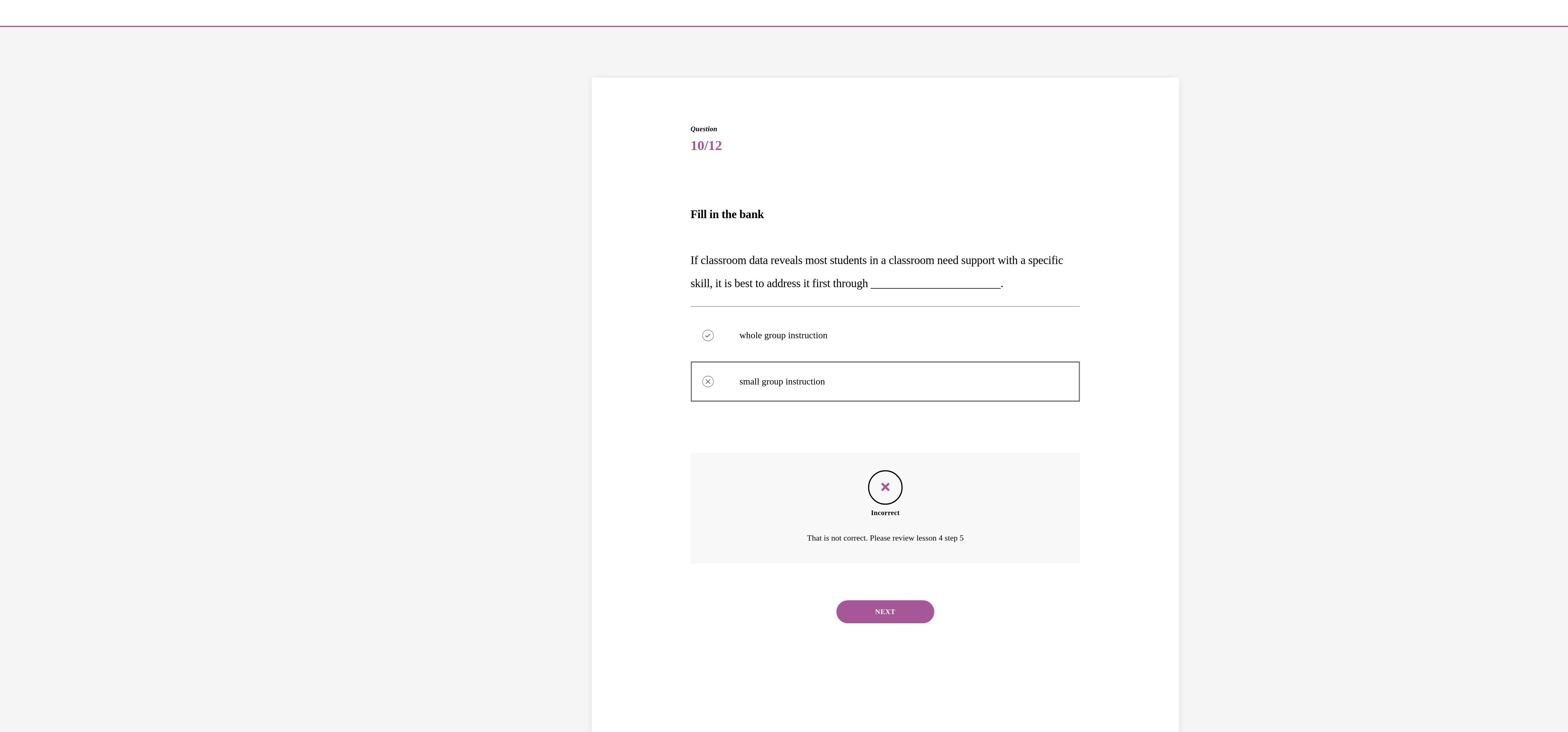
click at [161, 338] on button "NEXT" at bounding box center [167, 340] width 52 height 12
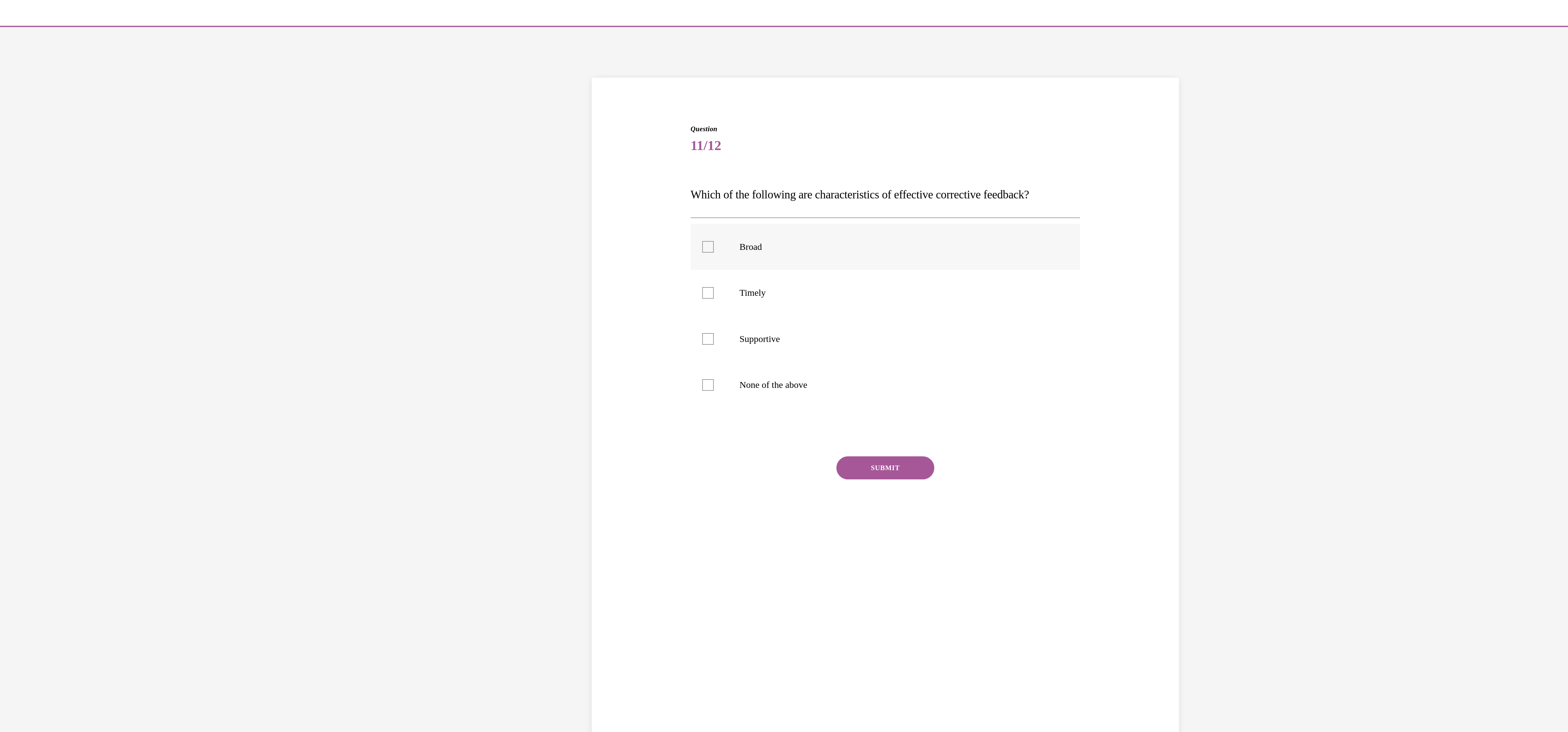
click at [69, 146] on div at bounding box center [72, 144] width 6 height 6
click at [69, 146] on input "Broad" at bounding box center [72, 144] width 6 height 6
click at [69, 147] on div at bounding box center [72, 144] width 6 height 6
click at [69, 147] on input "Broad" at bounding box center [72, 144] width 6 height 6
checkbox input "false"
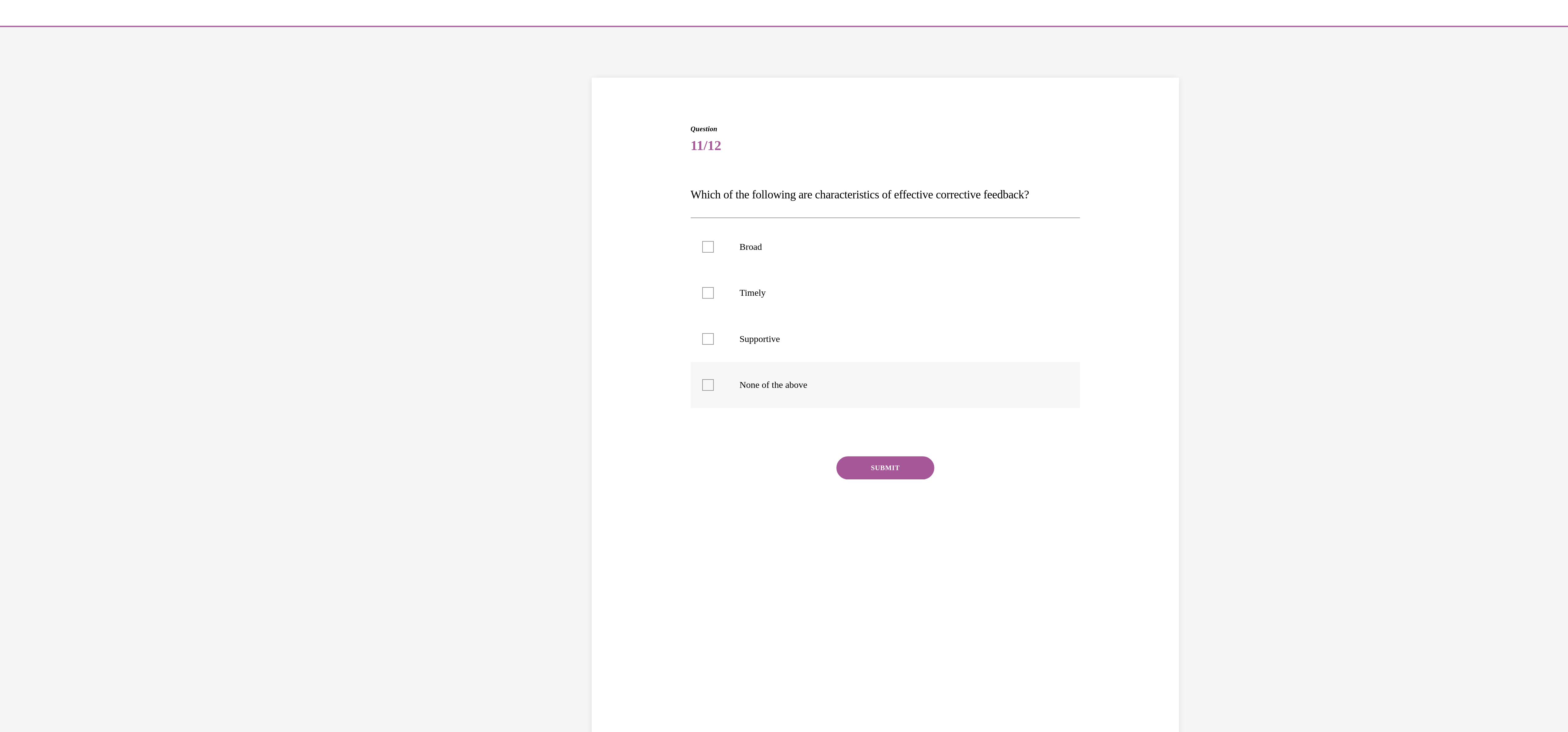
click at [69, 217] on div at bounding box center [72, 218] width 6 height 6
click at [69, 217] on input "None of the above" at bounding box center [72, 218] width 6 height 6
checkbox input "true"
click at [156, 266] on button "SUBMIT" at bounding box center [167, 262] width 52 height 12
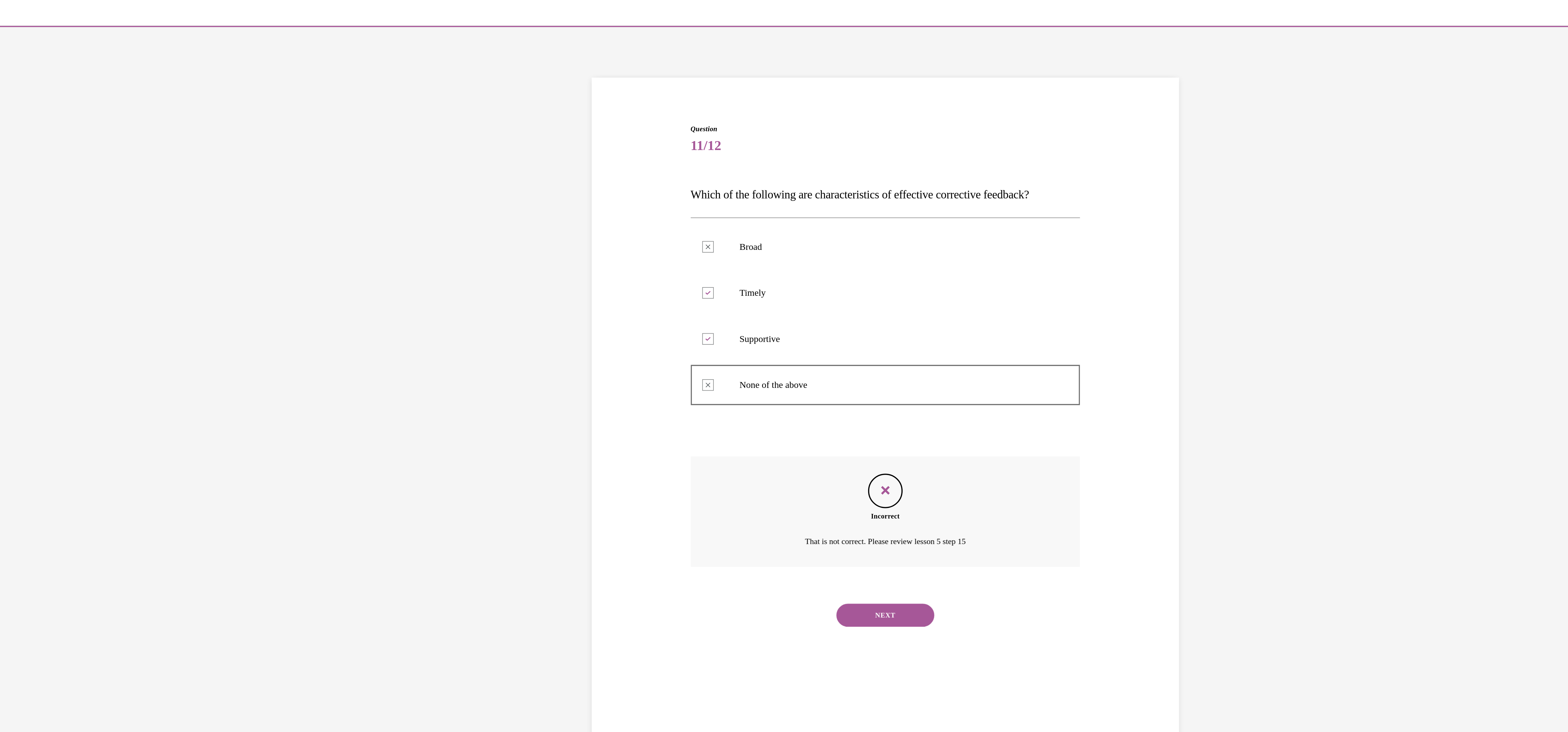
click at [159, 340] on button "NEXT" at bounding box center [167, 341] width 52 height 12
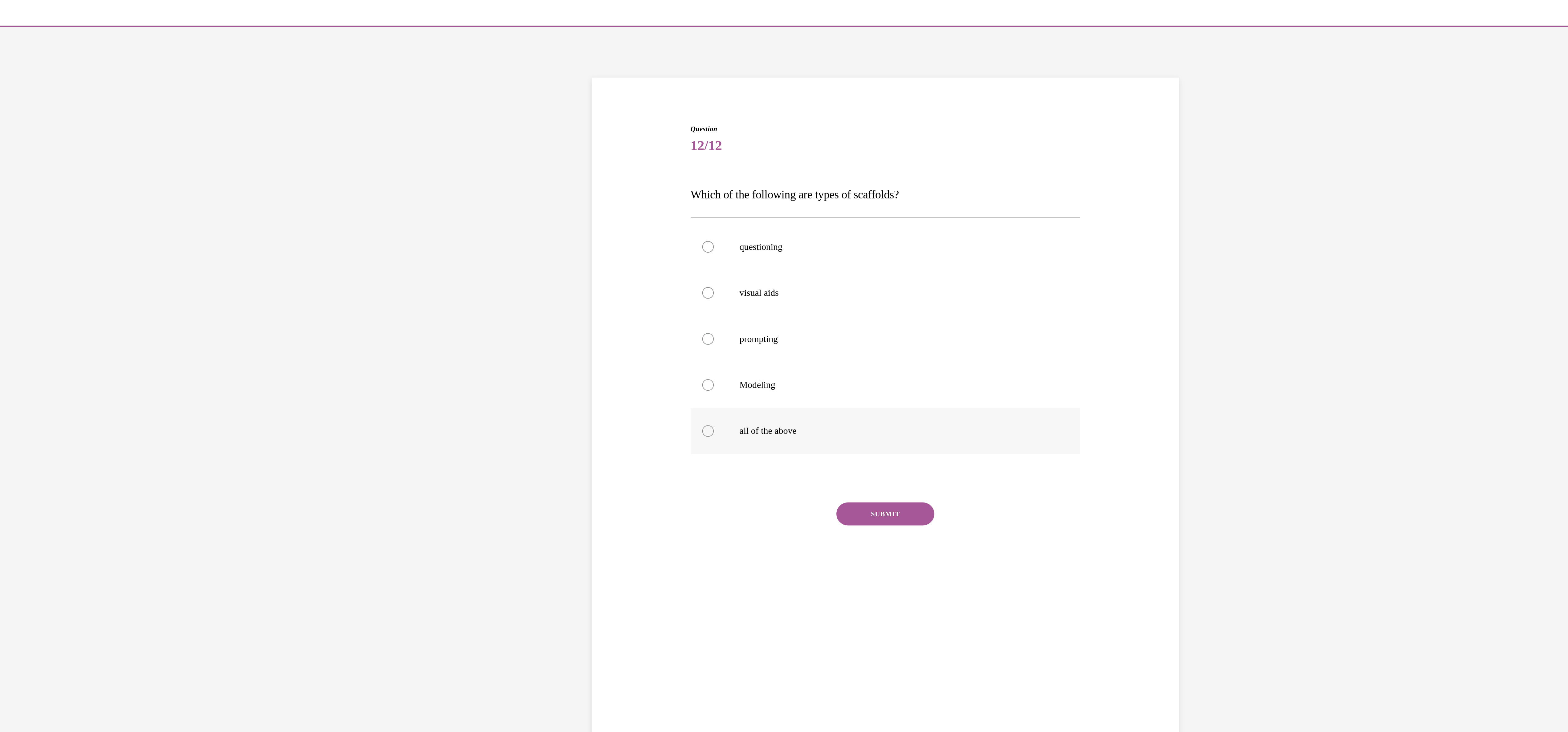
click at [69, 243] on div at bounding box center [72, 243] width 6 height 6
click at [69, 243] on input "all of the above" at bounding box center [72, 243] width 6 height 6
radio input "true"
click at [152, 285] on button "SUBMIT" at bounding box center [167, 287] width 52 height 12
click at [158, 371] on button "NEXT" at bounding box center [167, 366] width 52 height 12
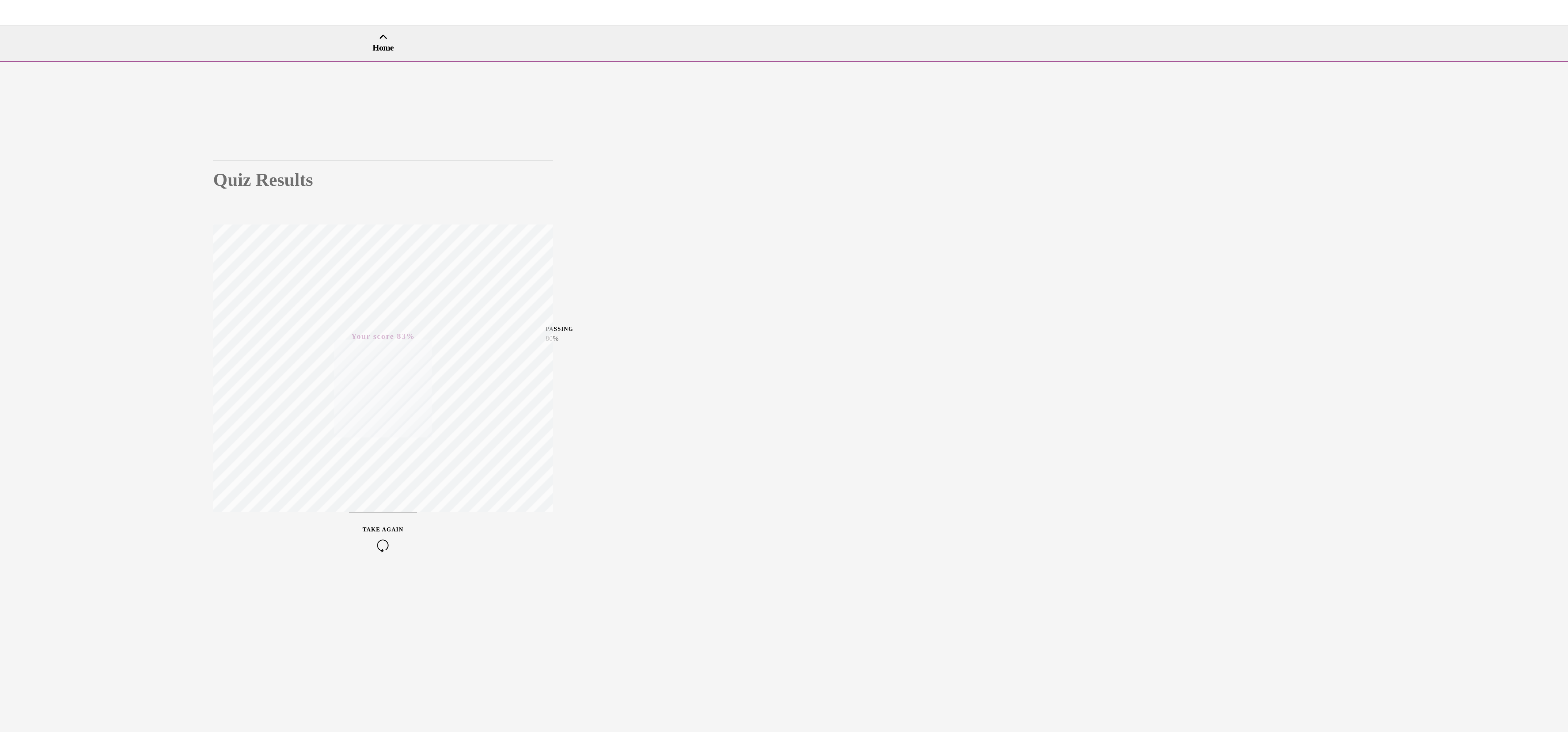
scroll to position [0, 0]
click at [181, 51] on button "EXIT" at bounding box center [180, 51] width 37 height 7
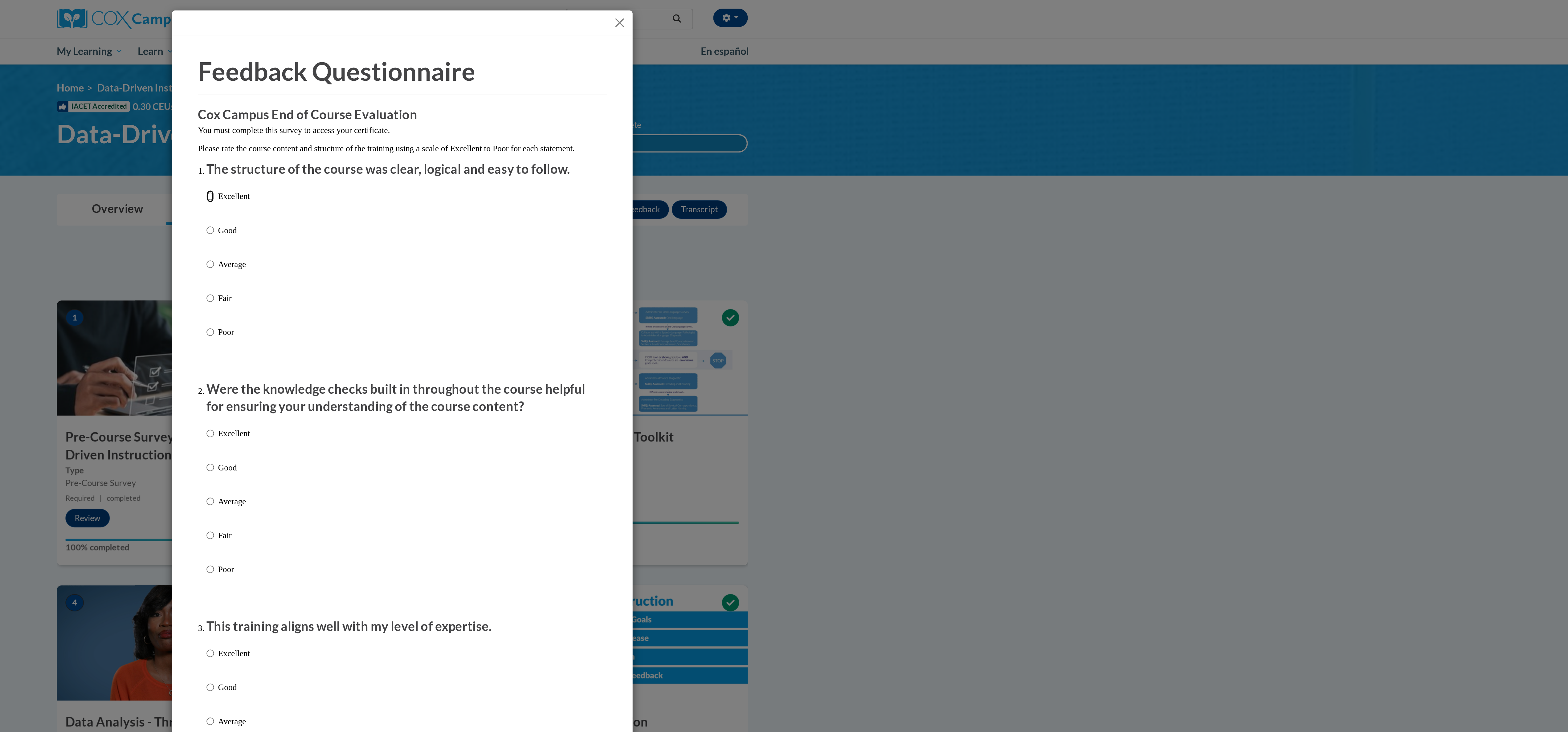
click at [679, 108] on input "Excellent" at bounding box center [681, 105] width 4 height 7
radio input "true"
click at [679, 235] on input "Excellent" at bounding box center [681, 232] width 4 height 7
radio input "true"
click at [679, 353] on input "Excellent" at bounding box center [681, 349] width 4 height 7
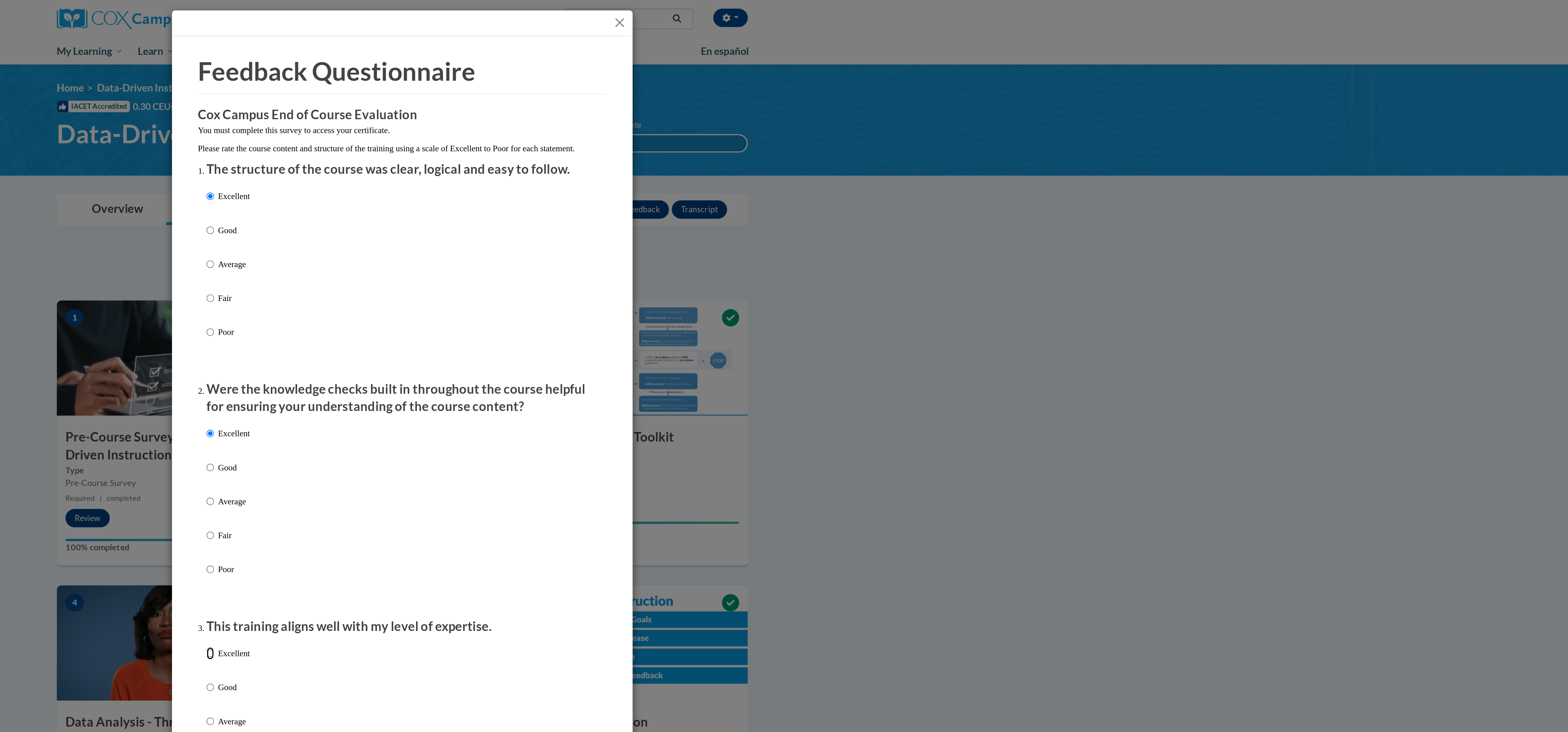
radio input "true"
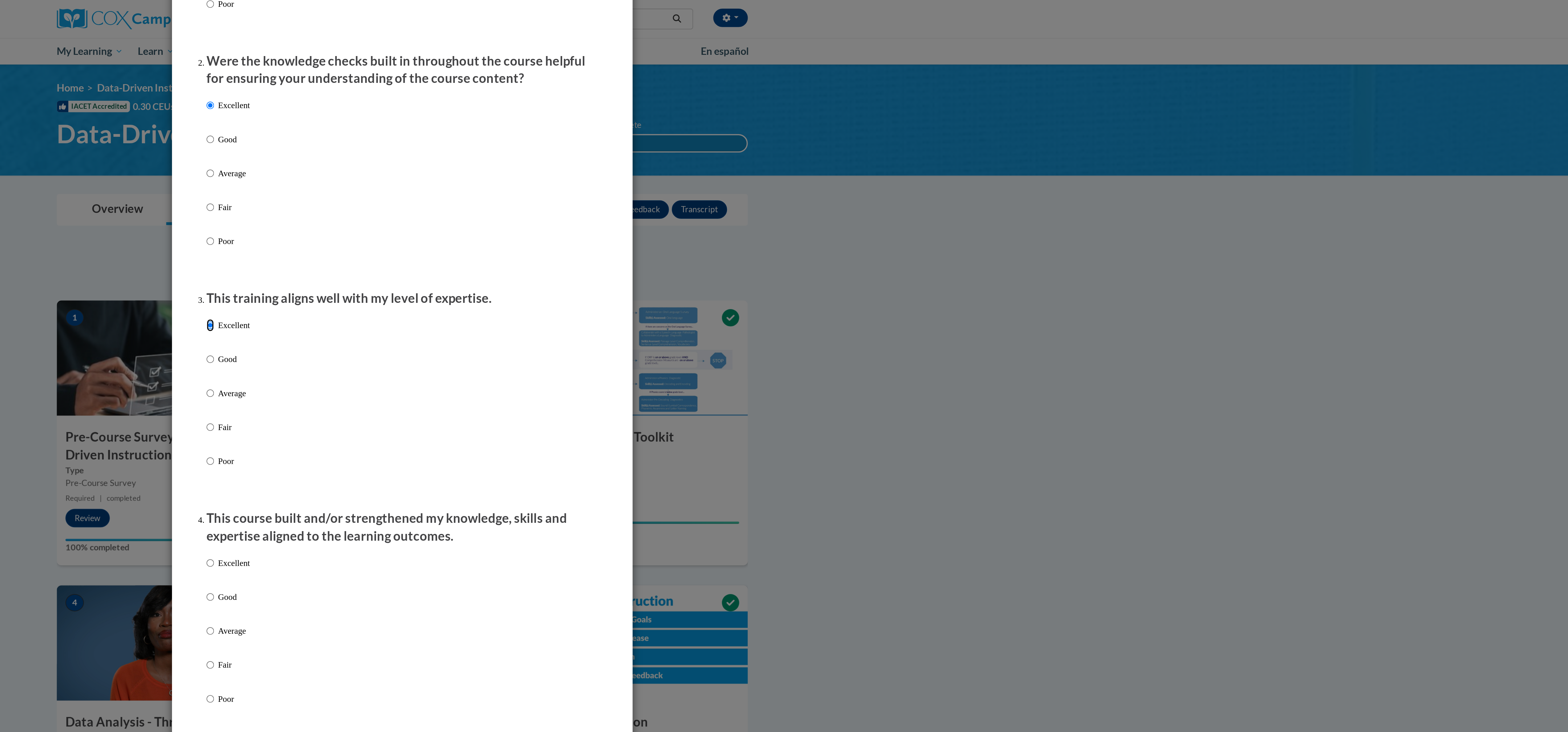
scroll to position [181, 0]
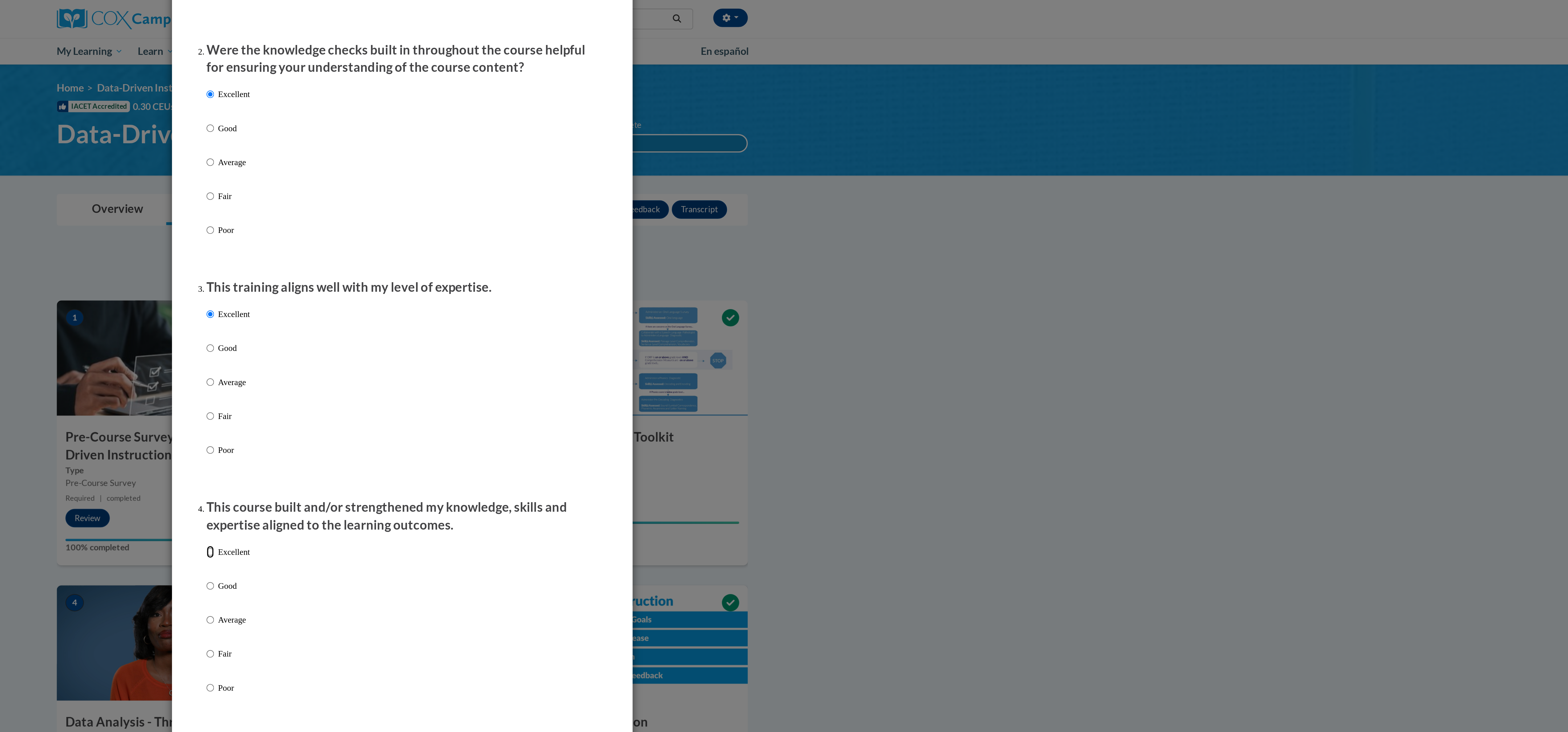
click at [679, 299] on input "Excellent" at bounding box center [681, 295] width 4 height 7
radio input "true"
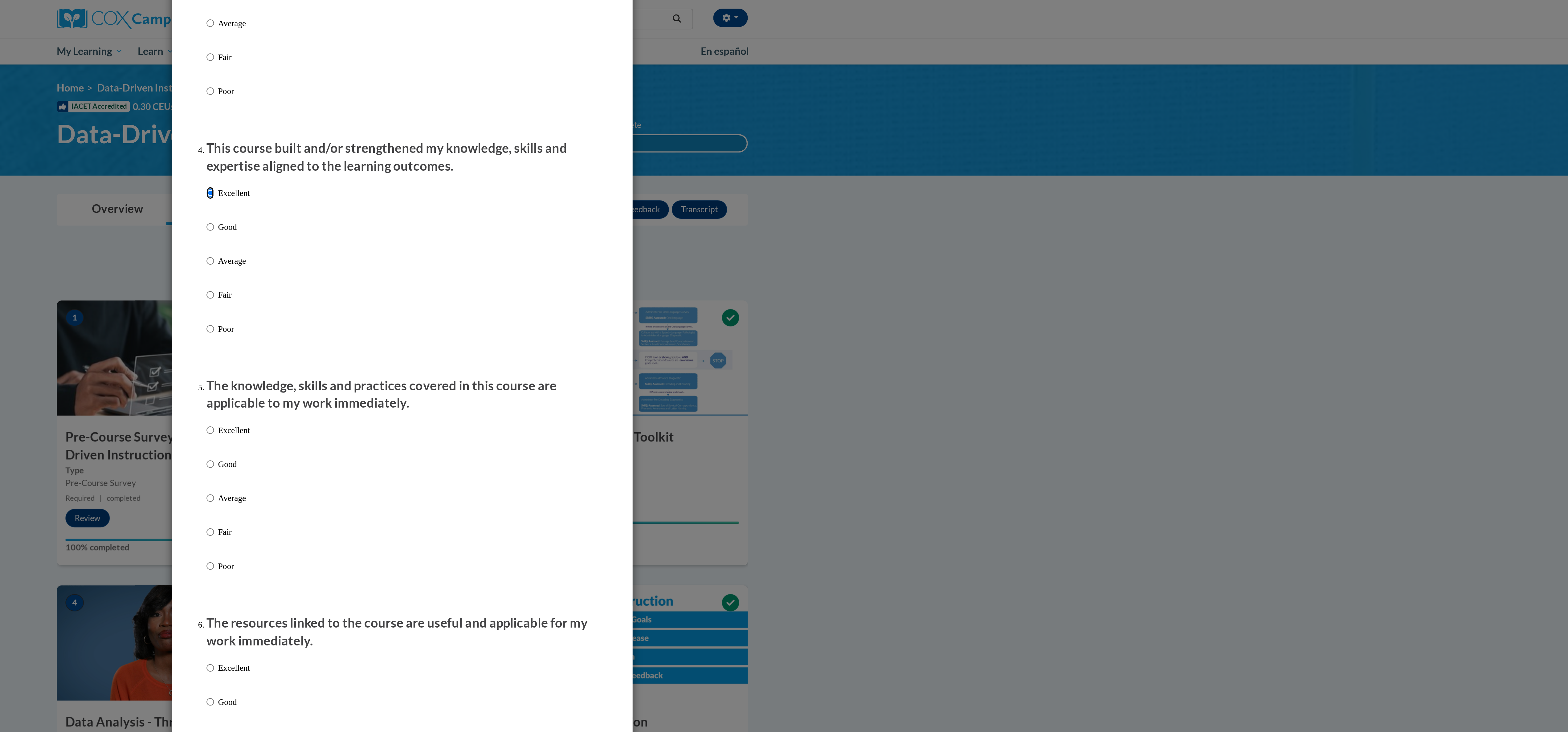
scroll to position [389, 0]
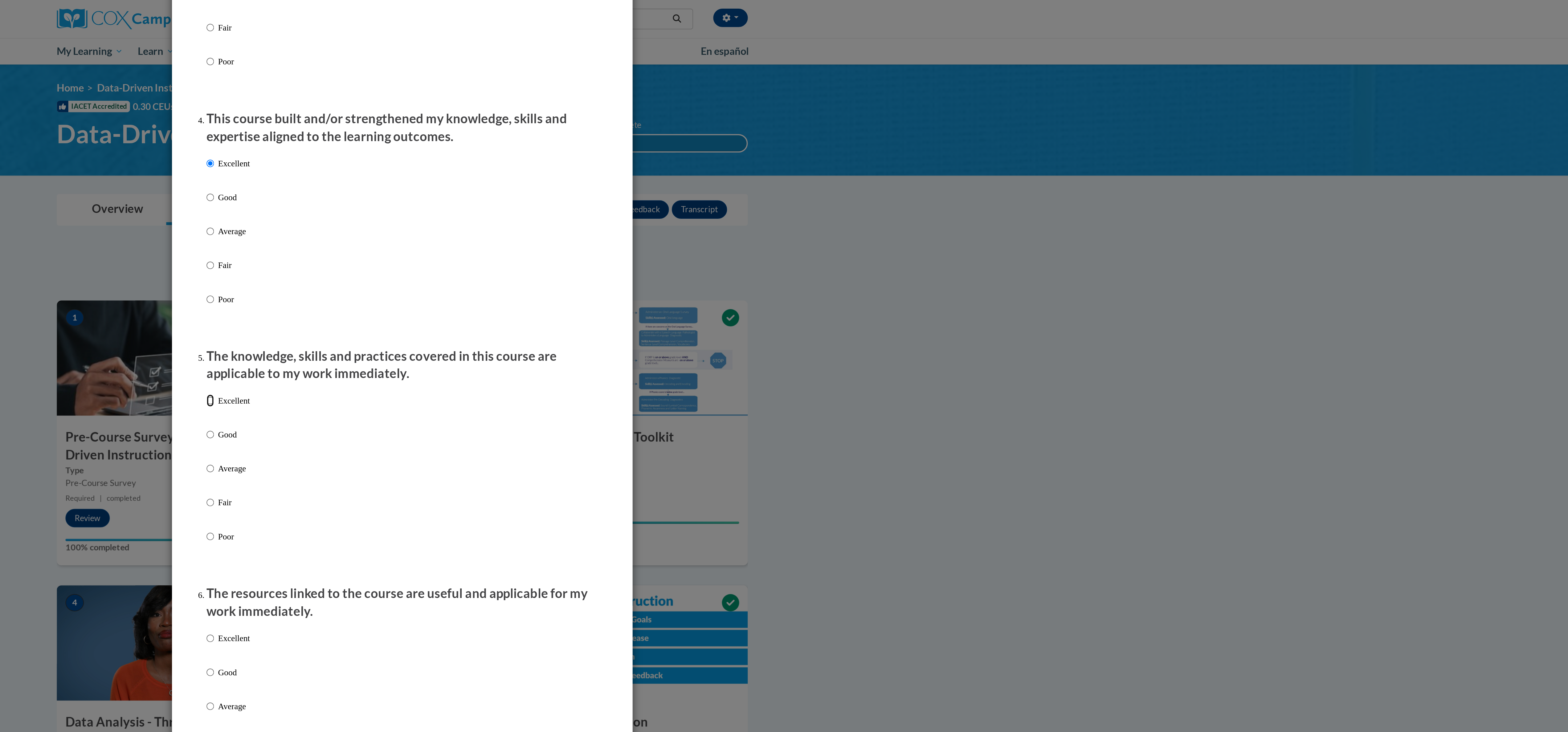
click at [679, 218] on input "Excellent" at bounding box center [681, 214] width 4 height 7
radio input "true"
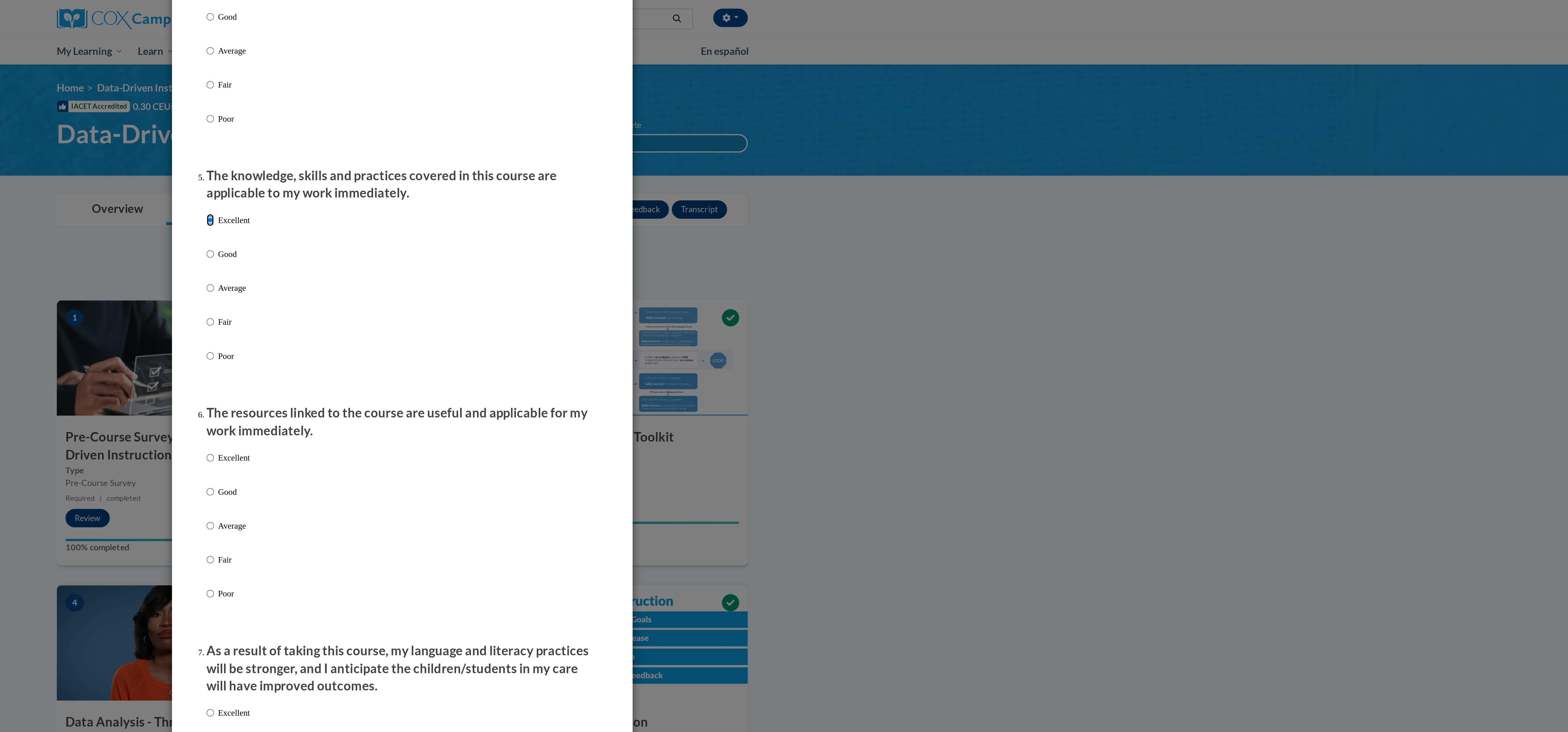
scroll to position [514, 0]
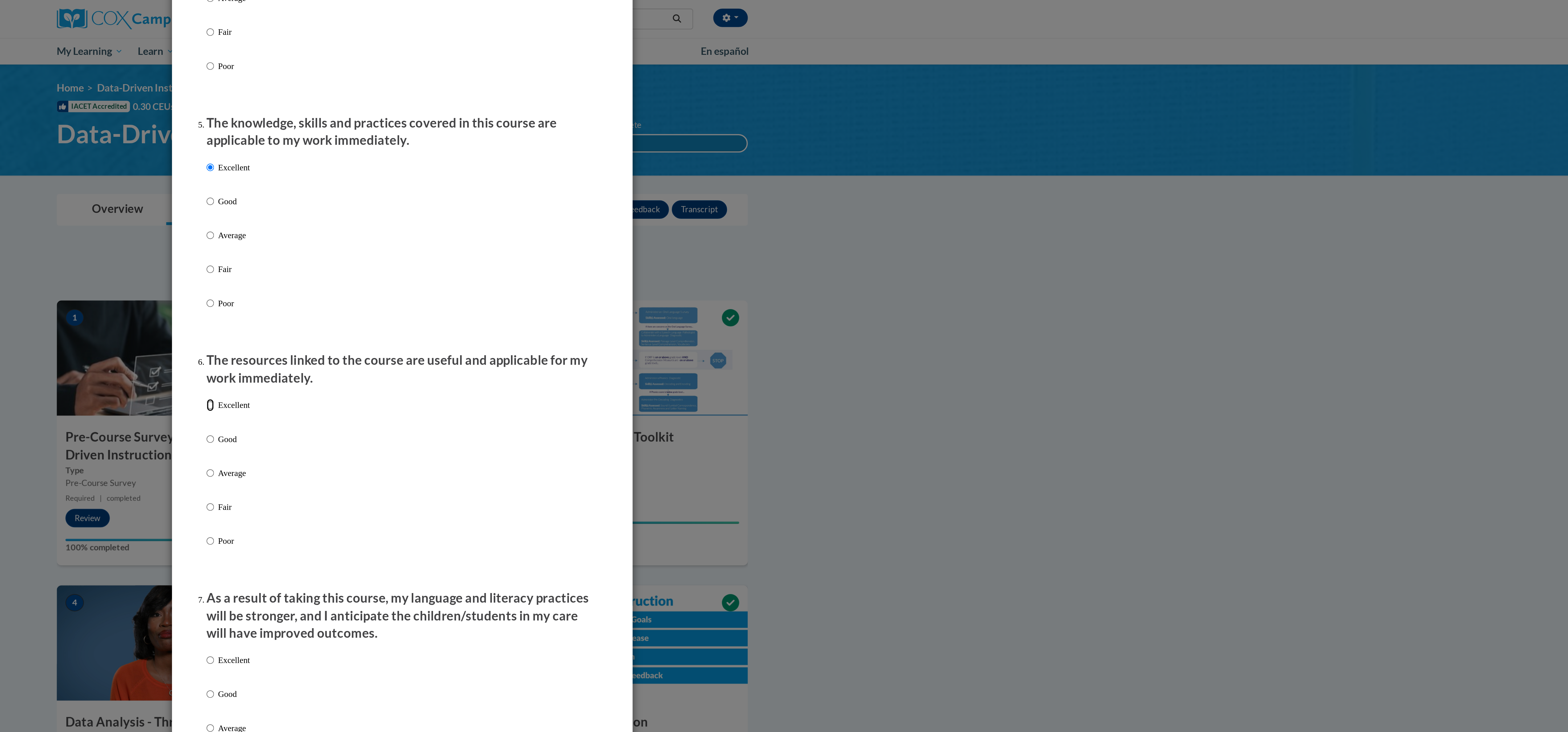
click at [679, 220] on input "Excellent" at bounding box center [681, 217] width 4 height 7
radio input "true"
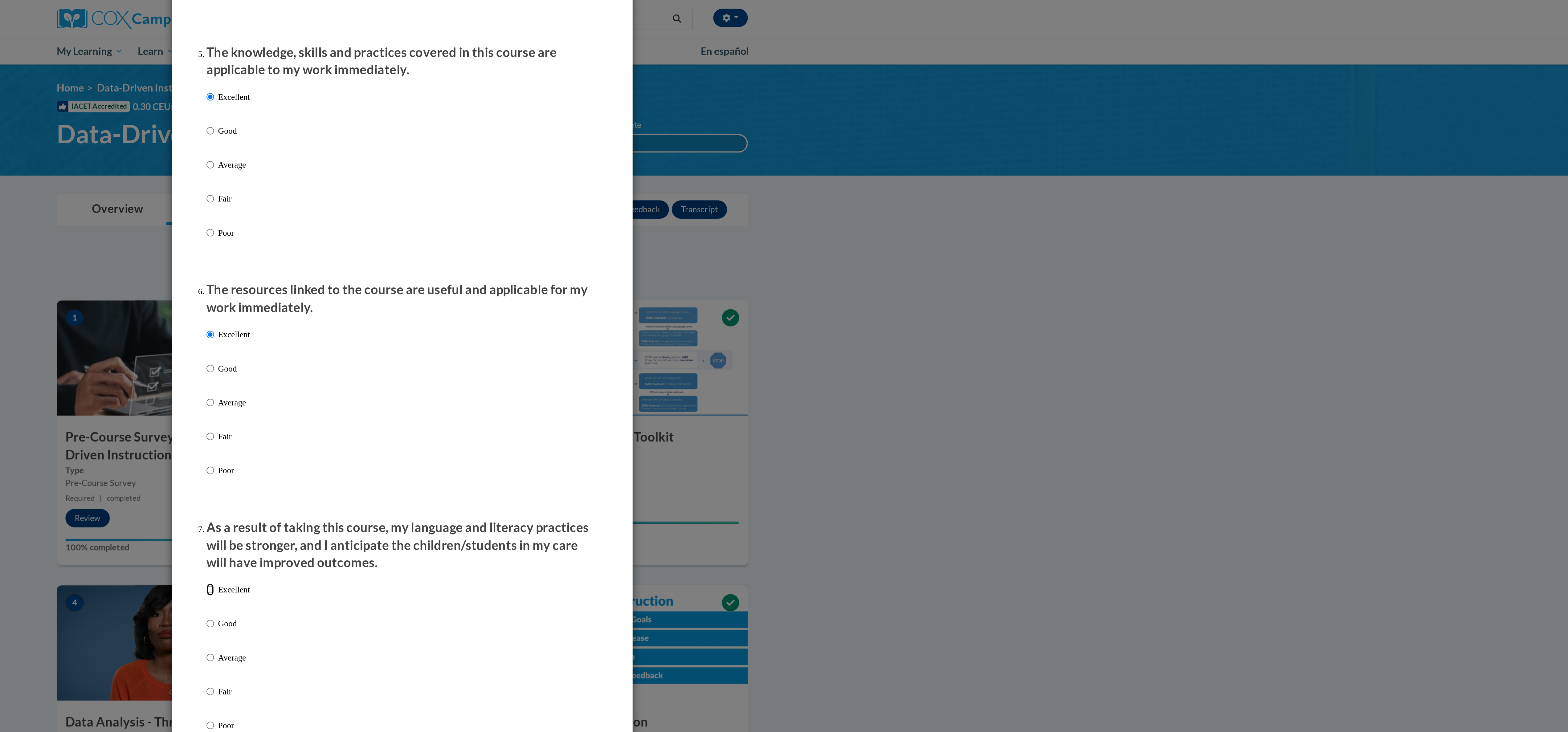
click at [679, 319] on input "Excellent" at bounding box center [681, 315] width 4 height 7
radio input "true"
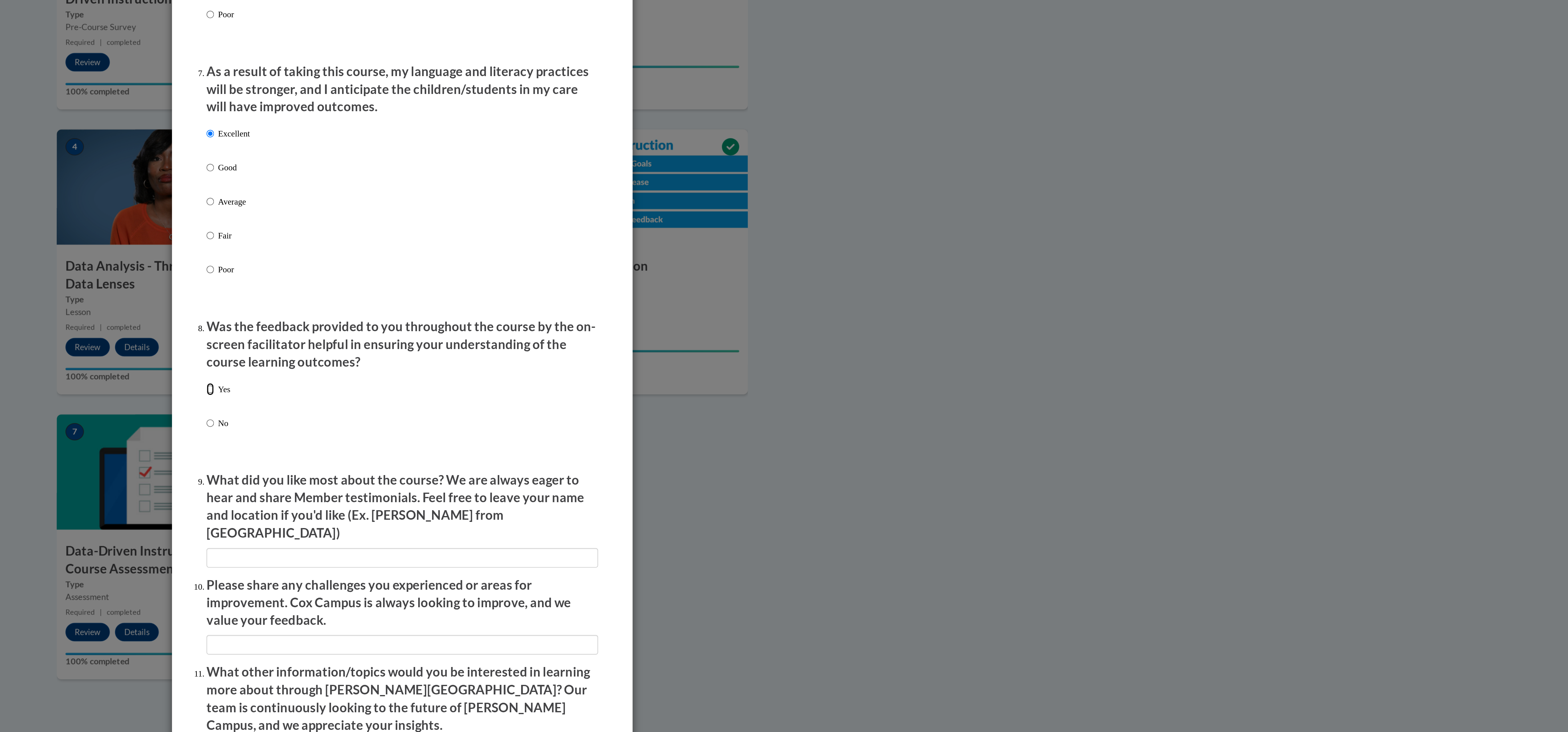
click at [679, 456] on input "Yes" at bounding box center [681, 452] width 4 height 7
radio input "true"
click at [702, 539] on input "textbox" at bounding box center [784, 542] width 209 height 10
type input "all"
click at [709, 590] on input "textbox" at bounding box center [784, 588] width 209 height 10
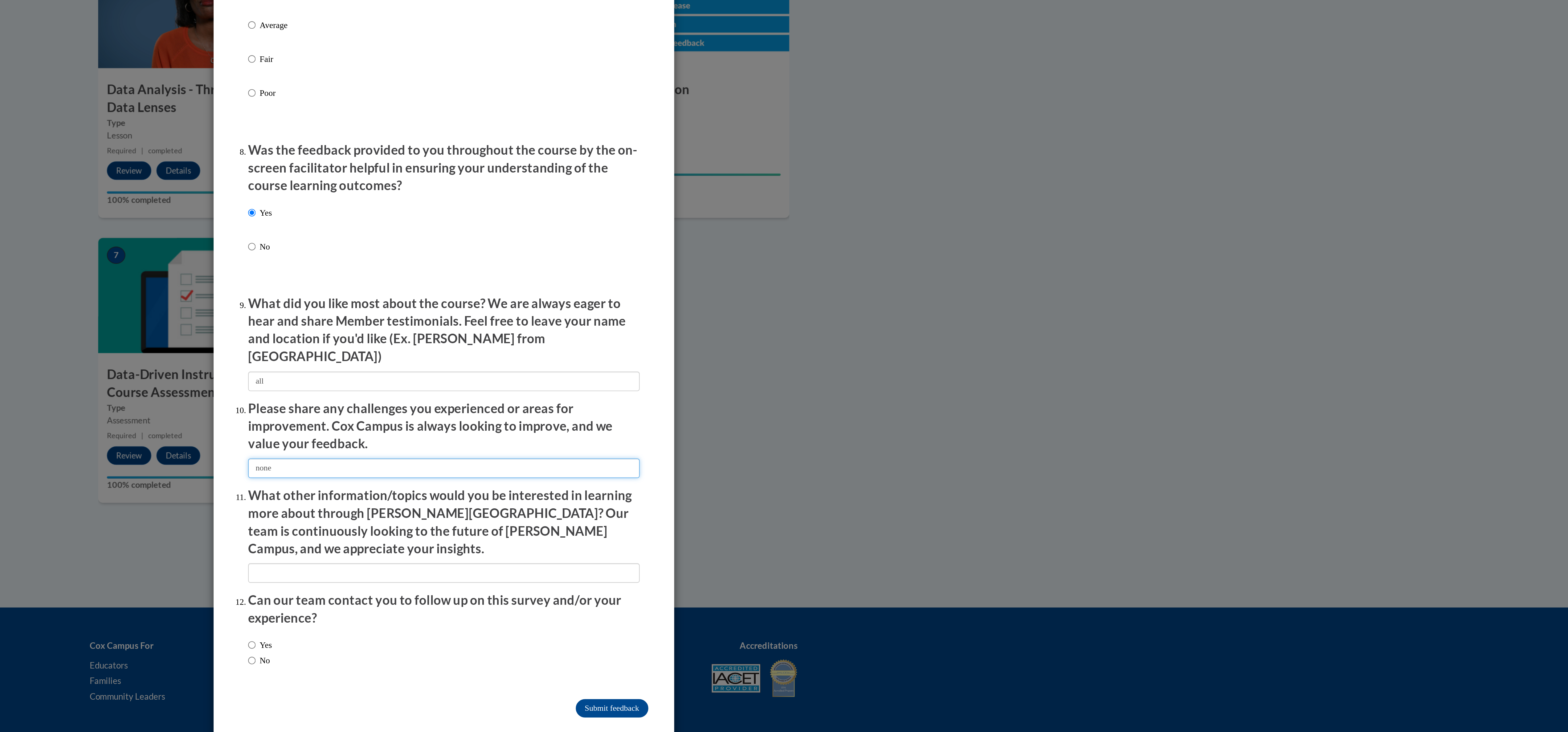
type input "none"
click at [698, 640] on input "textbox" at bounding box center [784, 645] width 209 height 10
type input "none"
click at [679, 680] on input "Yes" at bounding box center [681, 683] width 4 height 7
radio input "true"
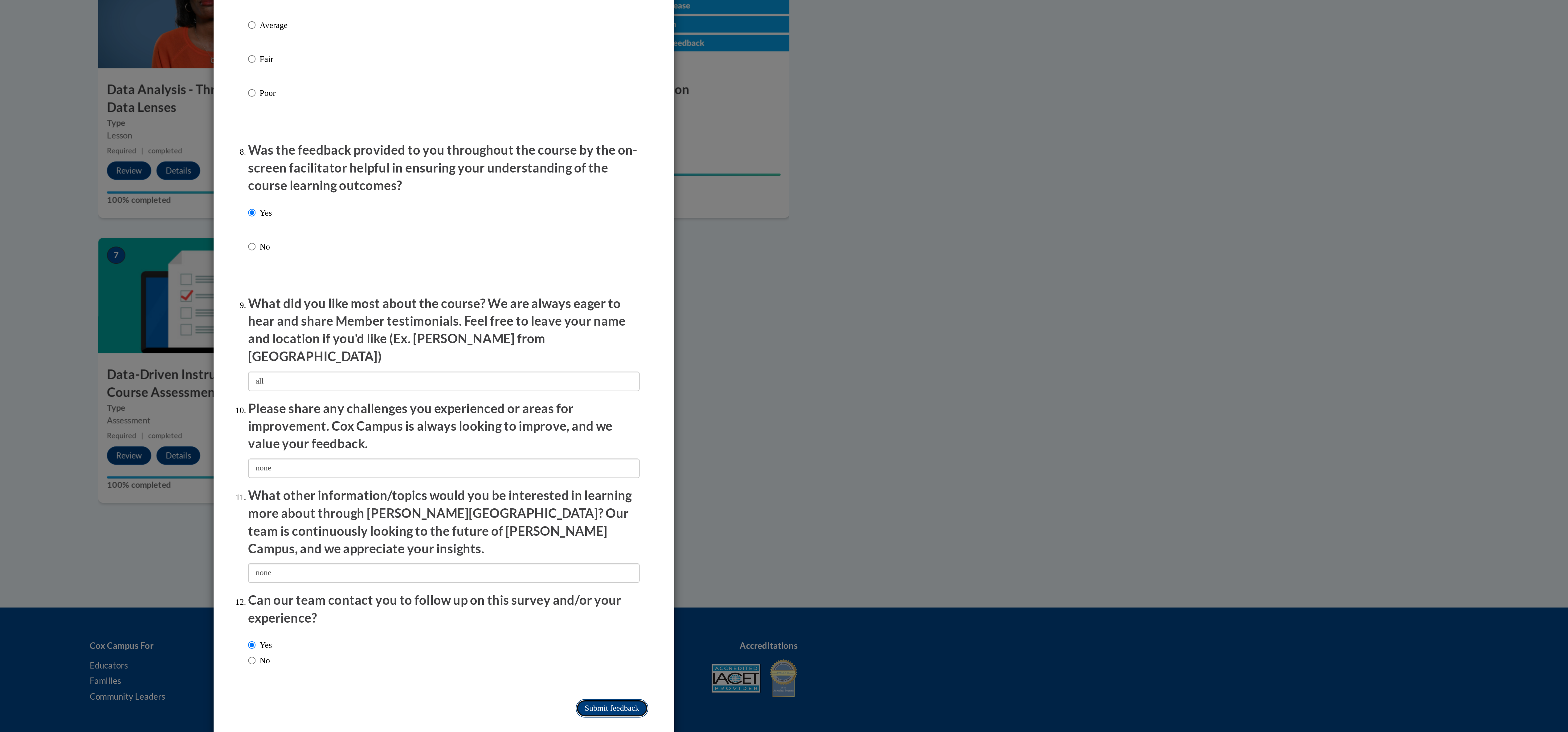
click at [864, 713] on input "Submit feedback" at bounding box center [874, 717] width 39 height 10
